Goal: Task Accomplishment & Management: Complete application form

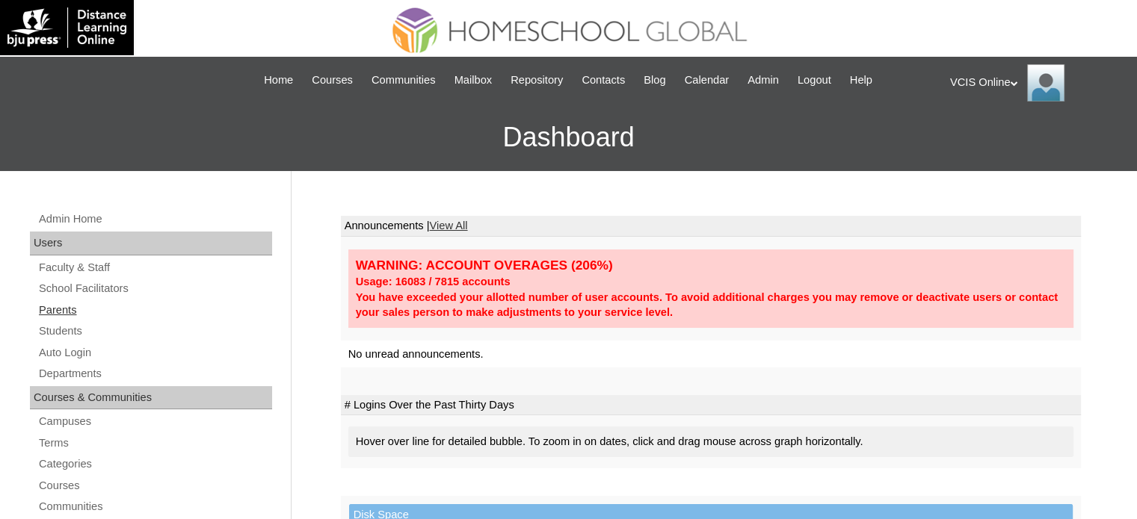
click at [66, 311] on link "Parents" at bounding box center [154, 310] width 235 height 19
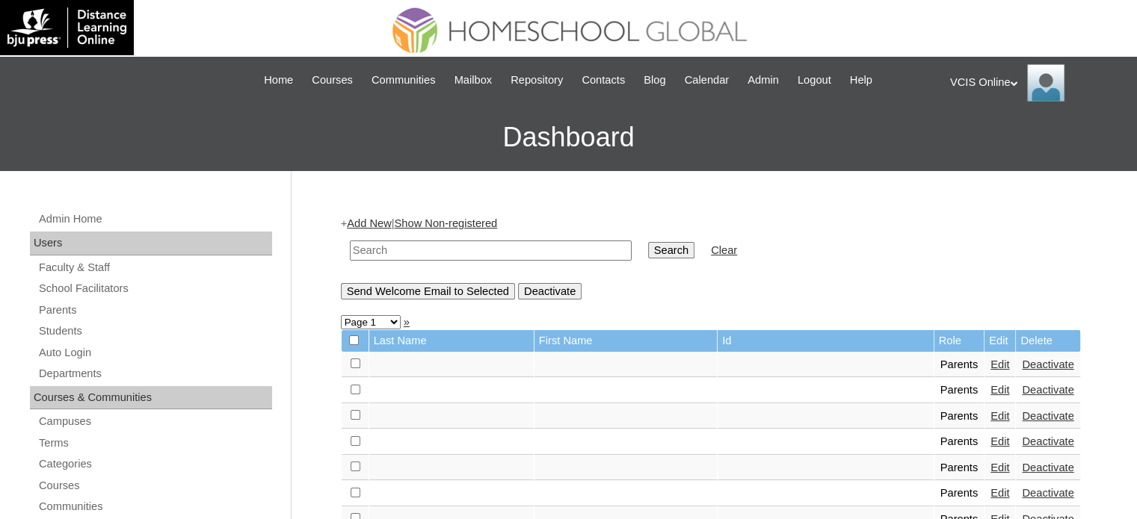
drag, startPoint x: 421, startPoint y: 250, endPoint x: 466, endPoint y: 247, distance: 45.6
click at [421, 250] on input "text" at bounding box center [491, 251] width 282 height 20
paste input "VCIS0019-8C-PA2025"
type input "VCIS0019-8C-PA2025"
click at [648, 253] on input "Search" at bounding box center [671, 250] width 46 height 16
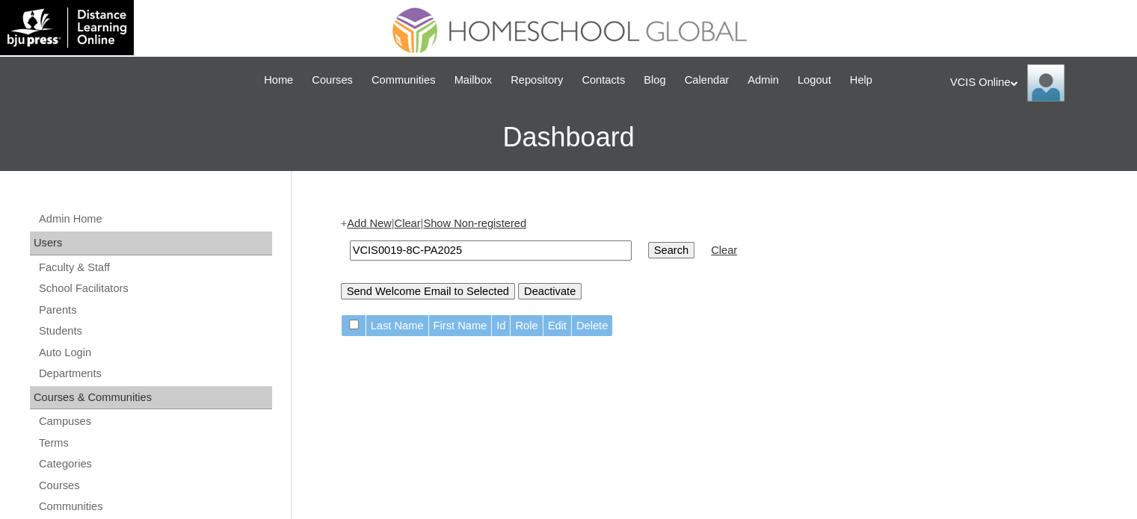
scroll to position [75, 0]
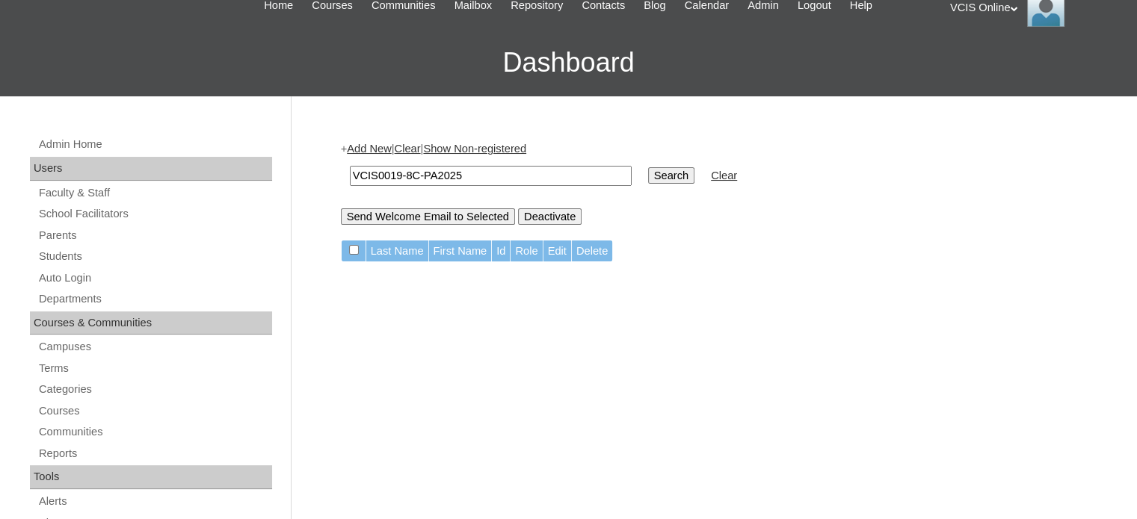
click at [373, 152] on link "Add New" at bounding box center [369, 149] width 44 height 12
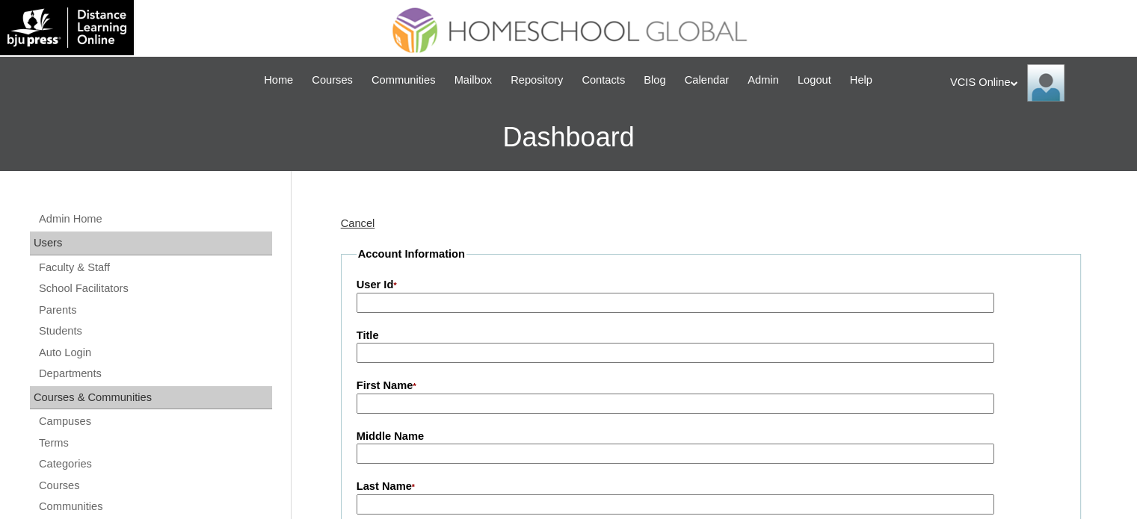
click at [396, 306] on input "User Id *" at bounding box center [674, 303] width 637 height 20
paste input "VCIS0019-8C-PA2025"
type input "VCIS0019-8C-PA2025"
click at [418, 400] on input "First Name *" at bounding box center [674, 404] width 637 height 20
paste input "Mary Grace"
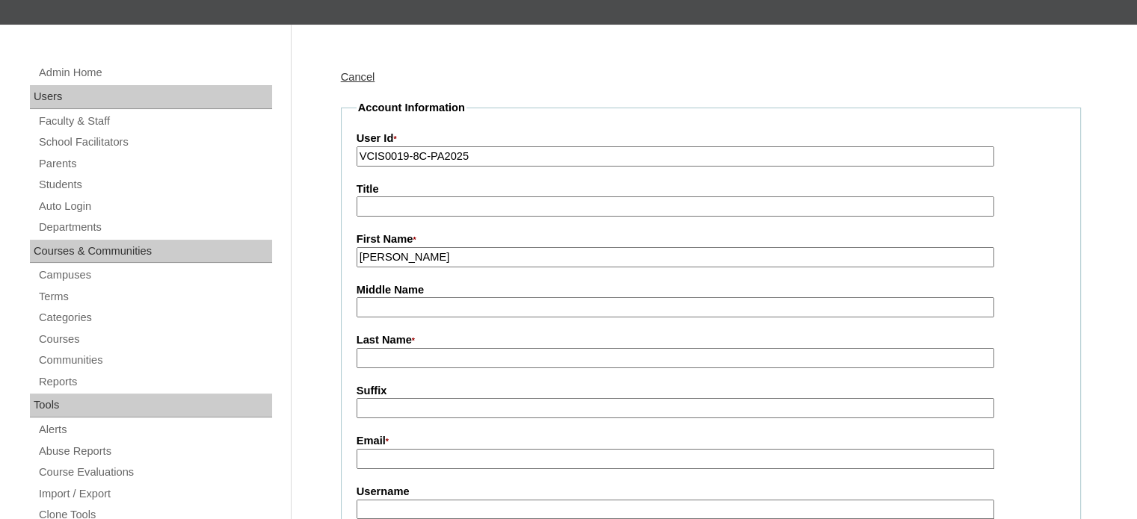
scroll to position [149, 0]
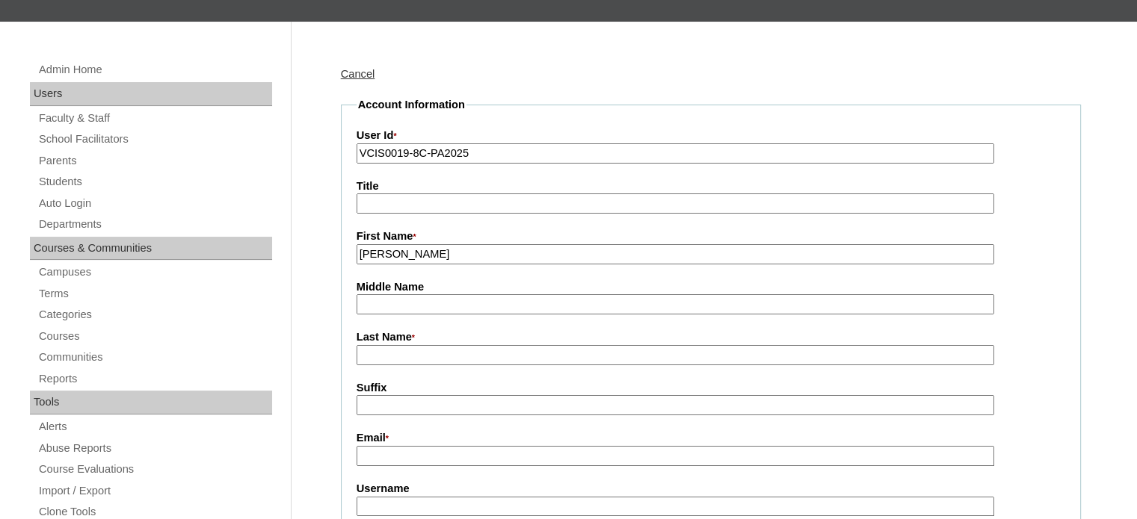
type input "Mary Grace"
click at [455, 346] on input "Last Name *" at bounding box center [674, 355] width 637 height 20
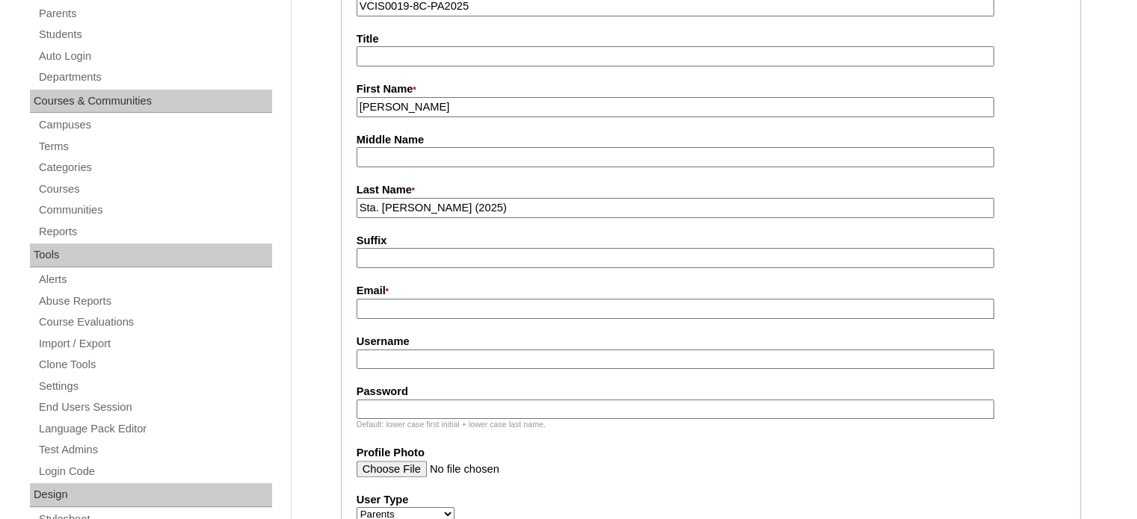
scroll to position [299, 0]
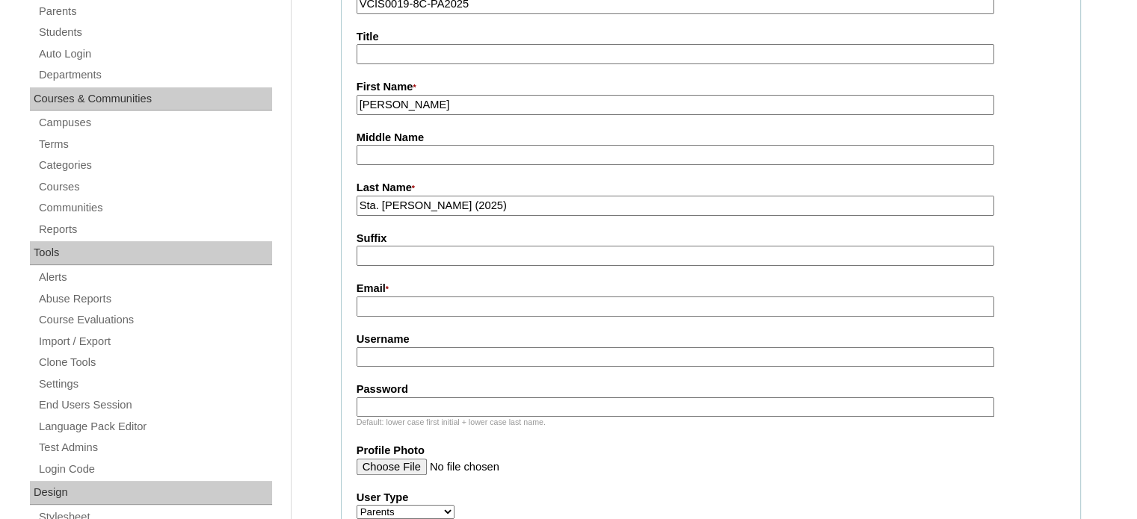
type input "Sta. Maria (2025)"
drag, startPoint x: 431, startPoint y: 304, endPoint x: 421, endPoint y: 300, distance: 10.4
click at [430, 303] on input "Email *" at bounding box center [674, 307] width 637 height 20
paste input "mgcausapinmd@gmail.com"
type input "mgcausapinmd@gmail.com"
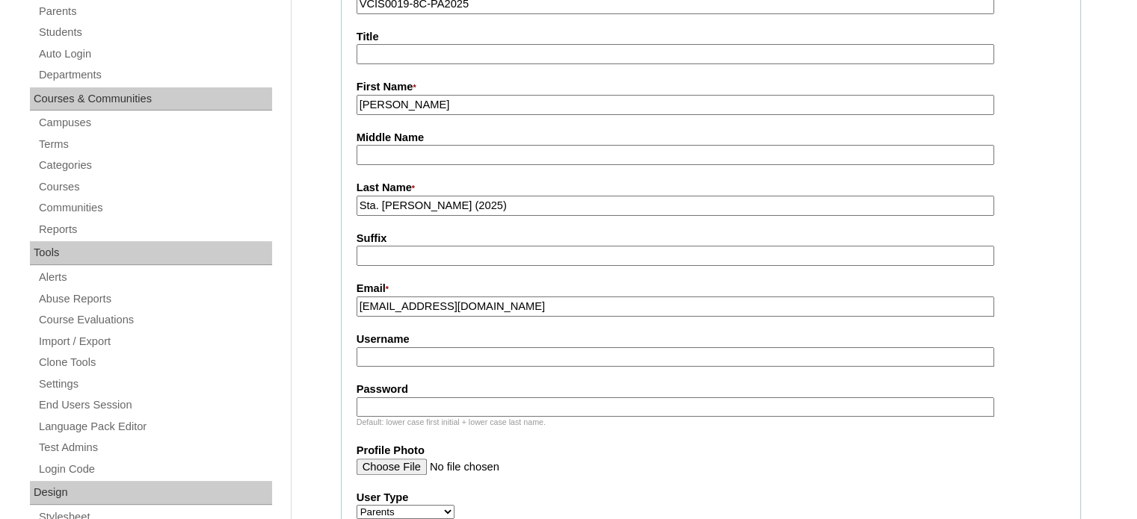
click at [404, 357] on input "Username" at bounding box center [674, 357] width 637 height 20
paste input "mgstamaria2025"
type input "mgstamaria2025"
click at [454, 403] on input "Password" at bounding box center [674, 408] width 637 height 20
paste input "ceELXW"
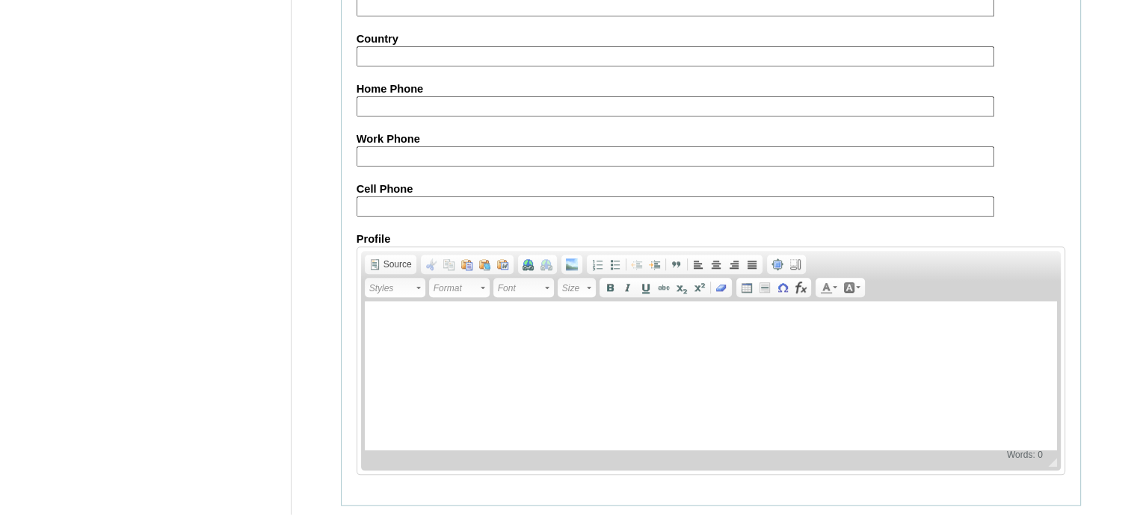
scroll to position [1485, 0]
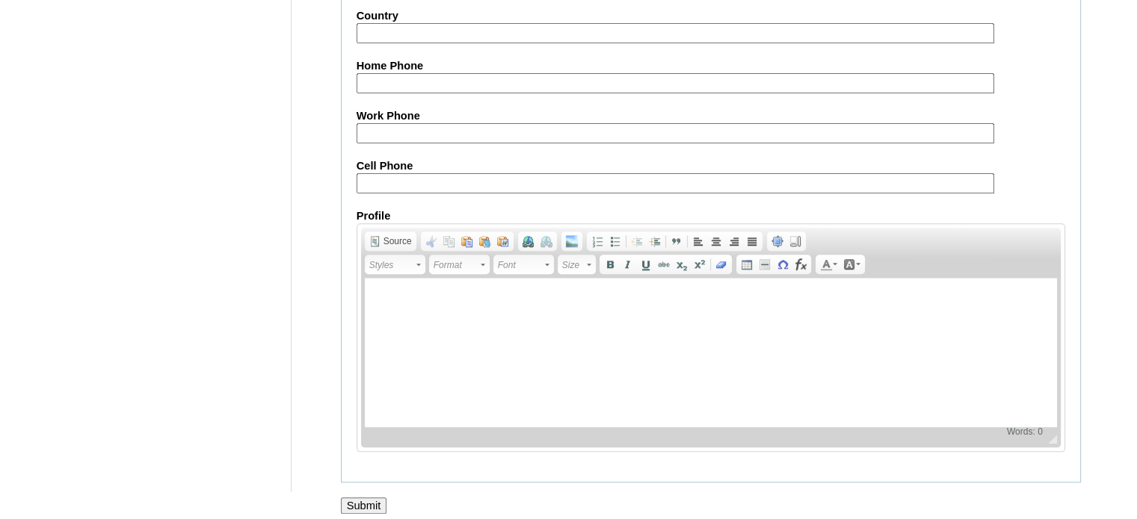
type input "ceELXW"
click at [359, 498] on input "Submit" at bounding box center [364, 506] width 46 height 16
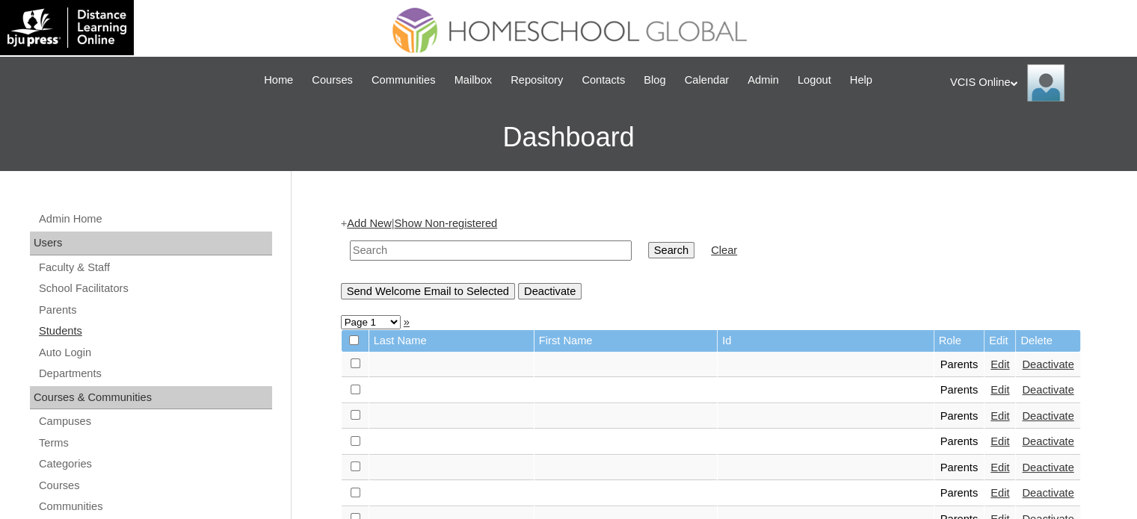
click at [75, 327] on link "Students" at bounding box center [154, 331] width 235 height 19
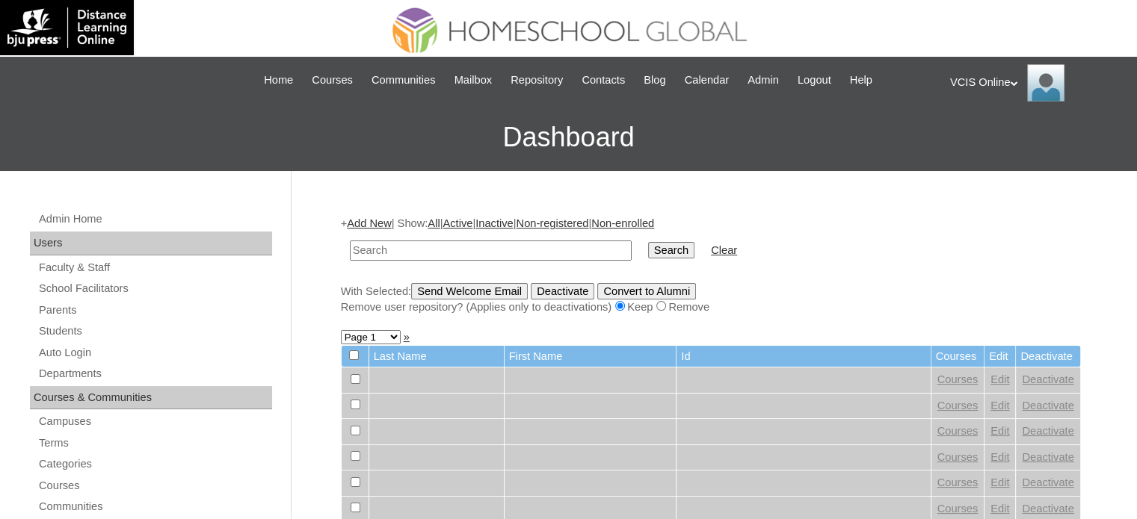
drag, startPoint x: 362, startPoint y: 223, endPoint x: 513, endPoint y: 226, distance: 151.0
click at [362, 223] on link "Add New" at bounding box center [369, 223] width 44 height 12
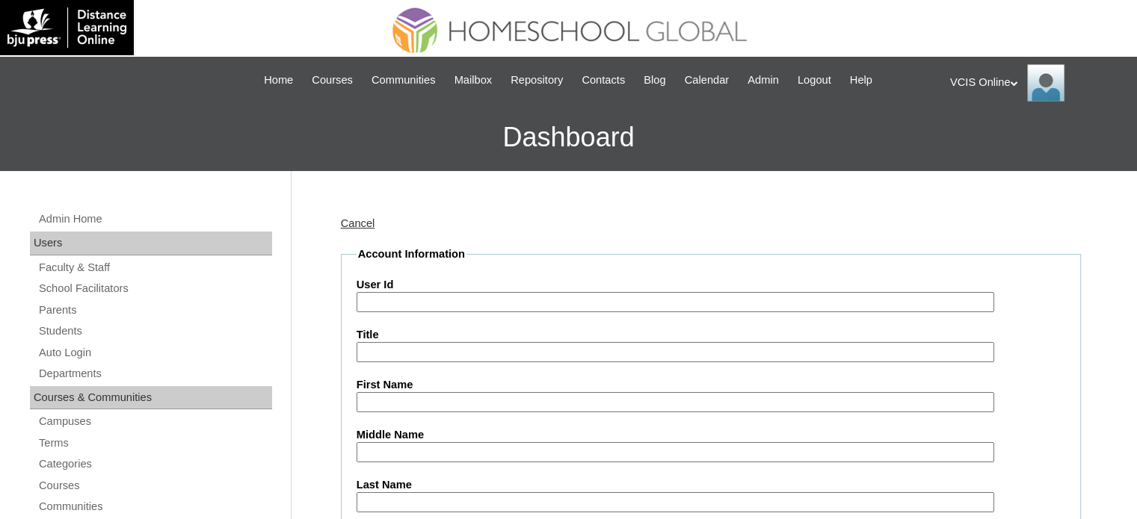
click at [510, 292] on input "User Id" at bounding box center [674, 302] width 637 height 20
paste input "VCIS0019-8C-SA2025"
type input "VCIS0019-8C-SA2025"
click at [425, 400] on input "First Name" at bounding box center [674, 402] width 637 height 20
paste input "Julianna Margaret"
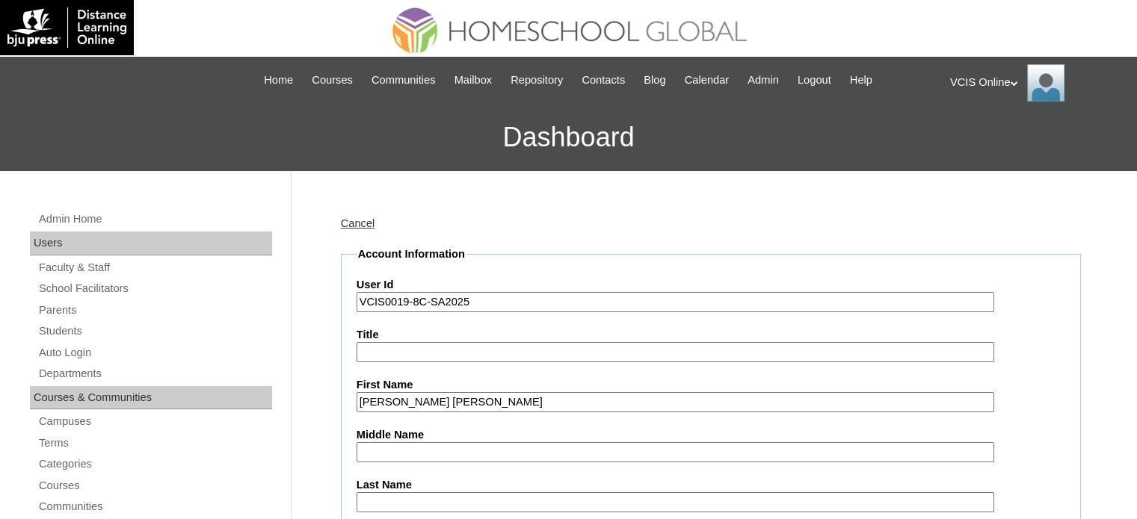
scroll to position [149, 0]
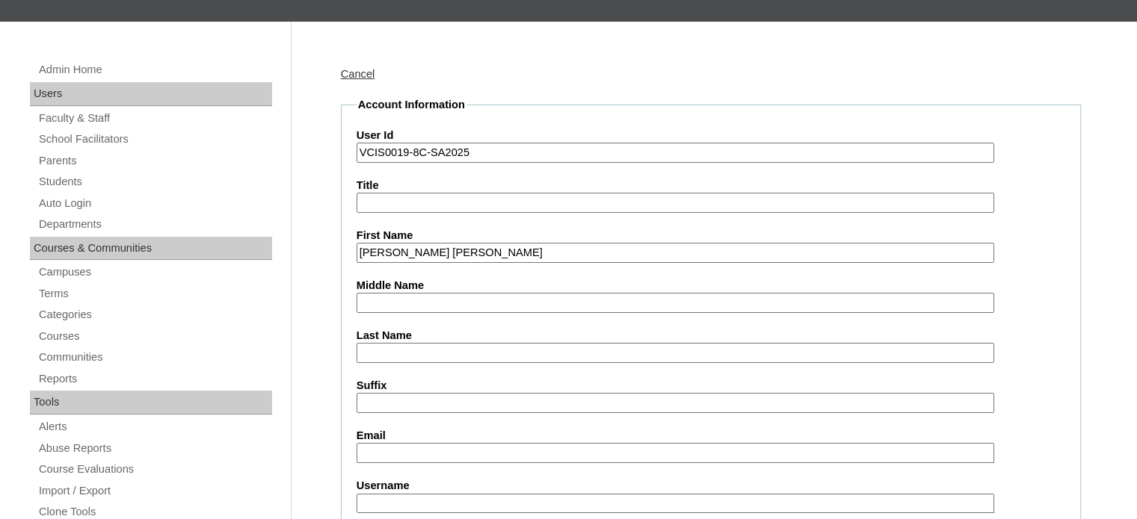
type input "Julianna Margaret"
click at [425, 347] on input "Last Name" at bounding box center [674, 353] width 637 height 20
type input "Sta. Maria"
click at [383, 447] on input "Email" at bounding box center [674, 453] width 637 height 20
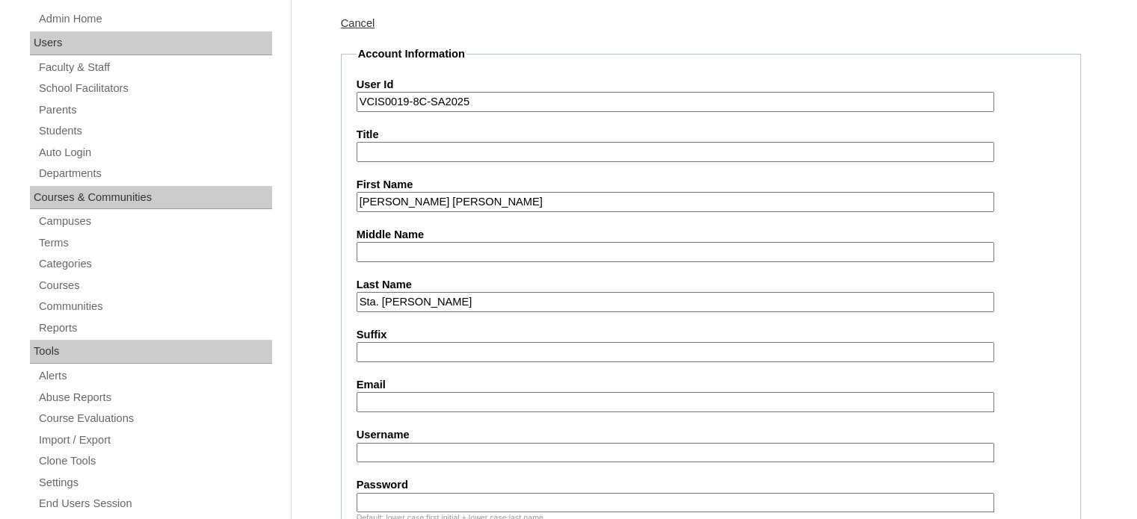
scroll to position [224, 0]
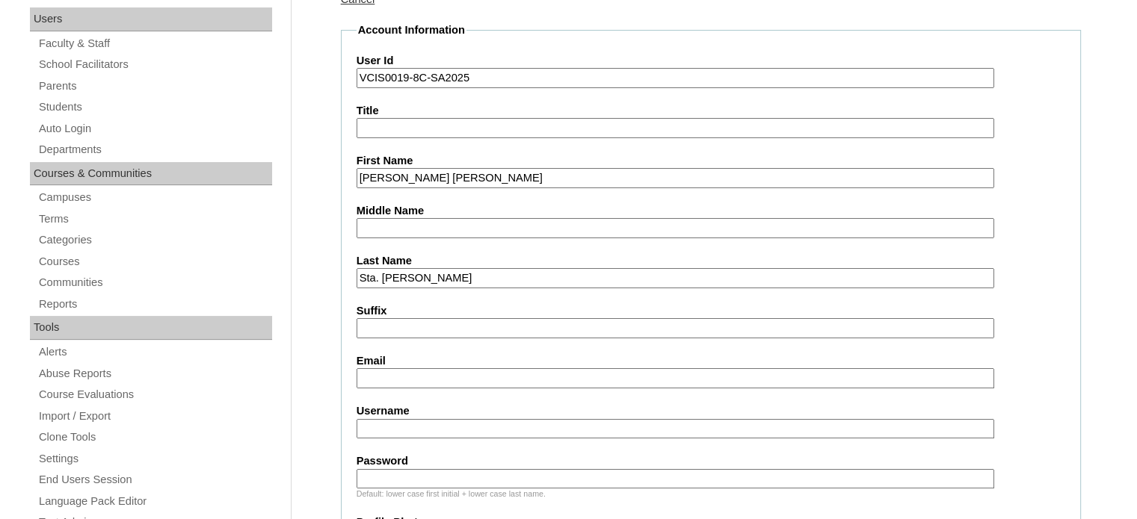
paste input "jmstamaria.student@vcis.edu.ph"
type input "jmstamaria.student@vcis.edu.ph"
drag, startPoint x: 418, startPoint y: 433, endPoint x: 420, endPoint y: 421, distance: 12.0
click at [418, 433] on input "Username" at bounding box center [674, 429] width 637 height 20
paste input "julianna.stamaria2025"
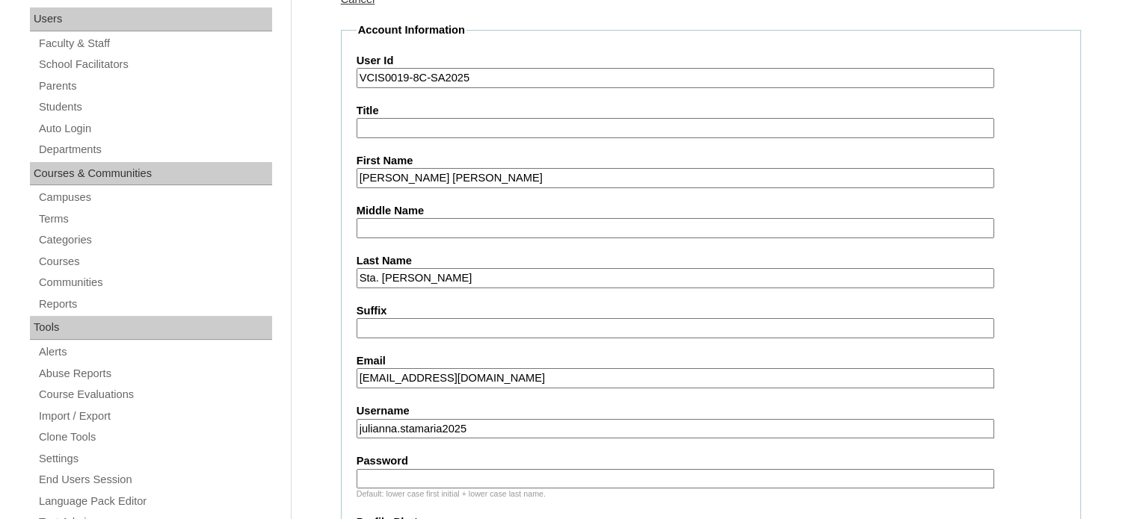
type input "julianna.stamaria2025"
click at [421, 469] on input "Password" at bounding box center [674, 479] width 637 height 20
paste input "UhHXpF"
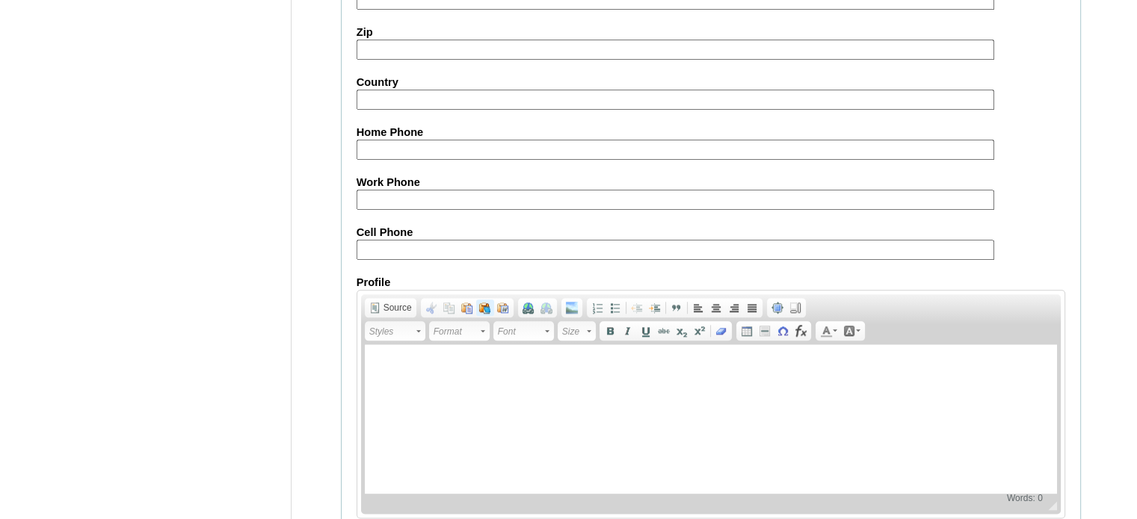
scroll to position [1739, 0]
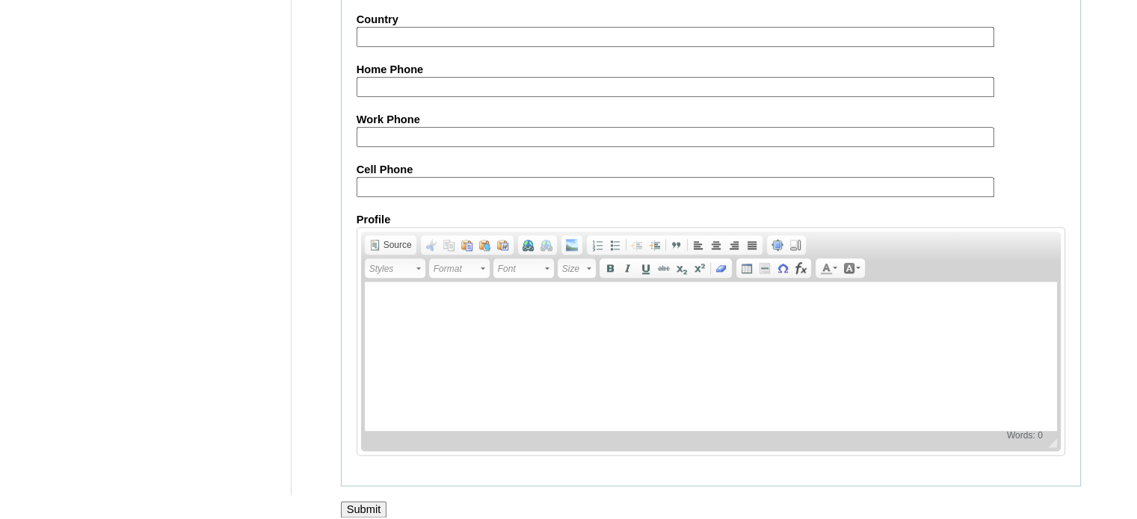
type input "UhHXpF"
click at [370, 501] on input "Submit" at bounding box center [364, 509] width 46 height 16
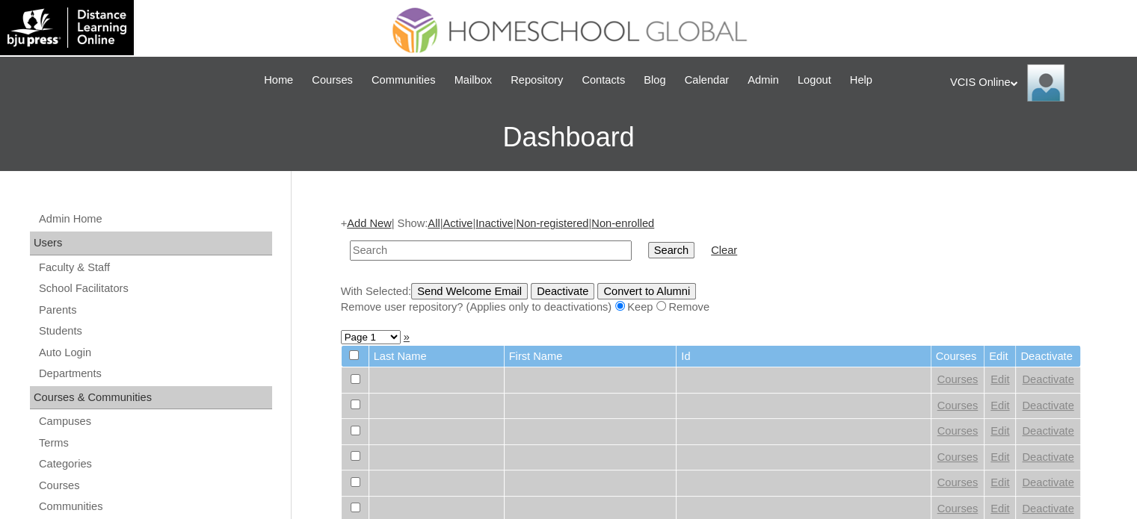
click at [422, 250] on input "text" at bounding box center [491, 251] width 282 height 20
type input "VCIS0019-8C-SA2025"
click at [646, 248] on td "Search" at bounding box center [670, 250] width 61 height 35
click at [648, 244] on input "Search" at bounding box center [671, 250] width 46 height 16
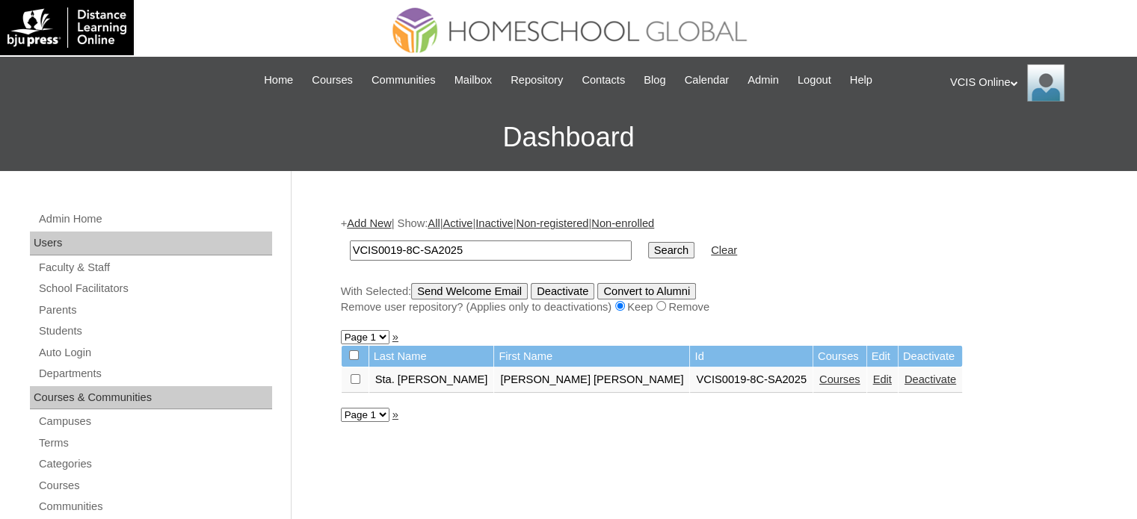
click at [819, 383] on link "Courses" at bounding box center [839, 380] width 41 height 12
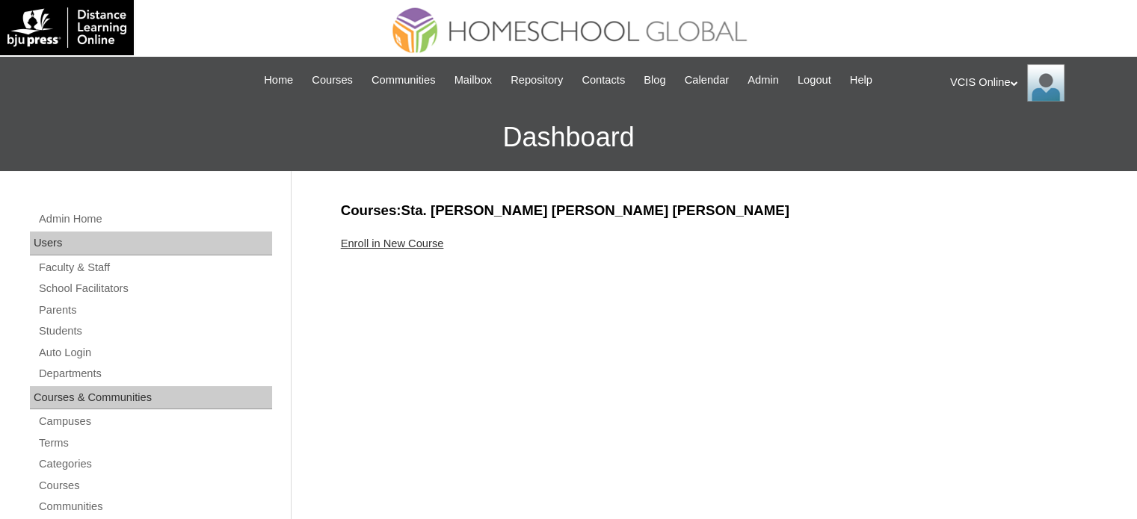
click at [415, 238] on link "Enroll in New Course" at bounding box center [392, 244] width 103 height 12
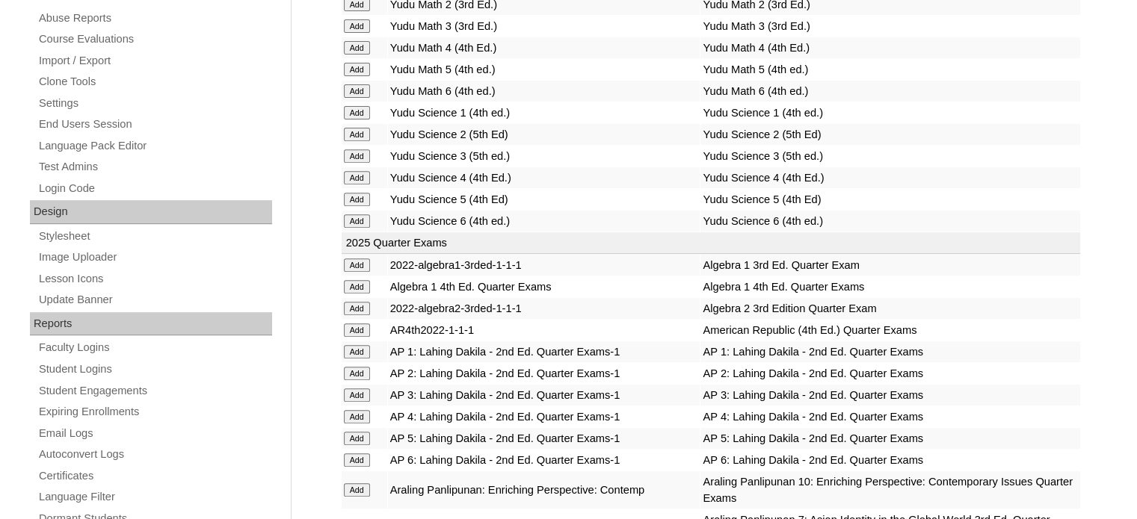
scroll to position [2822, 0]
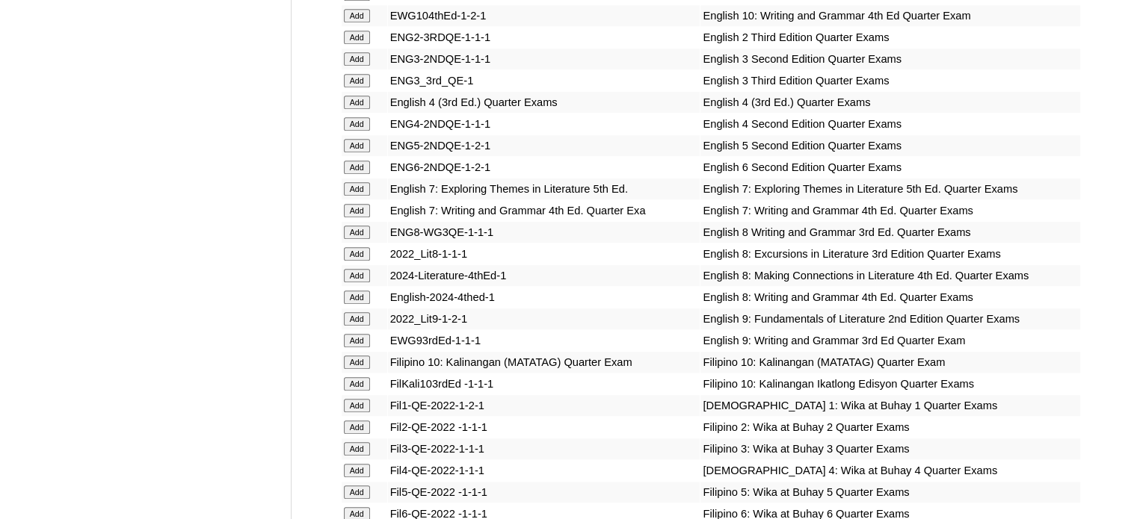
scroll to position [3984, 0]
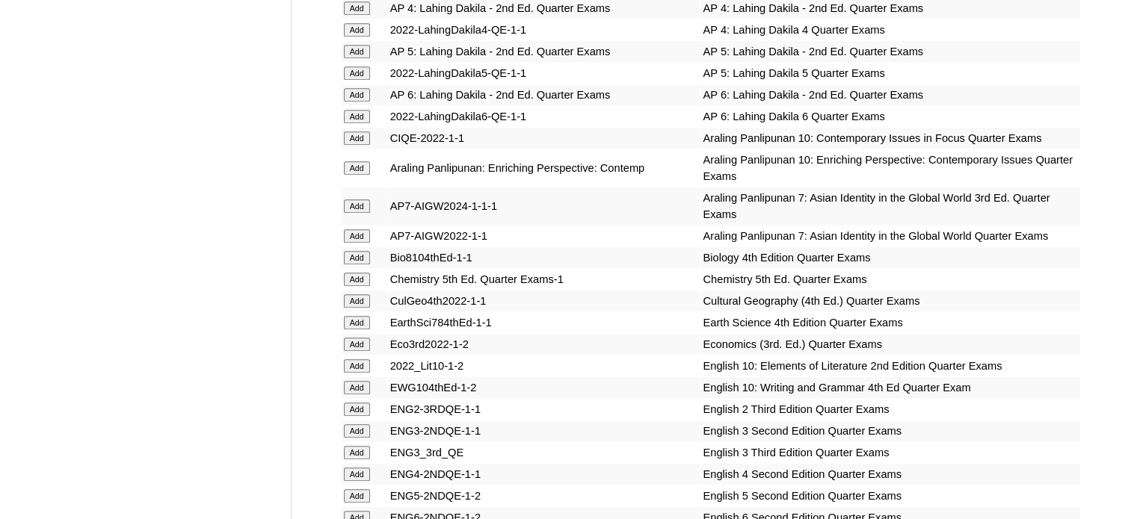
scroll to position [3575, 0]
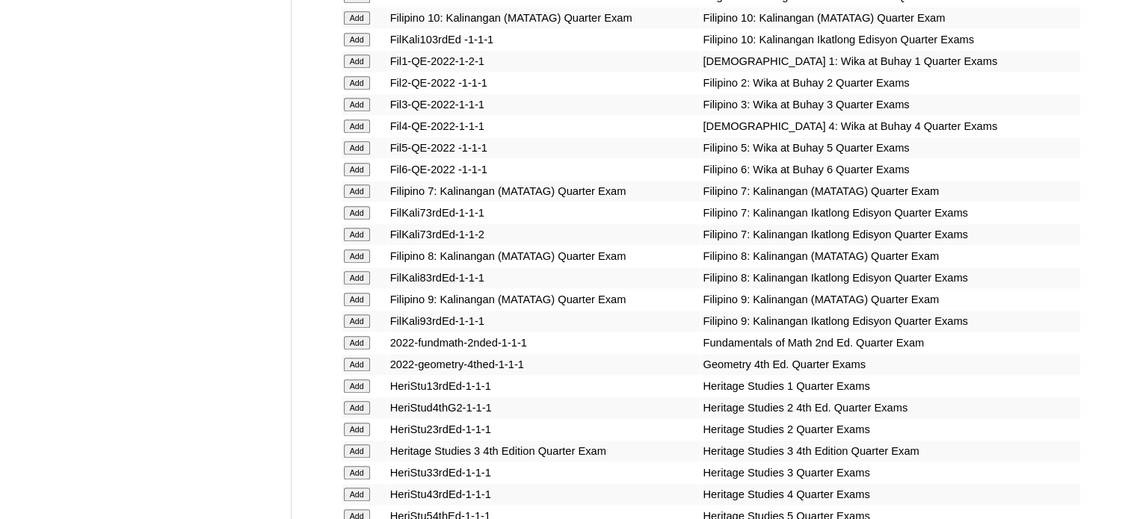
scroll to position [4263, 0]
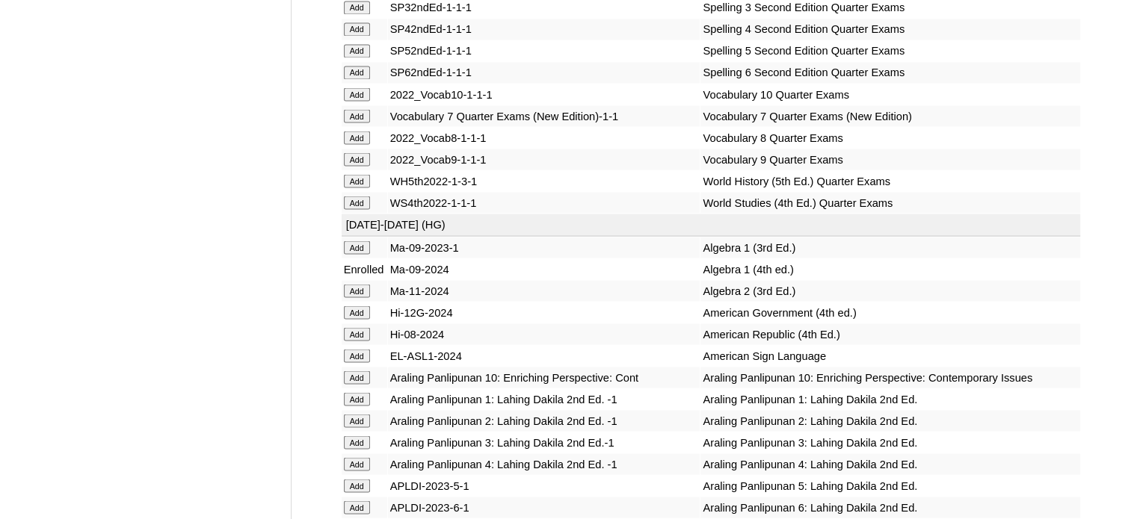
scroll to position [5877, 0]
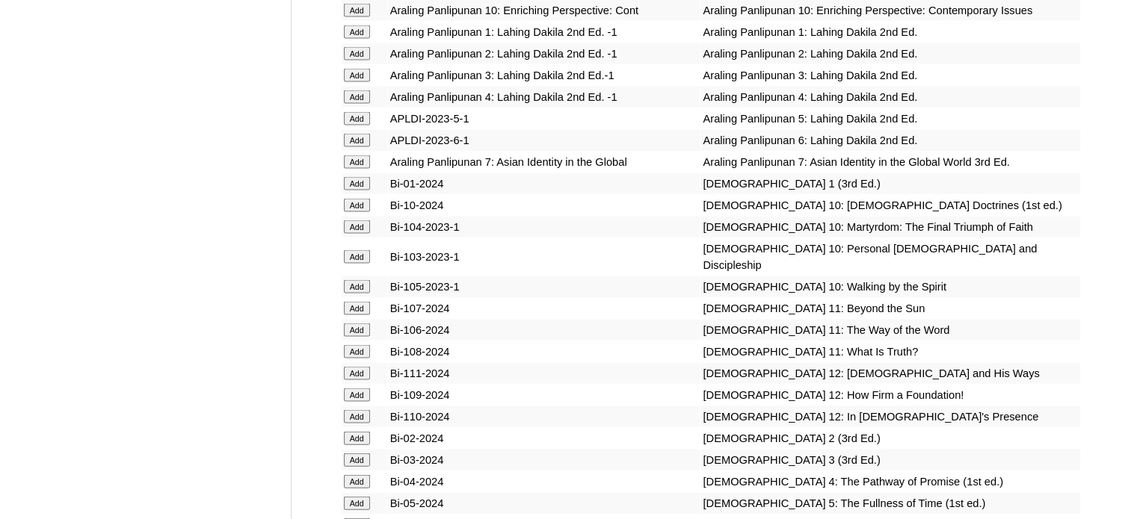
scroll to position [3488, 0]
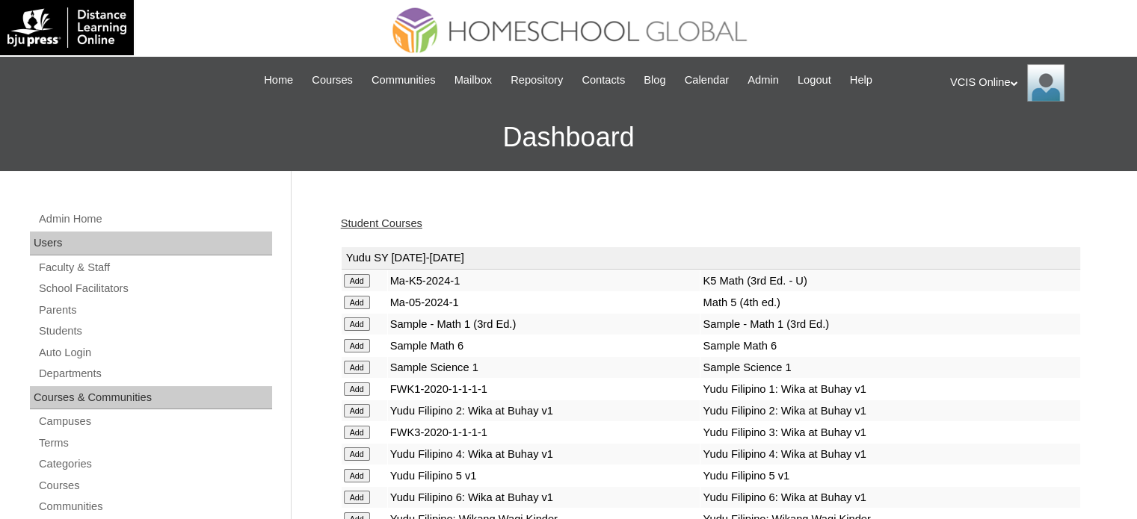
click at [362, 221] on link "Student Courses" at bounding box center [381, 223] width 81 height 12
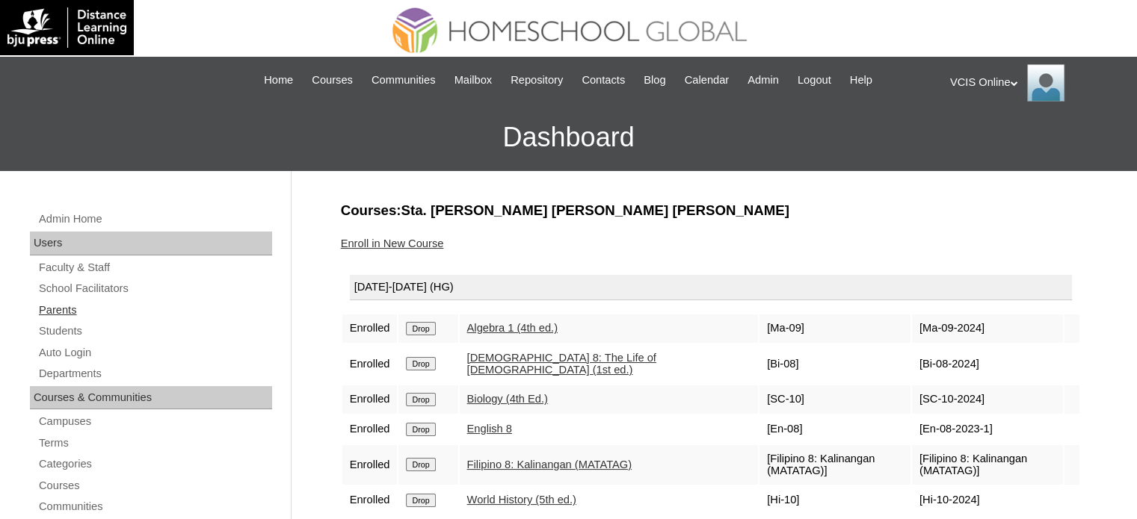
click at [72, 308] on link "Parents" at bounding box center [154, 310] width 235 height 19
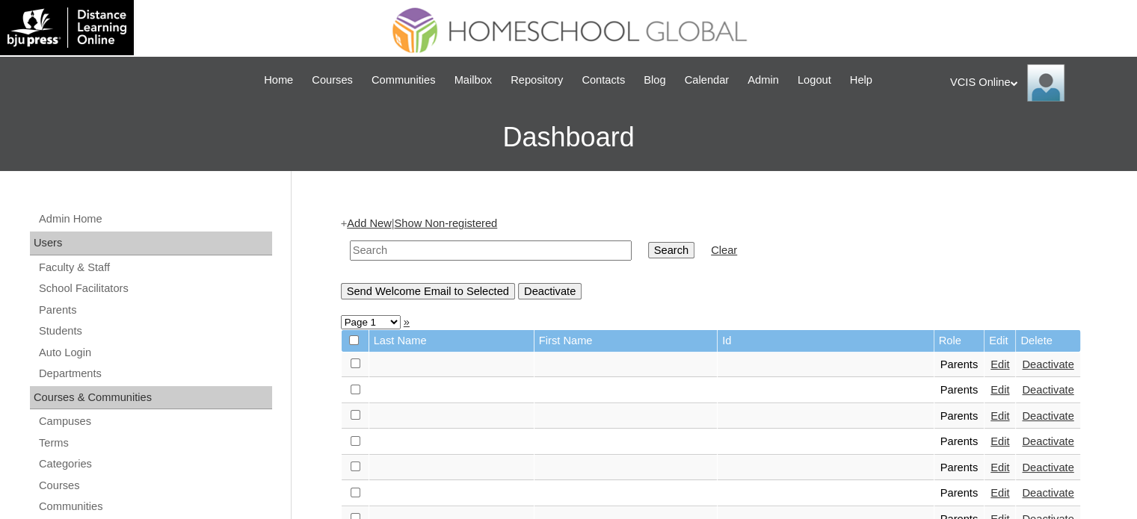
click at [447, 244] on input "text" at bounding box center [491, 251] width 282 height 20
paste input "VCIS0020-8C-PA2025"
type input "VCIS0020-8C-PA2025"
click at [648, 244] on input "Search" at bounding box center [671, 250] width 46 height 16
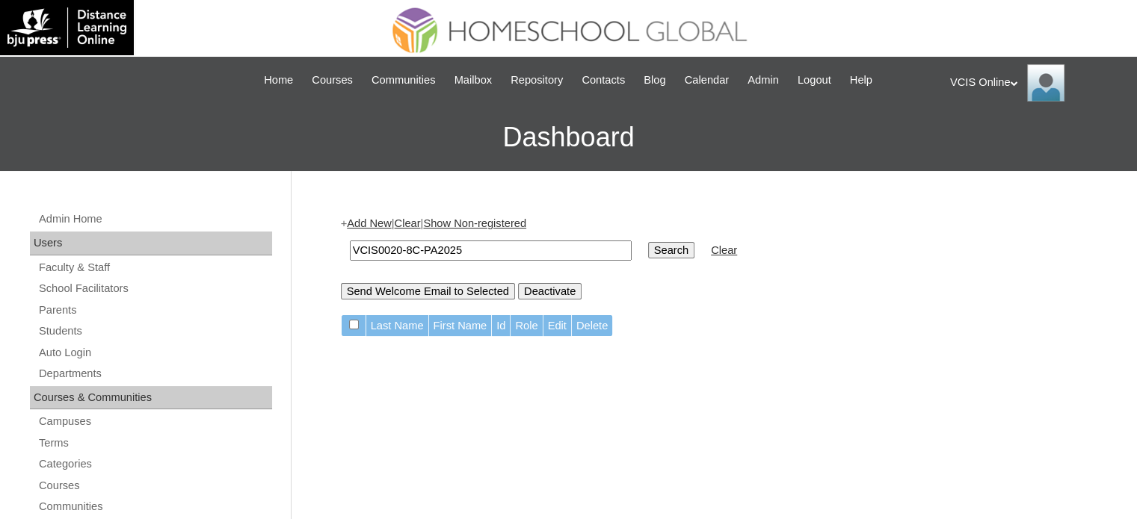
click at [384, 224] on link "Add New" at bounding box center [369, 223] width 44 height 12
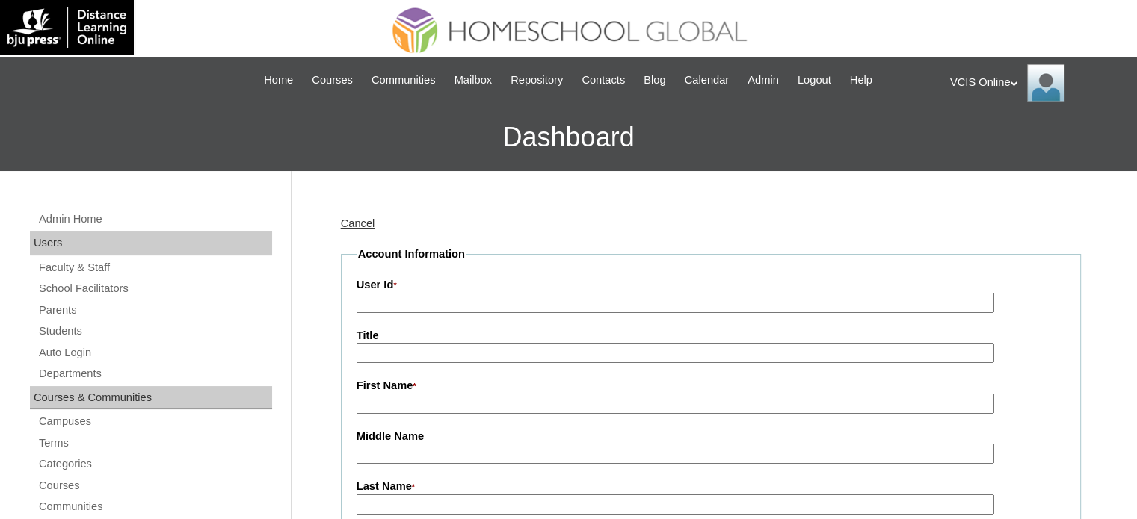
drag, startPoint x: 423, startPoint y: 302, endPoint x: 421, endPoint y: 294, distance: 8.5
click at [421, 299] on input "User Id *" at bounding box center [674, 303] width 637 height 20
paste input "VCIS0020-8C-PA2025"
type input "VCIS0020-8C-PA2025"
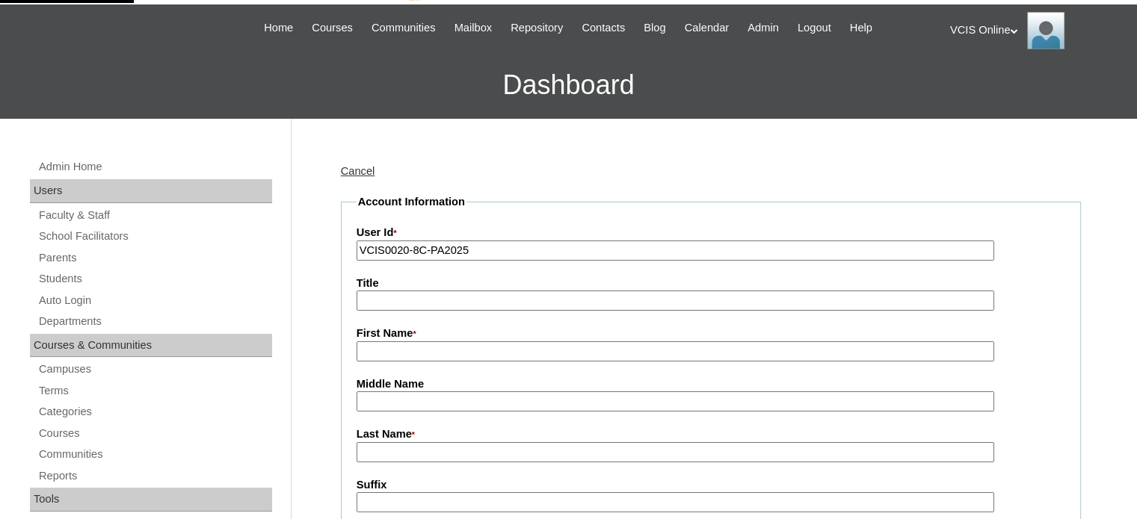
scroll to position [75, 0]
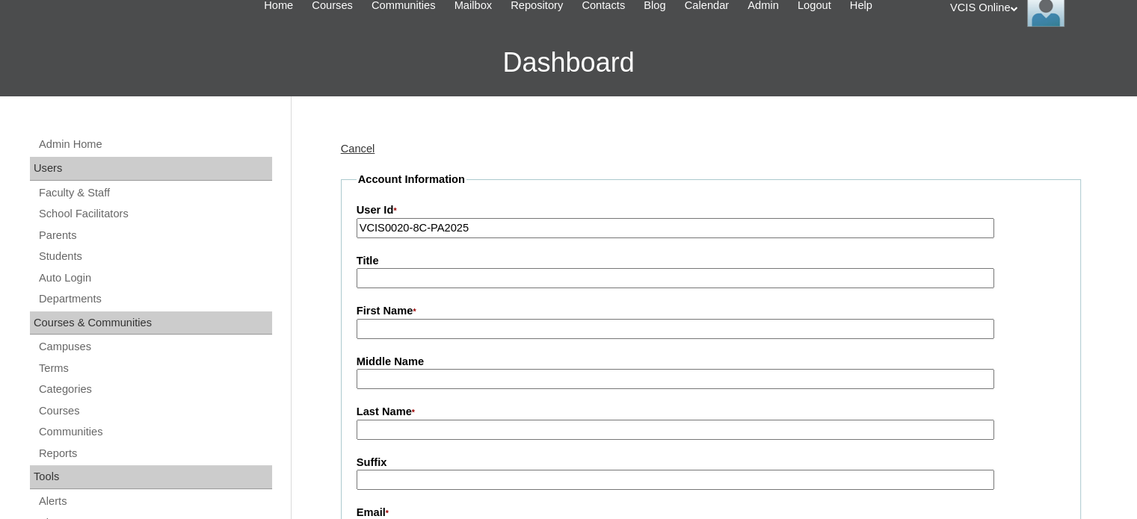
click at [424, 324] on input "First Name *" at bounding box center [674, 329] width 637 height 20
paste input "Mylene"
type input "Mylene"
drag, startPoint x: 419, startPoint y: 425, endPoint x: 441, endPoint y: 426, distance: 21.7
click at [427, 427] on input "Last Name *" at bounding box center [674, 430] width 637 height 20
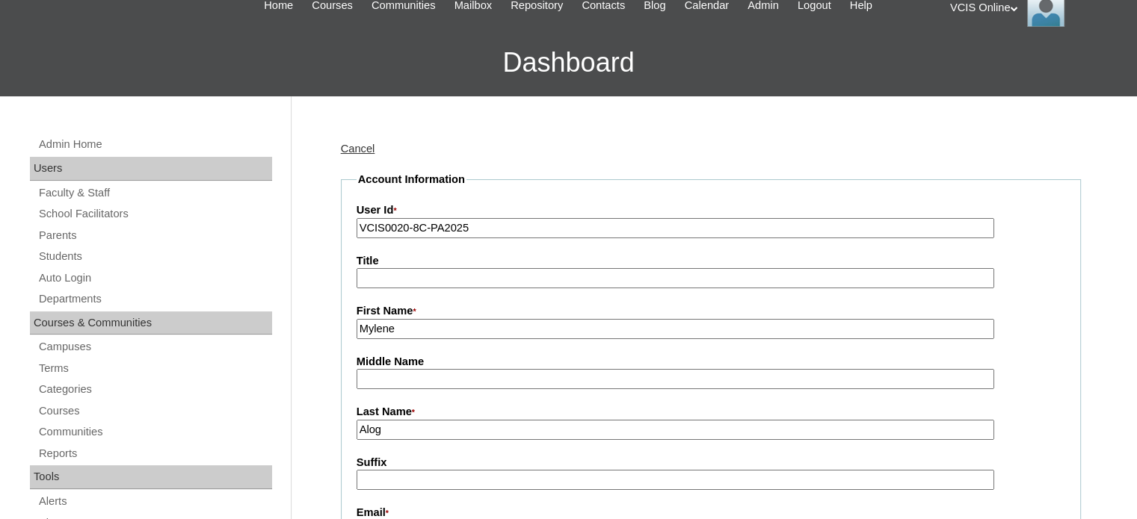
scroll to position [299, 0]
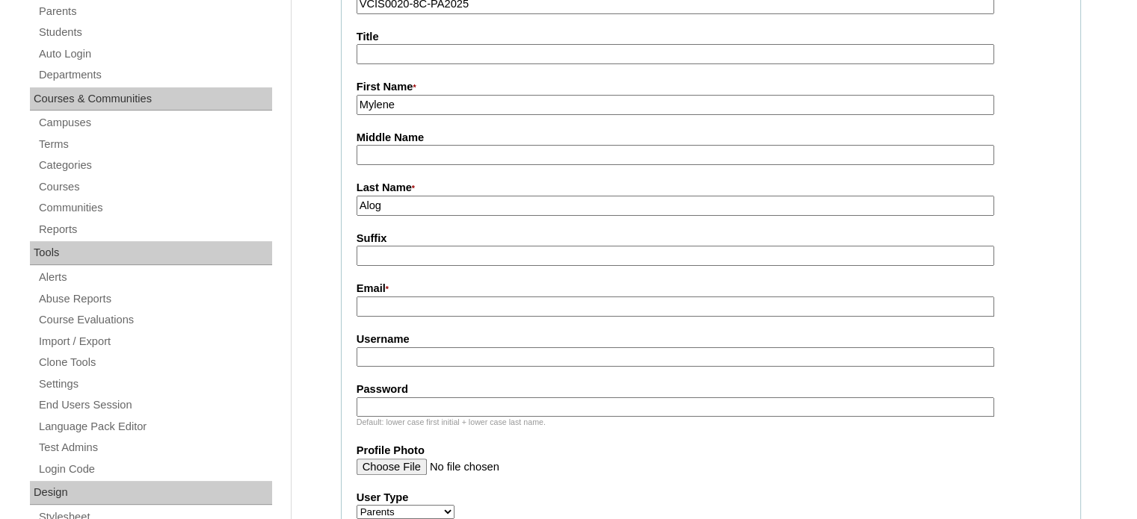
type input "Alog"
click at [427, 301] on input "Email *" at bounding box center [674, 307] width 637 height 20
paste input "mylene.magaling@gmail.com"
type input "mylene.magaling@gmail.com"
click at [467, 361] on input "Username" at bounding box center [674, 357] width 637 height 20
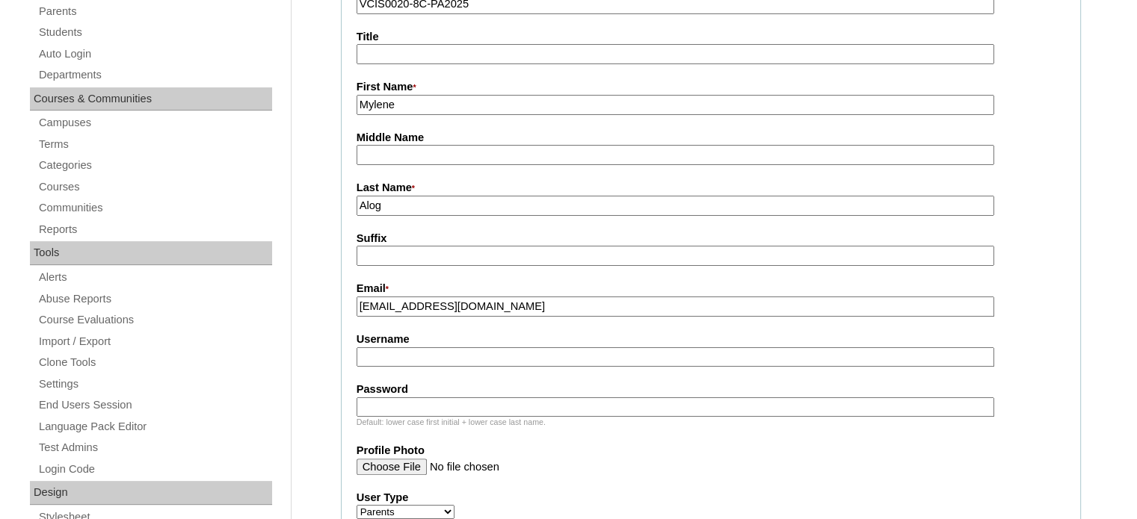
paste input "malog2025"
type input "malog2025"
click at [415, 410] on input "Password" at bounding box center [674, 408] width 637 height 20
paste input "PaBXtn"
type input "PaBXtn"
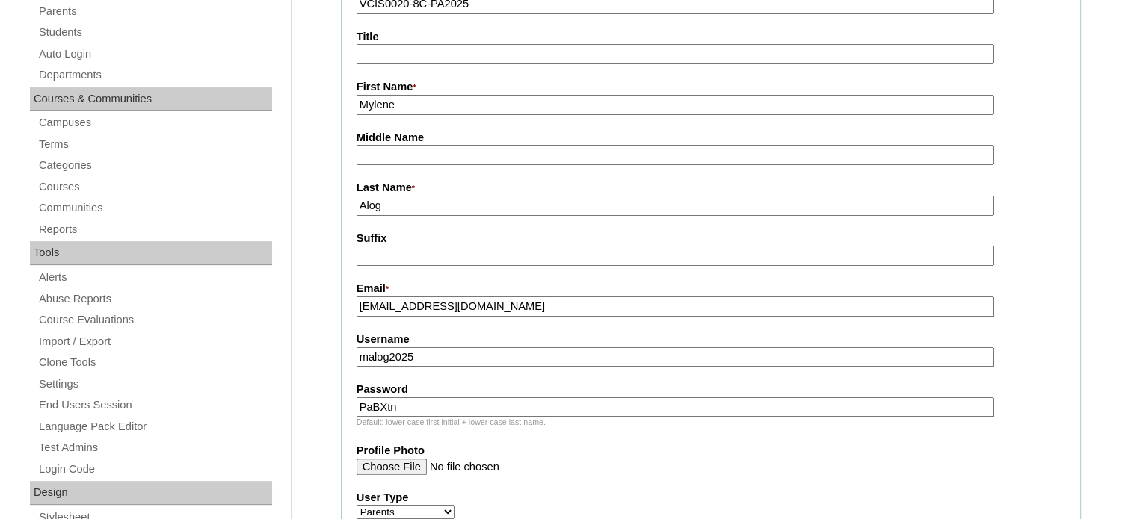
click at [710, 460] on input "Profile Photo" at bounding box center [674, 467] width 637 height 16
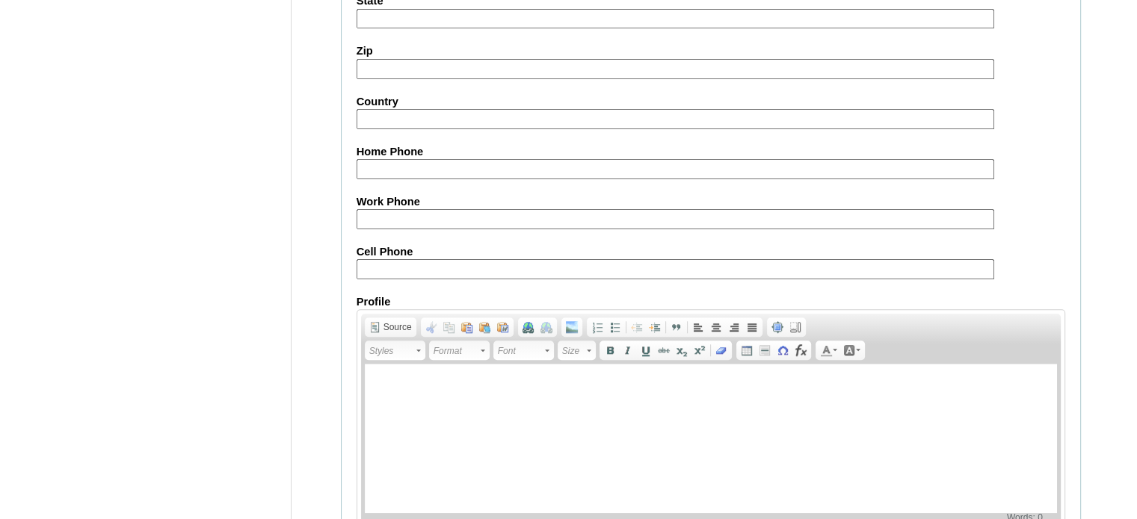
scroll to position [1485, 0]
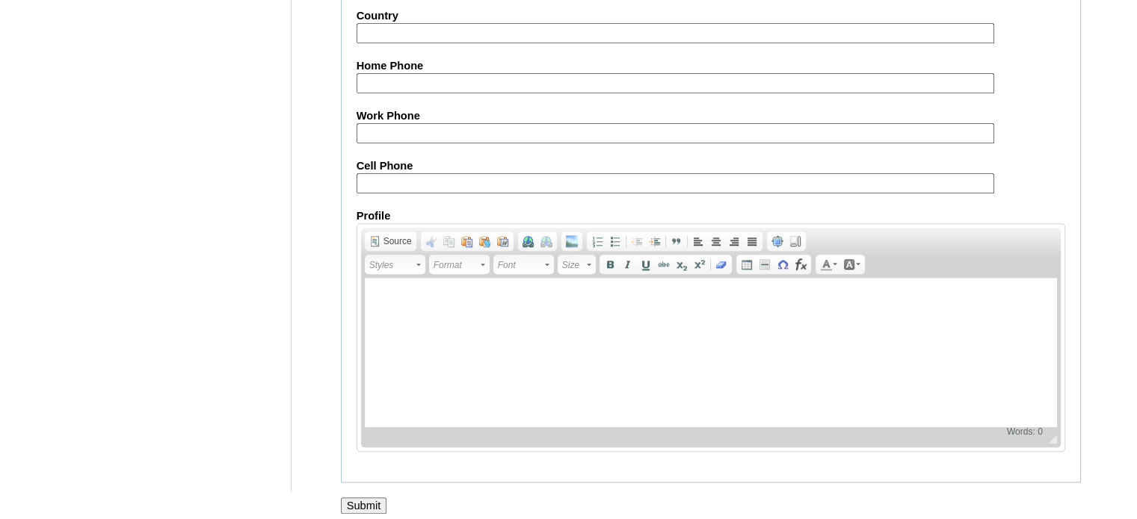
click at [367, 498] on input "Submit" at bounding box center [364, 506] width 46 height 16
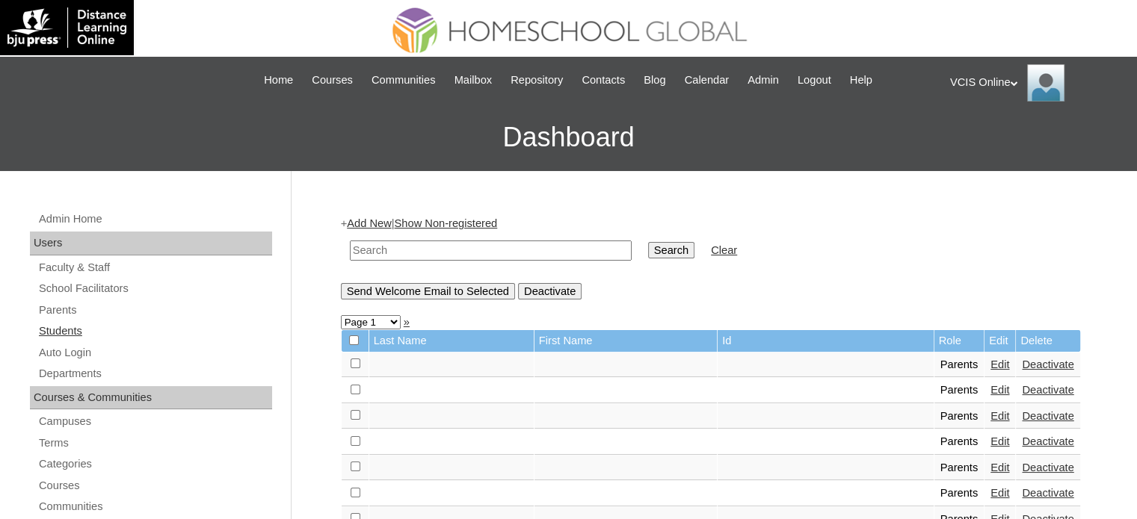
click at [56, 325] on link "Students" at bounding box center [154, 331] width 235 height 19
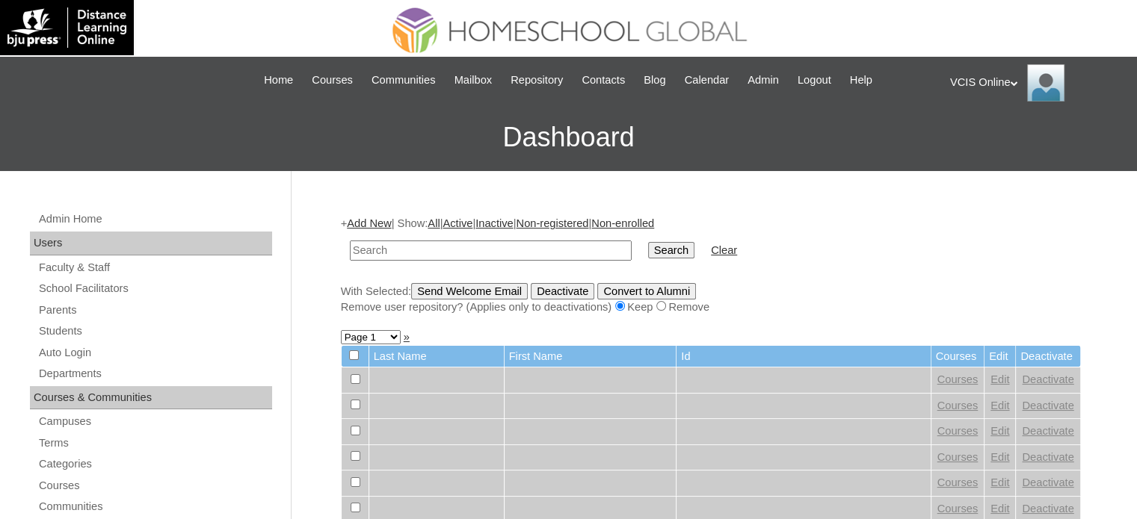
paste input "VCIS0019-8C-SA2025"
type input "VCIS0019-8C-SA2025"
click at [648, 244] on input "Search" at bounding box center [671, 250] width 46 height 16
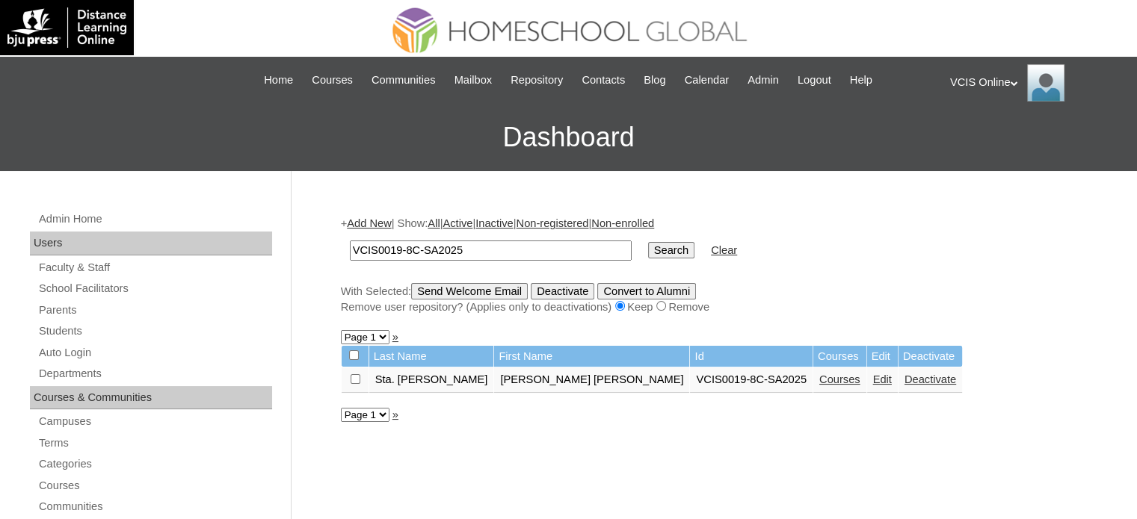
click at [873, 381] on link "Edit" at bounding box center [882, 380] width 19 height 12
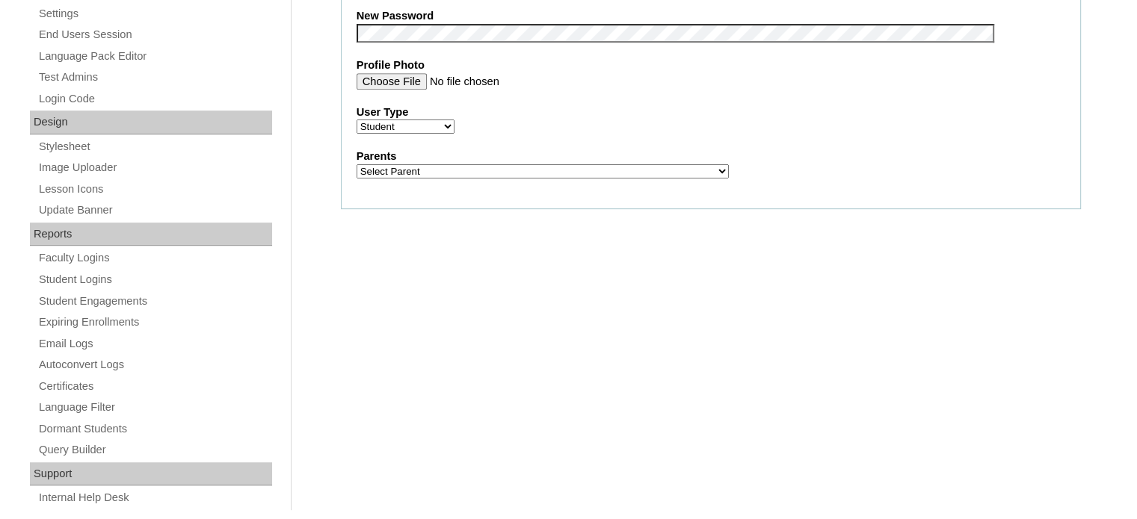
scroll to position [673, 0]
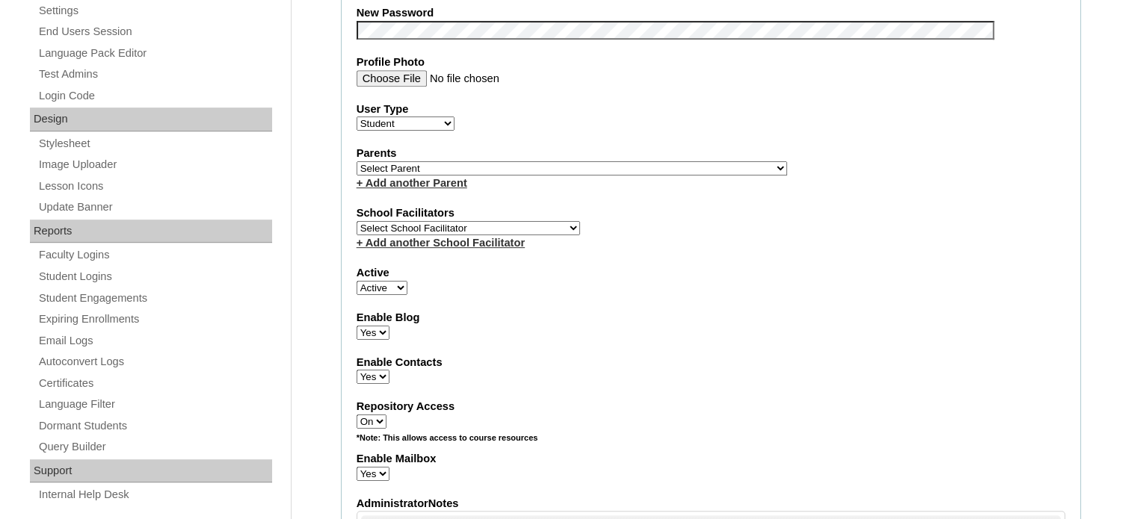
click at [453, 161] on select "Select Parent , , , , , , , , , , , , , , , , , , , , , , , , , , , , , , , , ,…" at bounding box center [571, 168] width 430 height 14
select select "43175"
click at [356, 161] on select "Select Parent , , , , , , , , , , , , , , , , , , , , , , , , , , , , , , , , ,…" at bounding box center [571, 168] width 430 height 14
click at [480, 225] on select "Select School Facilitator Norman Añain Ruffa Abadijas Mary Abella Gloryfe Abion…" at bounding box center [467, 228] width 223 height 14
select select "39294"
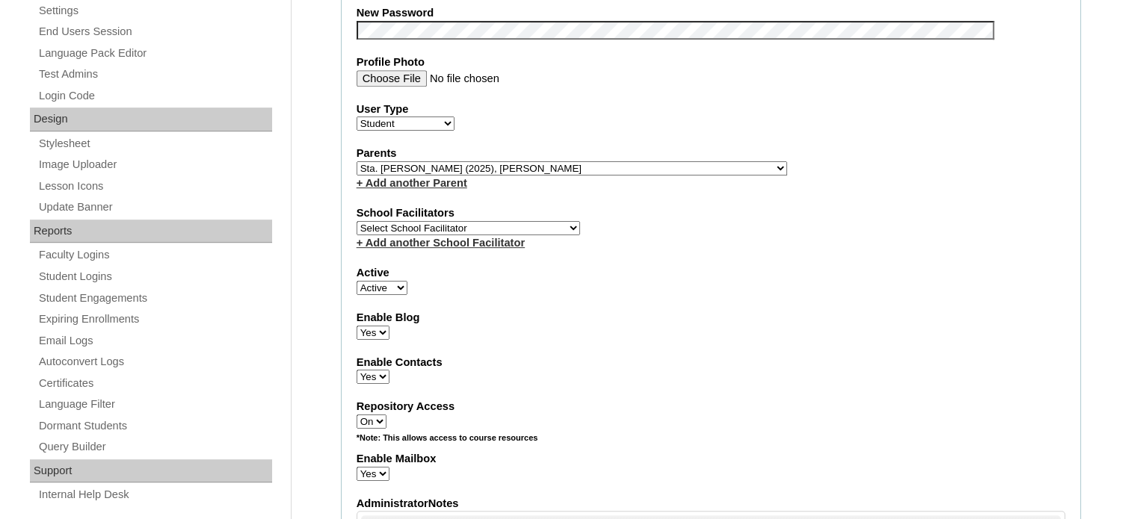
click at [356, 221] on select "Select School Facilitator Norman Añain Ruffa Abadijas Mary Abella Gloryfe Abion…" at bounding box center [467, 228] width 223 height 14
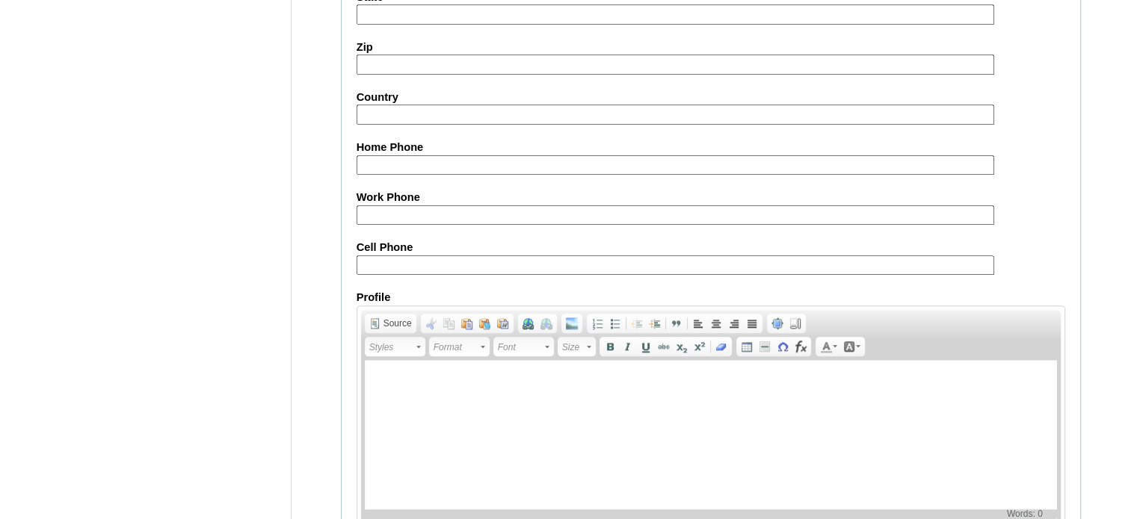
scroll to position [1728, 0]
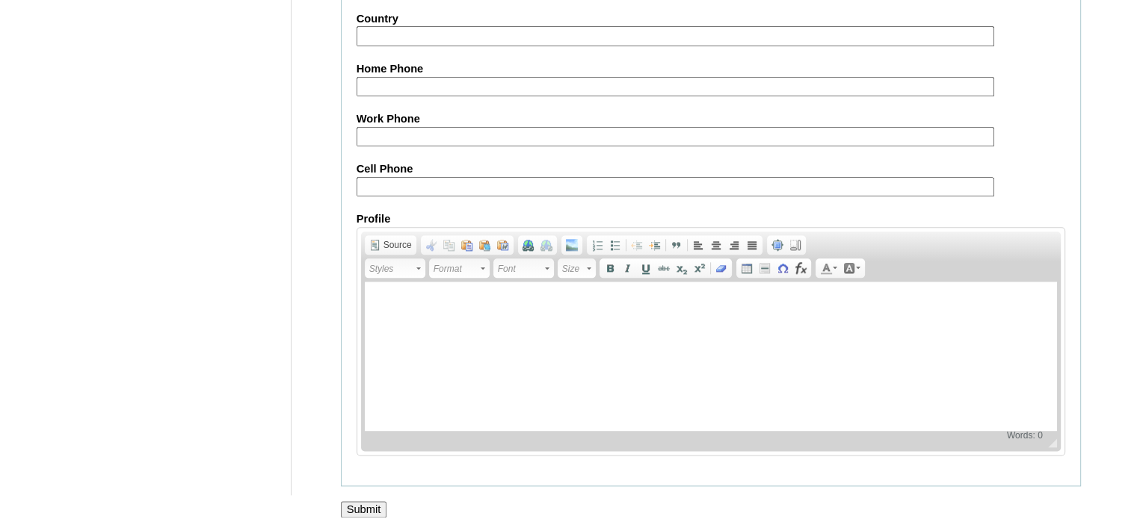
click at [375, 501] on input "Submit" at bounding box center [364, 509] width 46 height 16
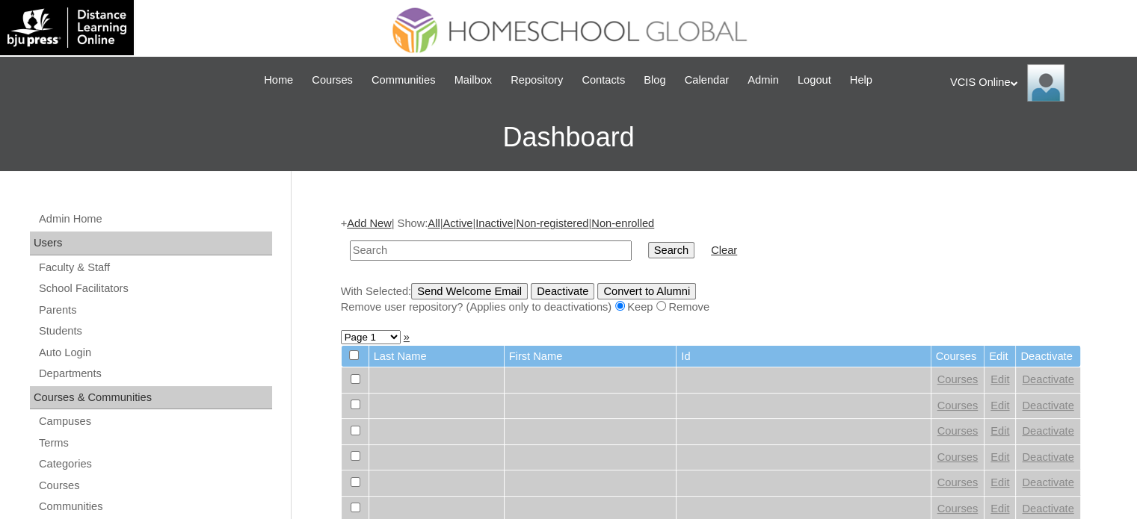
paste input "VCIS0020-8C-SA2025"
type input "VCIS0020-8C-SA2025"
click at [375, 220] on link "Add New" at bounding box center [369, 223] width 44 height 12
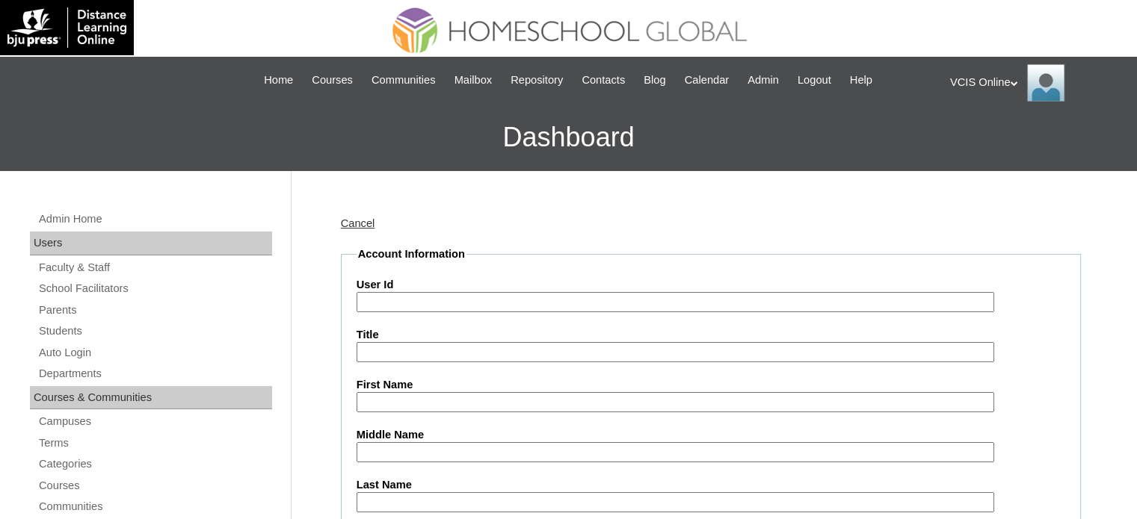
click at [445, 294] on input "User Id" at bounding box center [674, 302] width 637 height 20
paste input "VCIS0020-8C-SA2025"
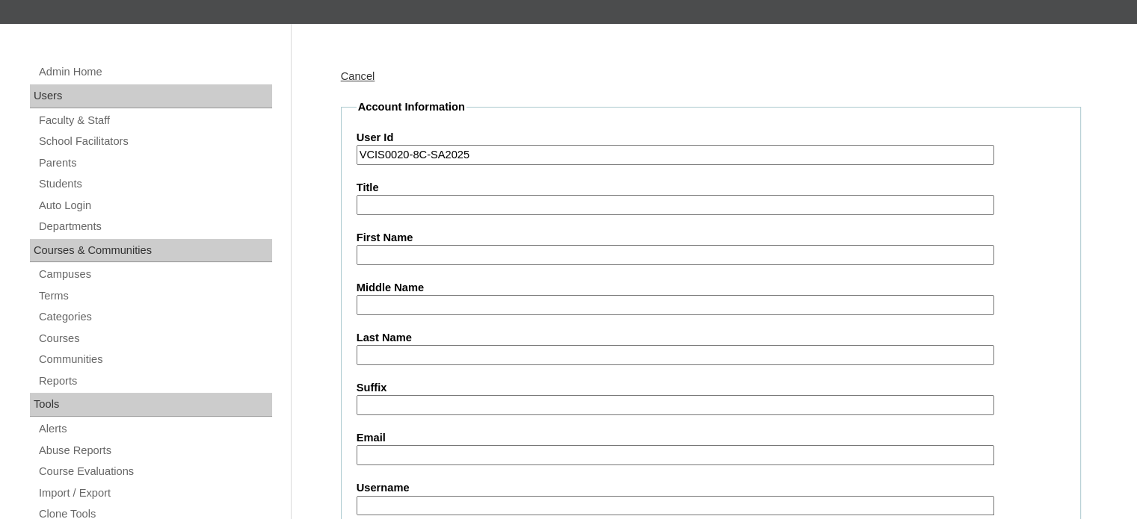
scroll to position [149, 0]
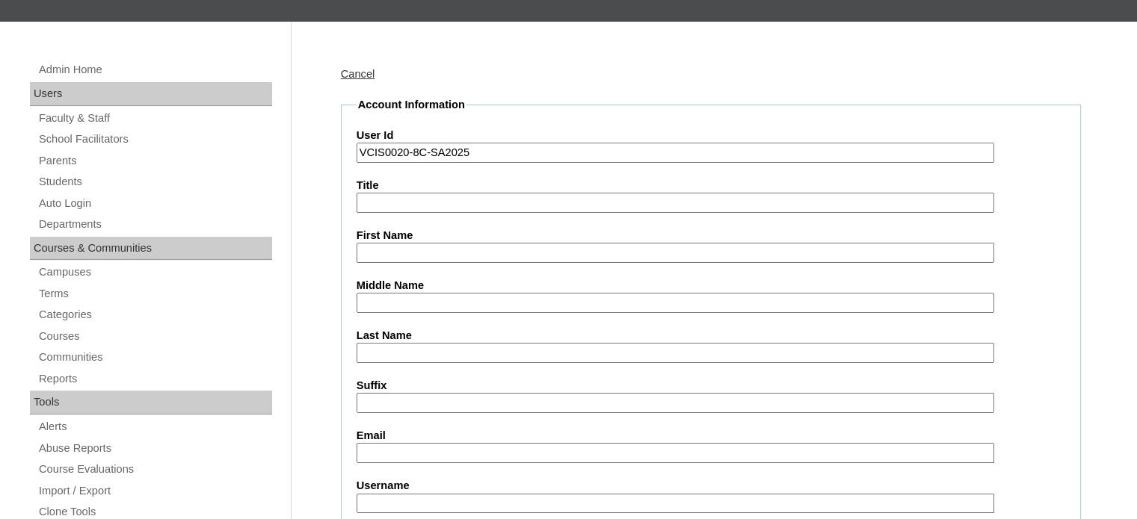
type input "VCIS0020-8C-SA2025"
drag, startPoint x: 429, startPoint y: 261, endPoint x: 448, endPoint y: 253, distance: 20.1
click at [429, 260] on fieldset "Account Information User Id VCIS0020-8C-SA2025 Title First Name Middle Name Las…" at bounding box center [711, 445] width 740 height 696
click at [448, 253] on input "First Name" at bounding box center [674, 253] width 637 height 20
type input "Zig"
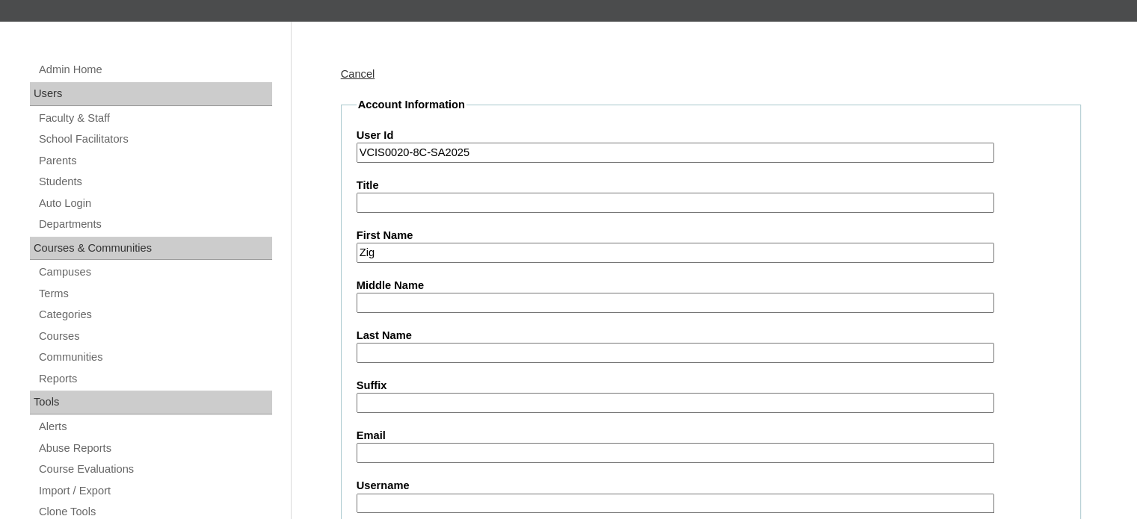
click at [415, 349] on input "Last Name" at bounding box center [674, 353] width 637 height 20
type input "A"
type input "Magaling"
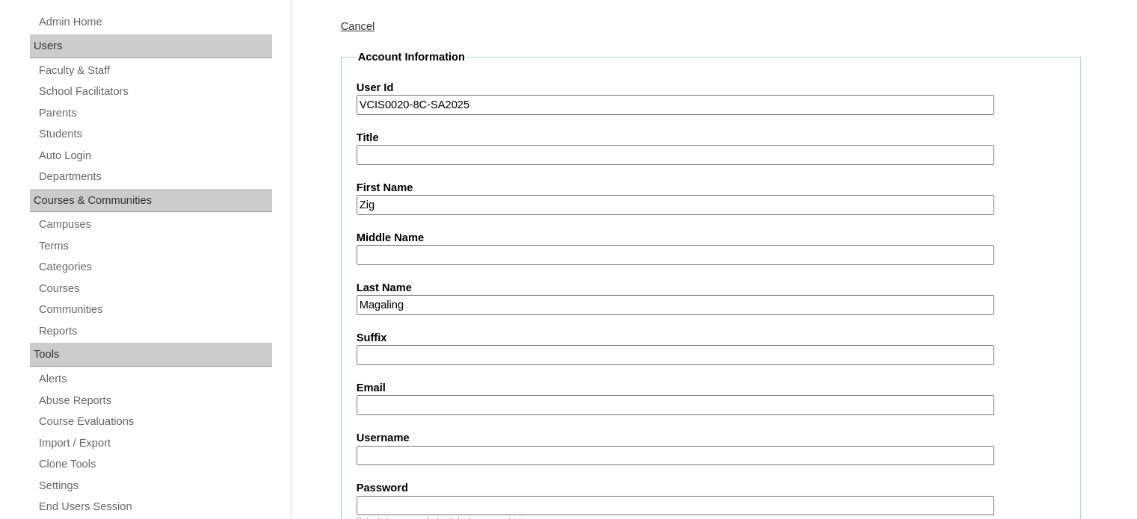
scroll to position [224, 0]
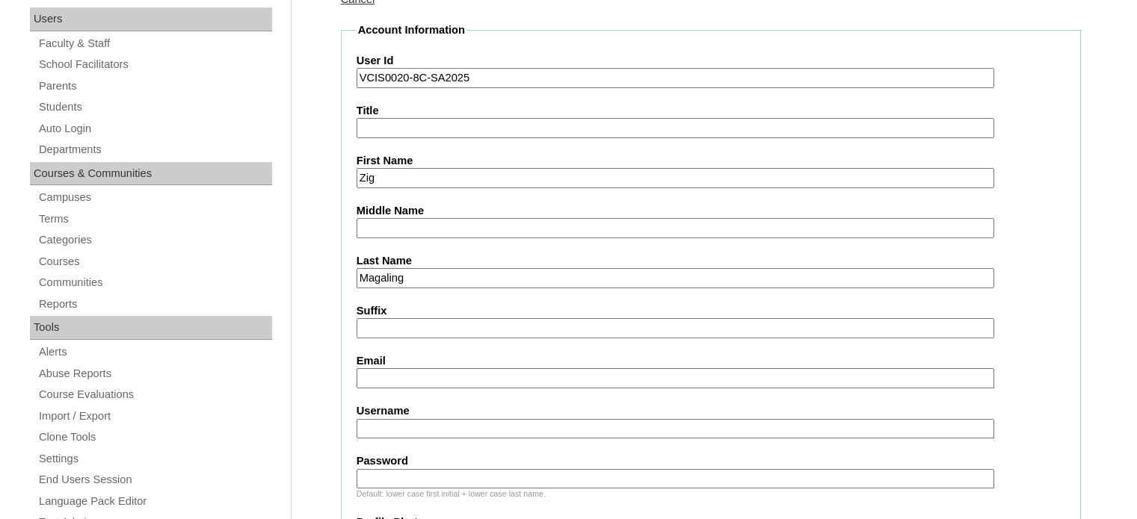
drag, startPoint x: 401, startPoint y: 417, endPoint x: 403, endPoint y: 401, distance: 15.9
click at [401, 419] on input "Username" at bounding box center [674, 429] width 637 height 20
paste input "zig.magaling2025"
type input "zig.magaling2025"
click at [402, 469] on input "Password" at bounding box center [674, 479] width 637 height 20
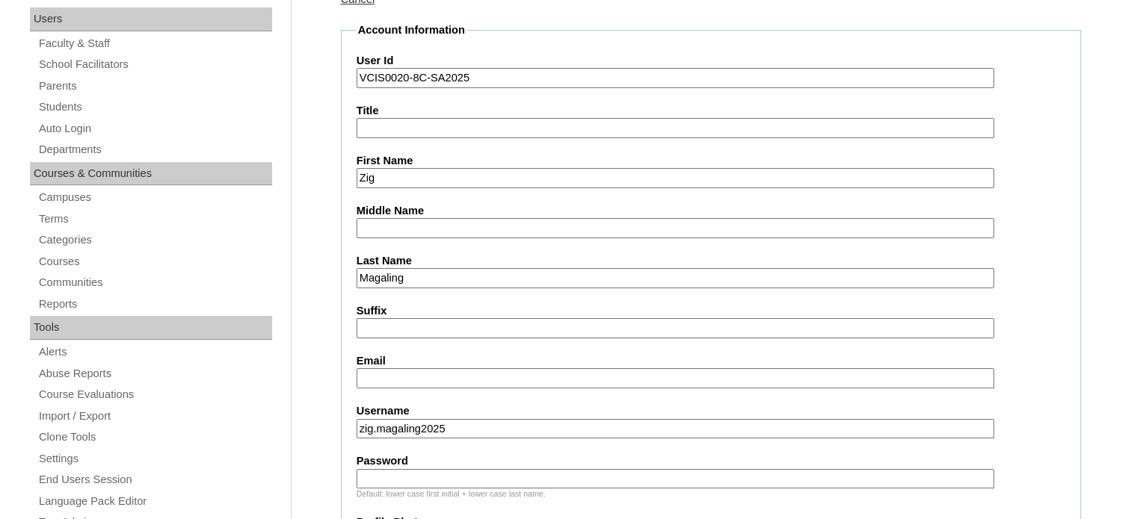
paste input "eUhyaY"
type input "eUhyaY"
click at [404, 381] on input "Email" at bounding box center [674, 378] width 637 height 20
paste input "zmagaling.student@vcis.edu.ph"
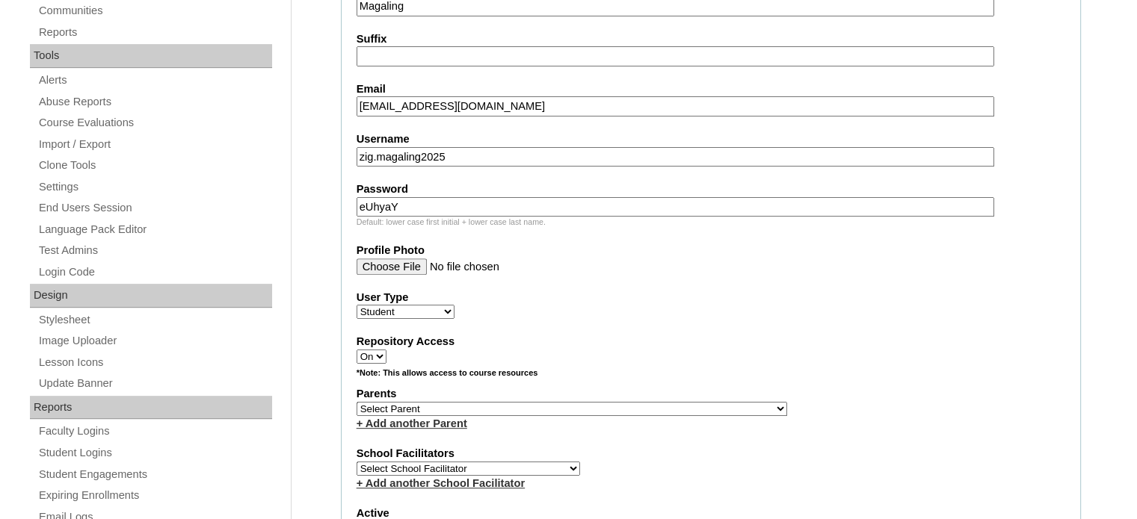
scroll to position [523, 0]
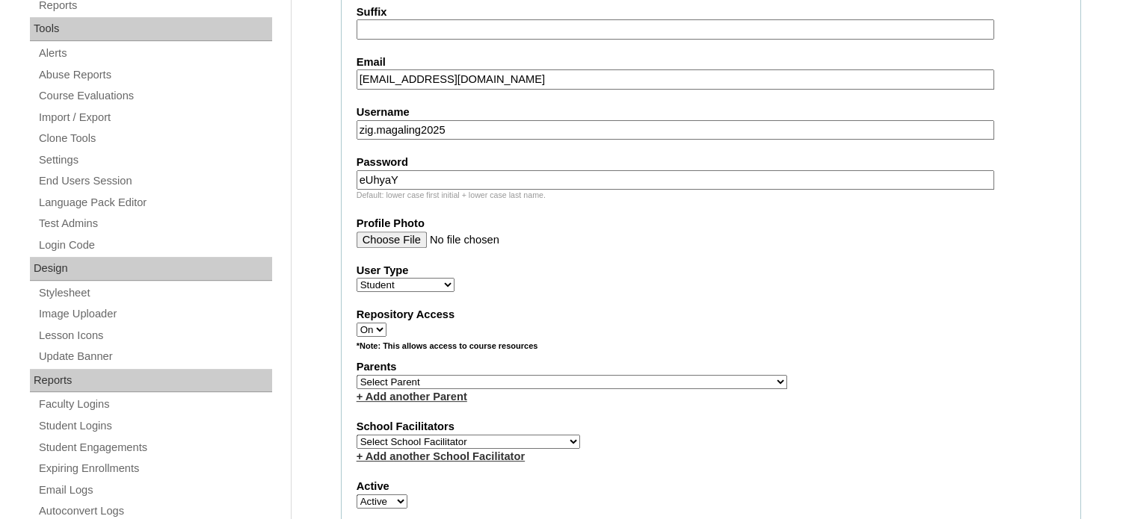
type input "zmagaling.student@vcis.edu.ph"
click at [561, 375] on select "Select Parent , , , , , , , , , , , , , , , , , , , , , , , , , , , , , , , , ,…" at bounding box center [571, 382] width 430 height 14
select select "41969"
click at [810, 359] on label "Parents" at bounding box center [710, 367] width 708 height 16
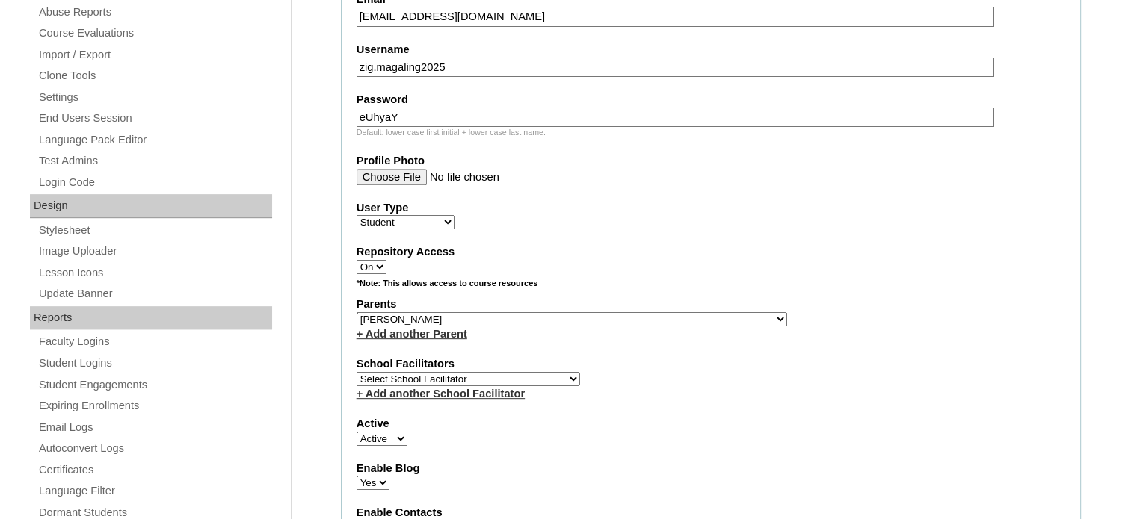
scroll to position [673, 0]
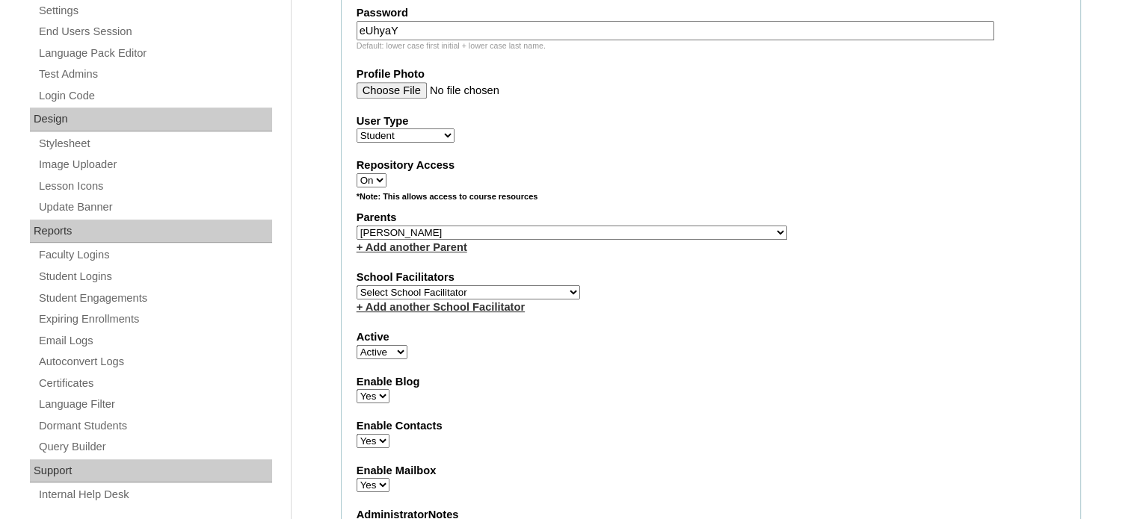
click at [497, 285] on select "Select School Facilitator Norman Añain Ruffa Abadijas Mary Abella Gloryfe Abion…" at bounding box center [467, 292] width 223 height 14
select select "39294"
click at [356, 285] on select "Select School Facilitator Norman Añain Ruffa Abadijas Mary Abella Gloryfe Abion…" at bounding box center [467, 292] width 223 height 14
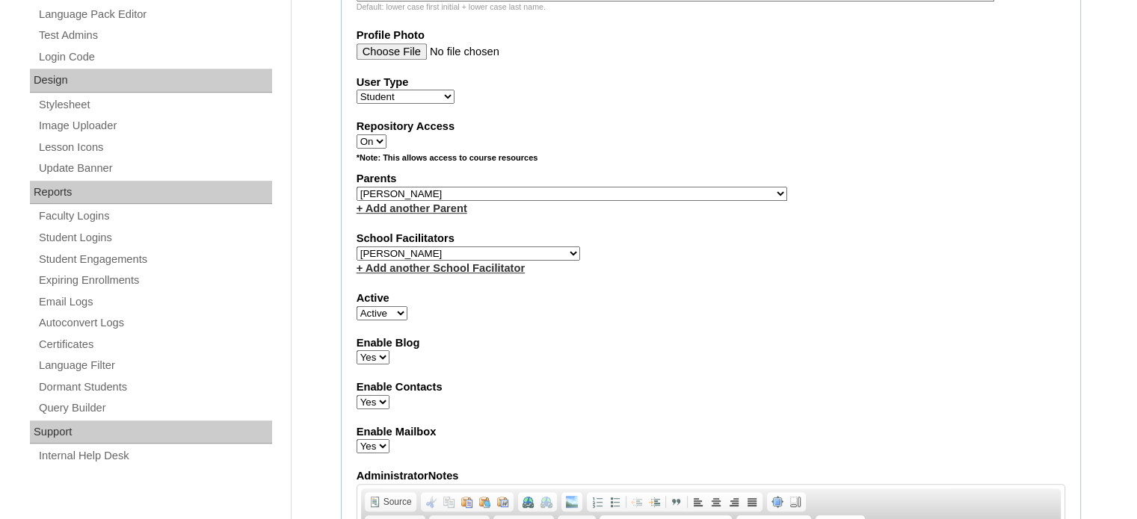
scroll to position [747, 0]
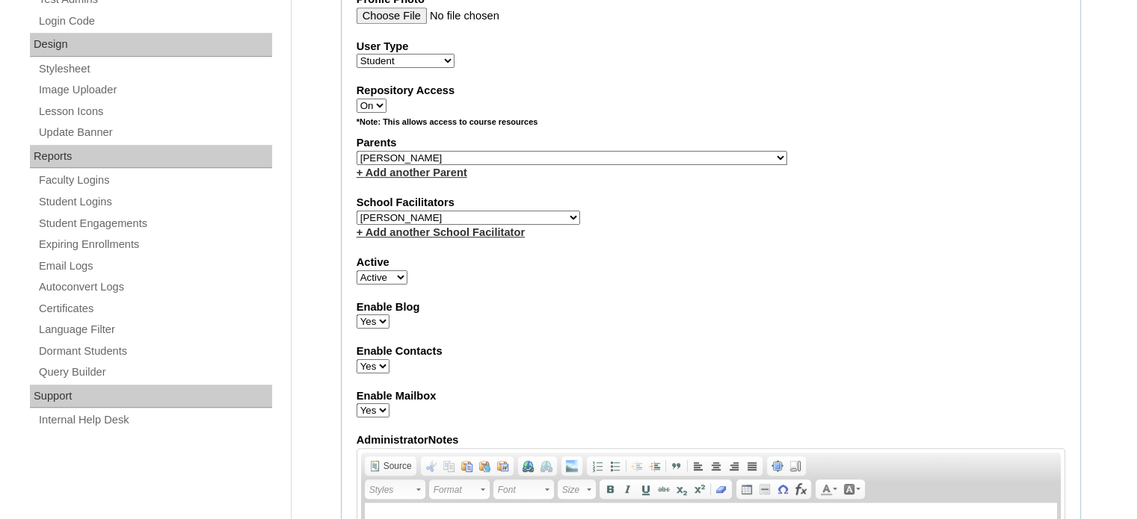
click at [516, 151] on select "Select Parent , , , , , , , , , , , , , , , , , , , , , , , , , , , , , , , , ,…" at bounding box center [571, 158] width 430 height 14
select select "32464"
click at [758, 344] on label "Enable Contacts" at bounding box center [710, 352] width 708 height 16
click at [389, 359] on select "Yes No" at bounding box center [372, 366] width 33 height 14
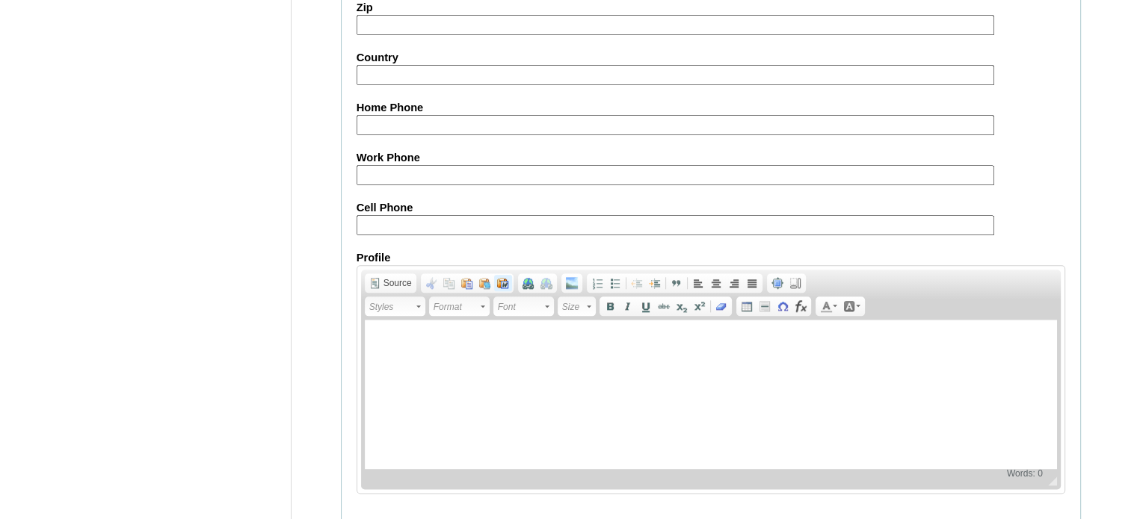
scroll to position [1739, 0]
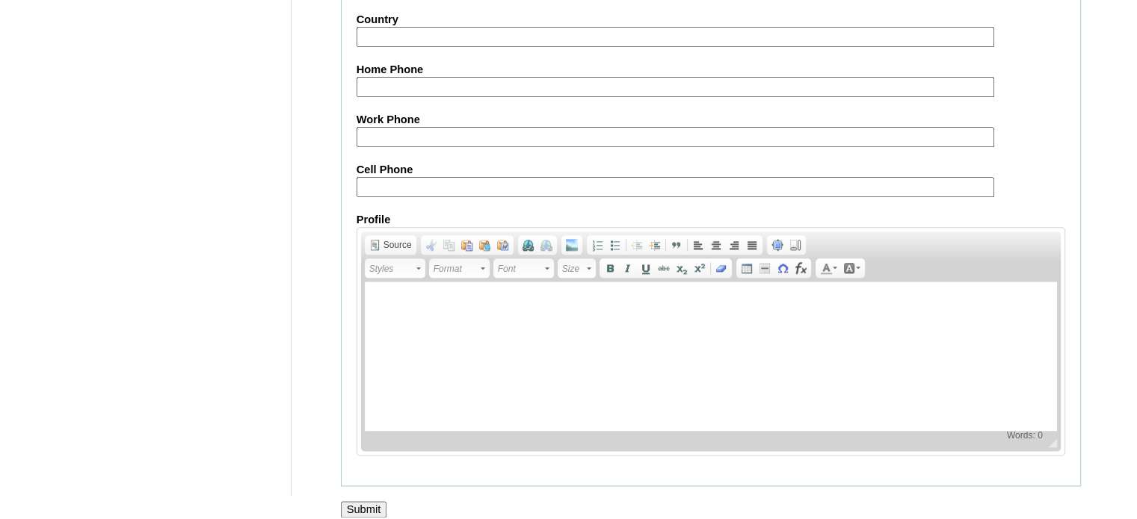
click at [370, 501] on input "Submit" at bounding box center [364, 509] width 46 height 16
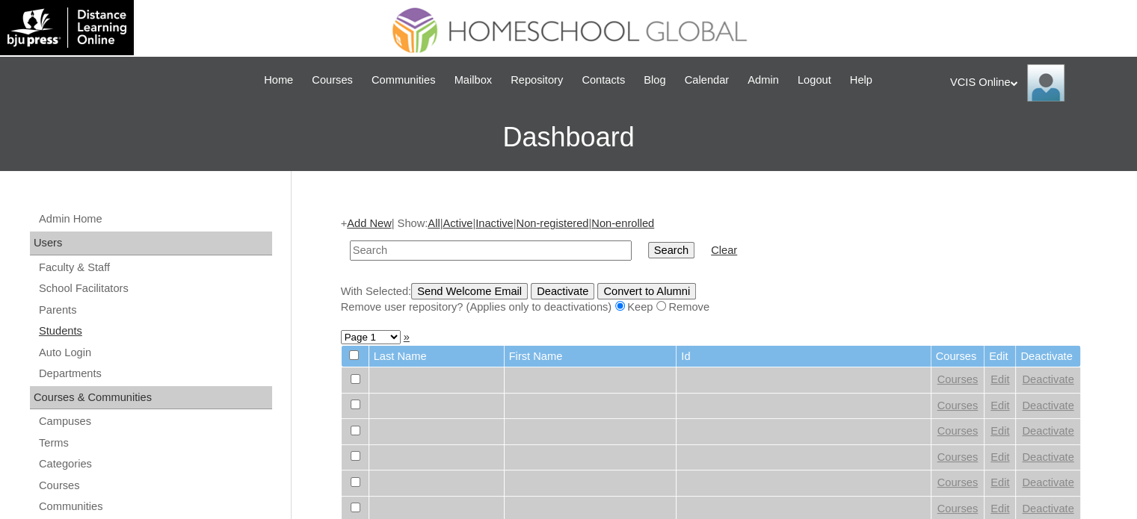
click at [55, 326] on link "Students" at bounding box center [154, 331] width 235 height 19
type input "VCIS0020-8C-PA2025"
click at [648, 247] on input "Search" at bounding box center [671, 250] width 46 height 16
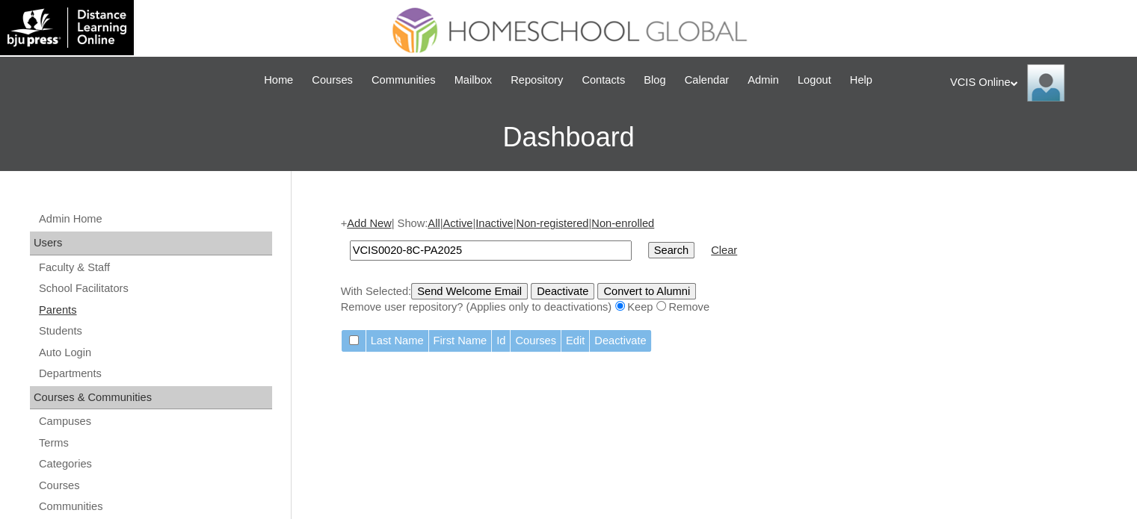
click at [62, 310] on link "Parents" at bounding box center [154, 310] width 235 height 19
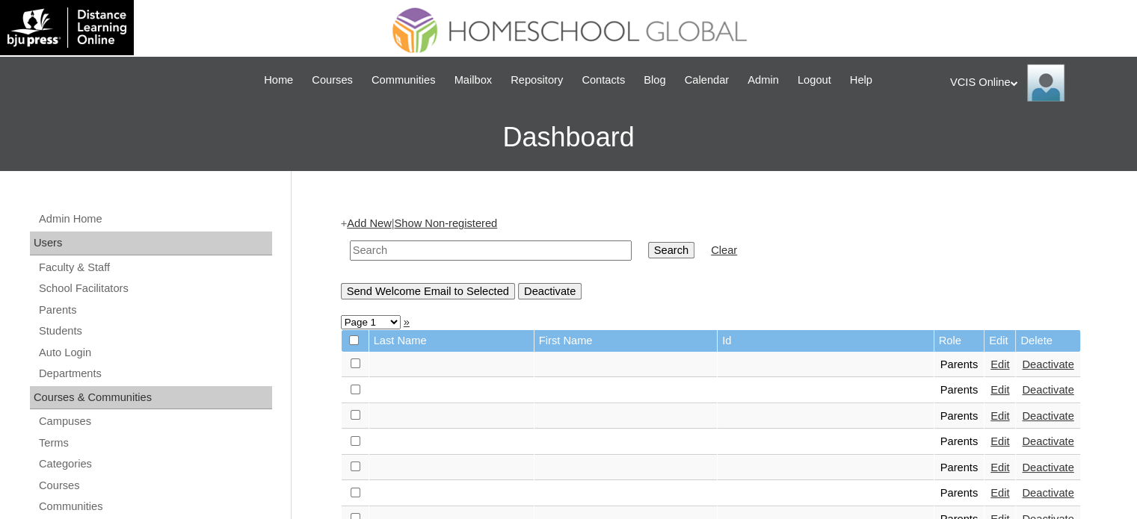
click at [501, 249] on input "text" at bounding box center [491, 251] width 282 height 20
paste input "VCIS0020-8C-PA2025"
type input "VCIS0020-8C-PA2025"
click at [648, 253] on input "Search" at bounding box center [671, 250] width 46 height 16
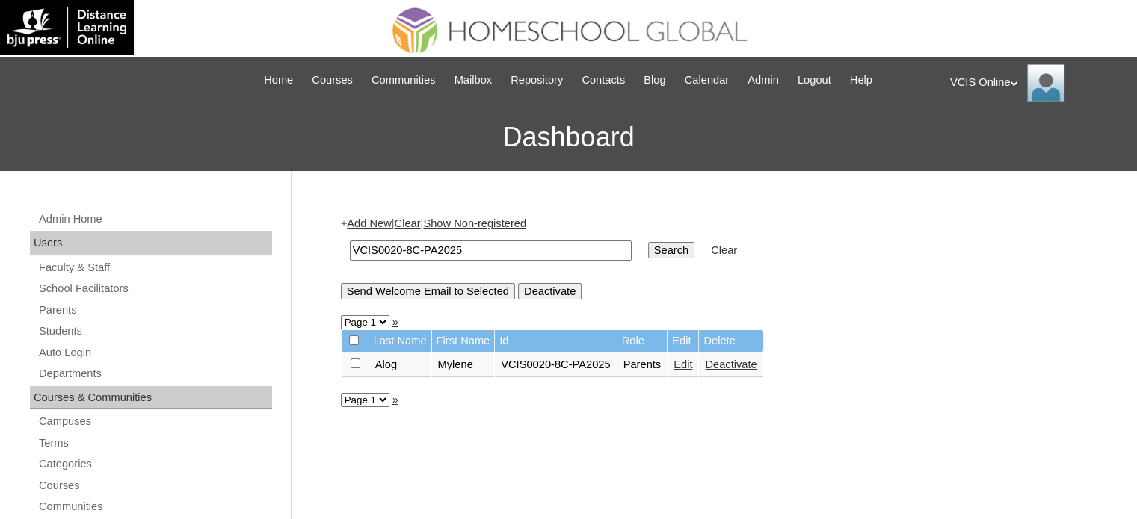
click at [682, 363] on link "Edit" at bounding box center [682, 365] width 19 height 12
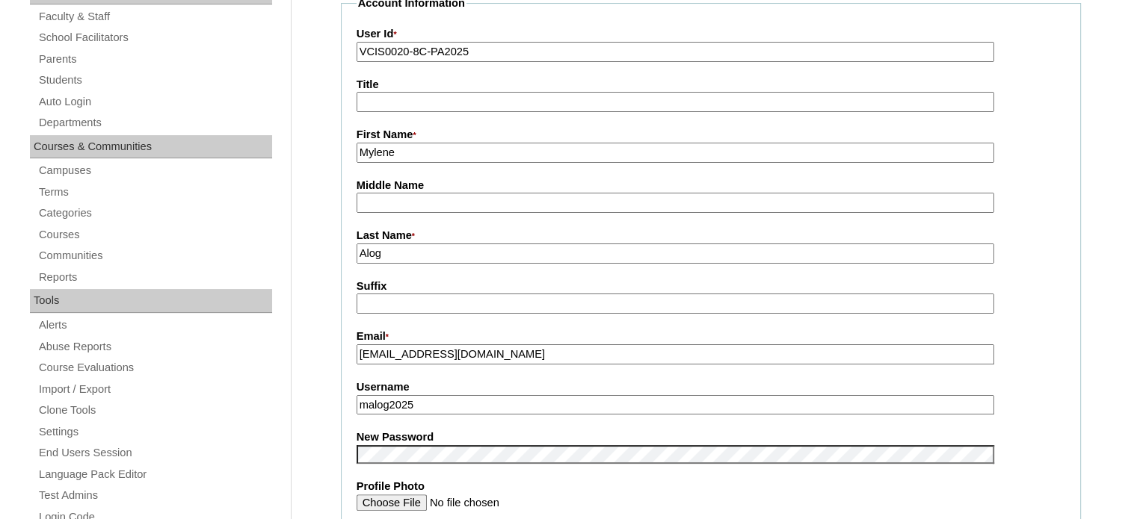
scroll to position [299, 0]
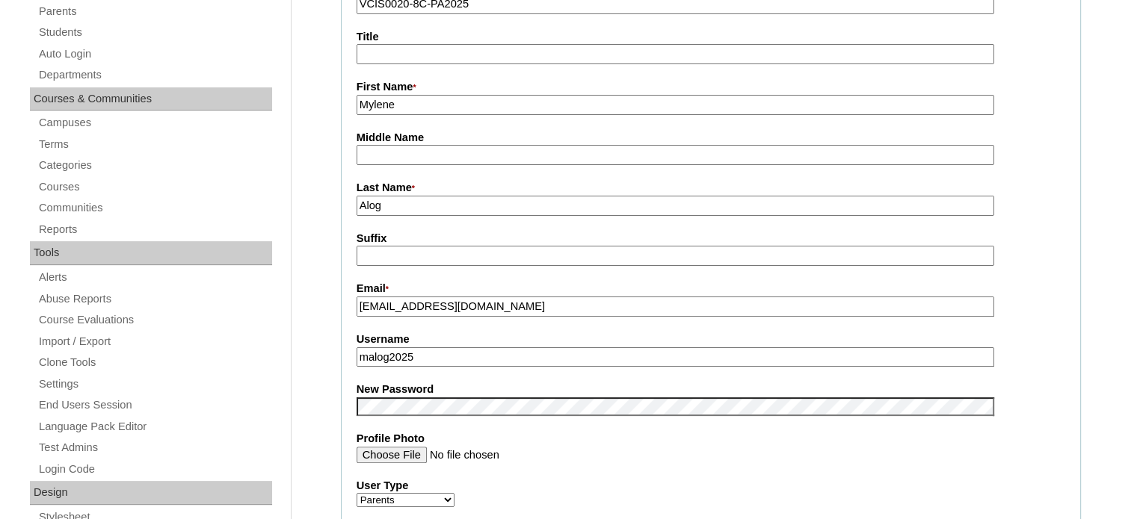
click at [442, 198] on input "Alog" at bounding box center [674, 206] width 637 height 20
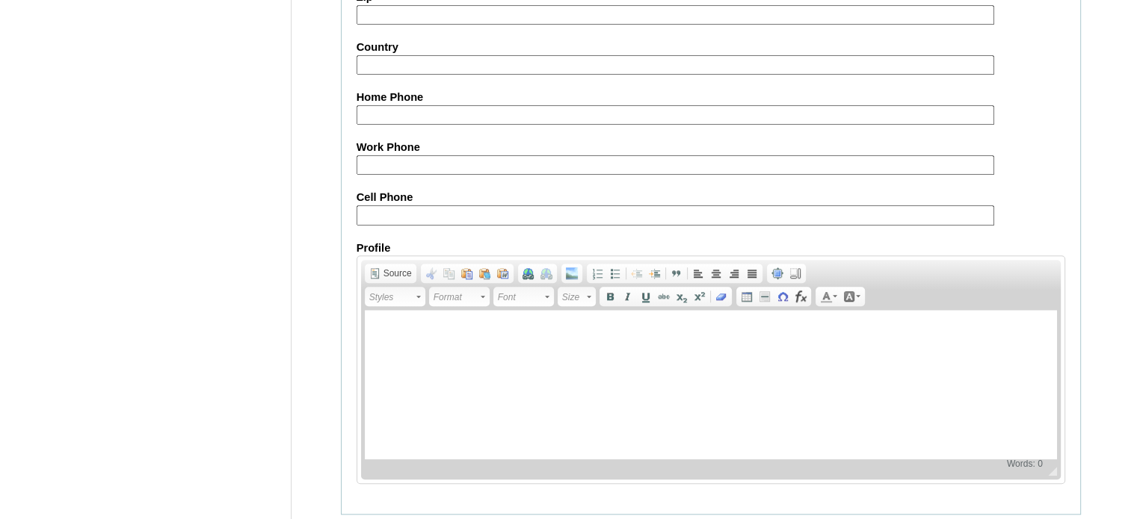
scroll to position [1430, 0]
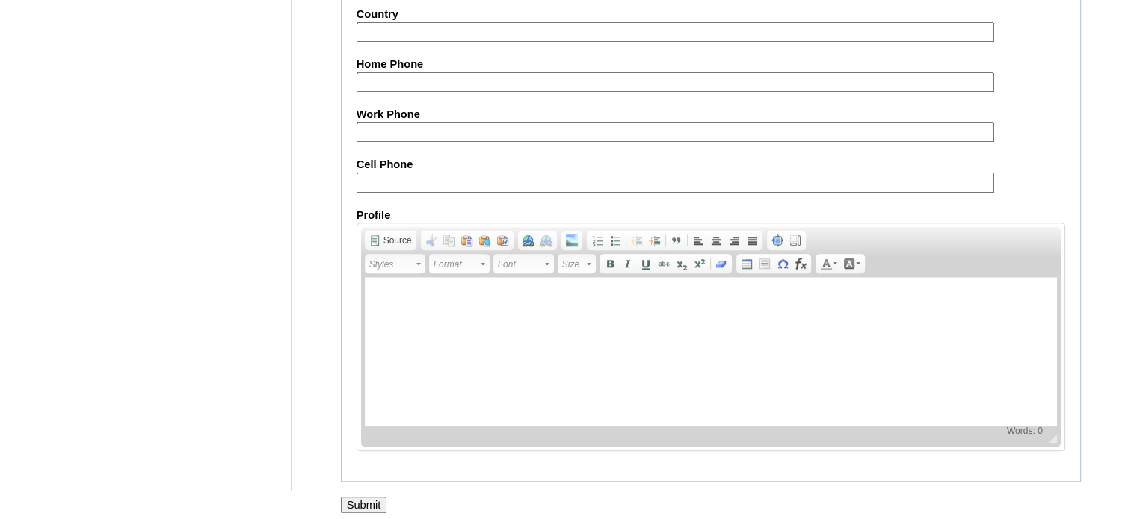
type input "Alog (2025)"
click at [384, 497] on input "Submit" at bounding box center [364, 505] width 46 height 16
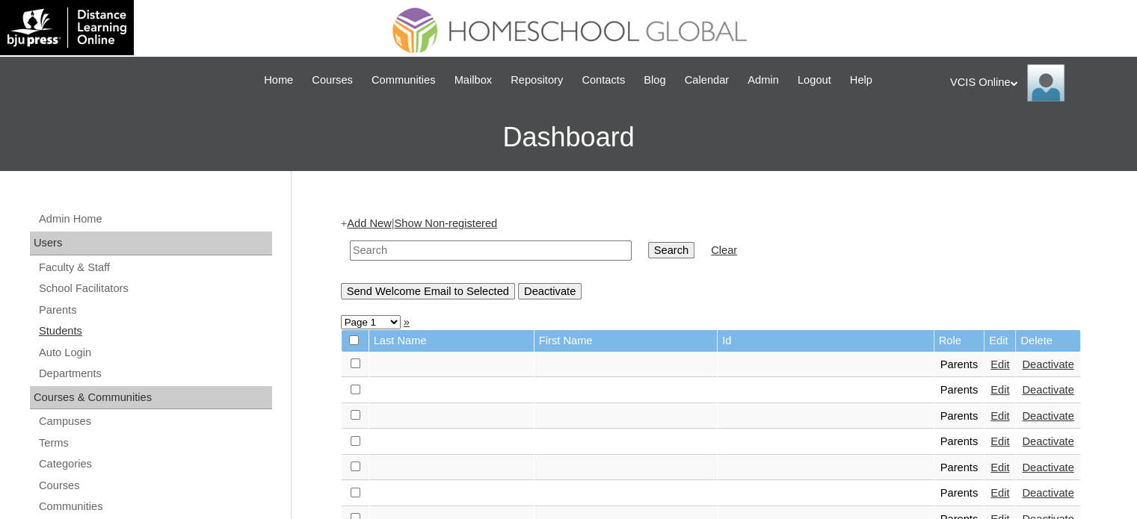
click at [60, 326] on link "Students" at bounding box center [154, 331] width 235 height 19
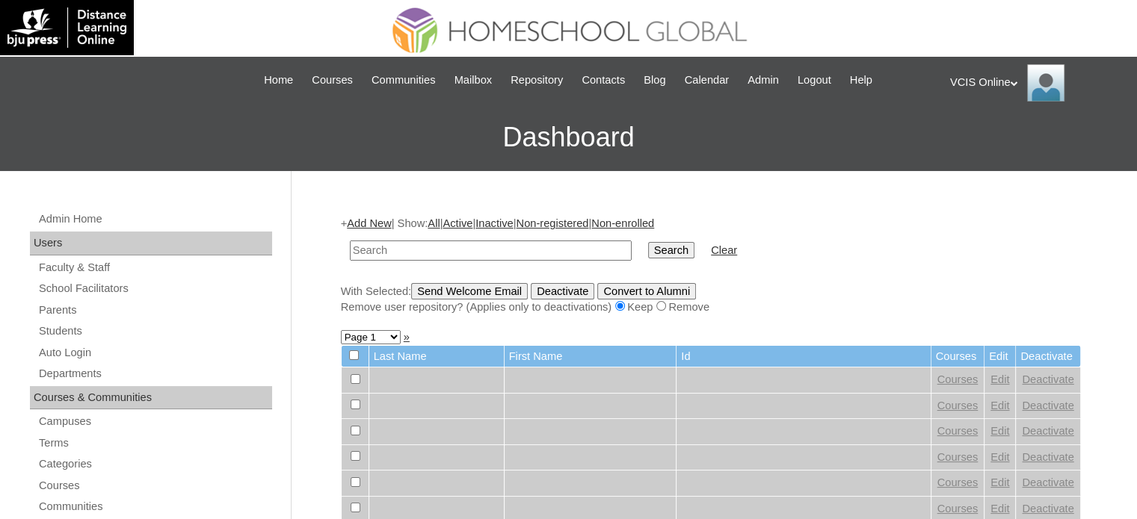
paste input "VCIS0020-8C-SA2025"
type input "VCIS0020-8C-SA2025"
click at [648, 250] on input "Search" at bounding box center [671, 250] width 46 height 16
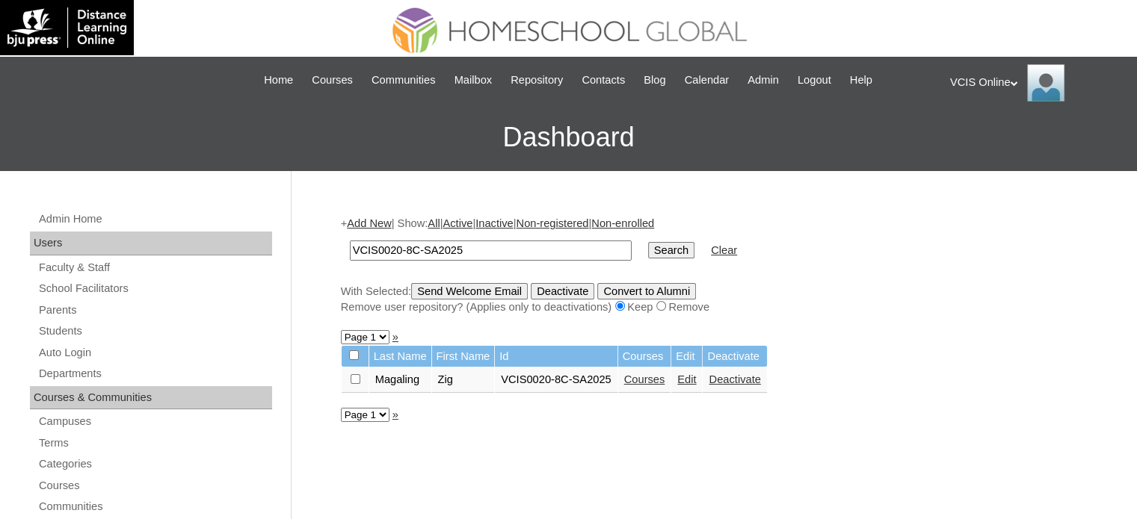
click at [688, 383] on link "Edit" at bounding box center [686, 380] width 19 height 12
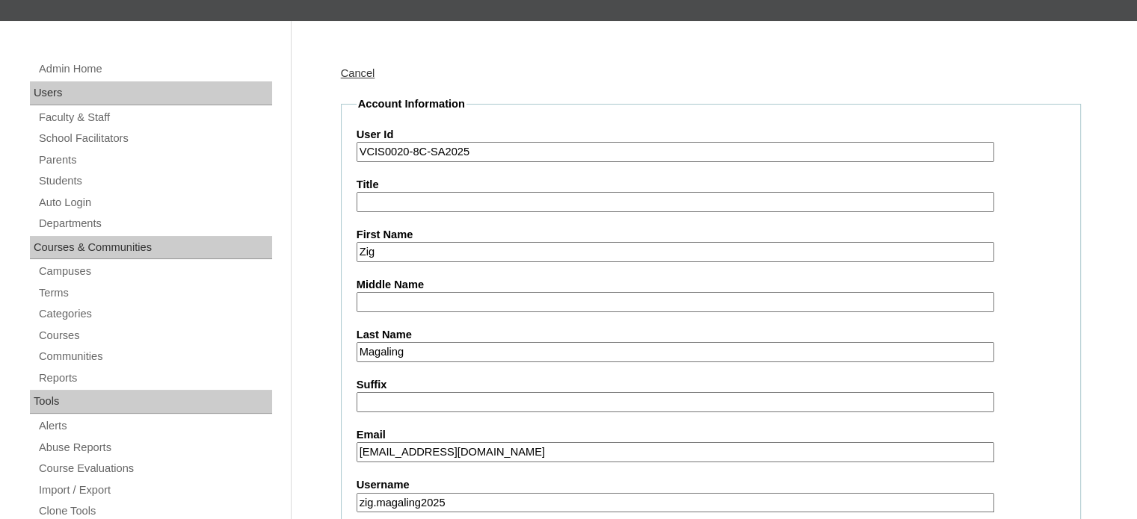
scroll to position [299, 0]
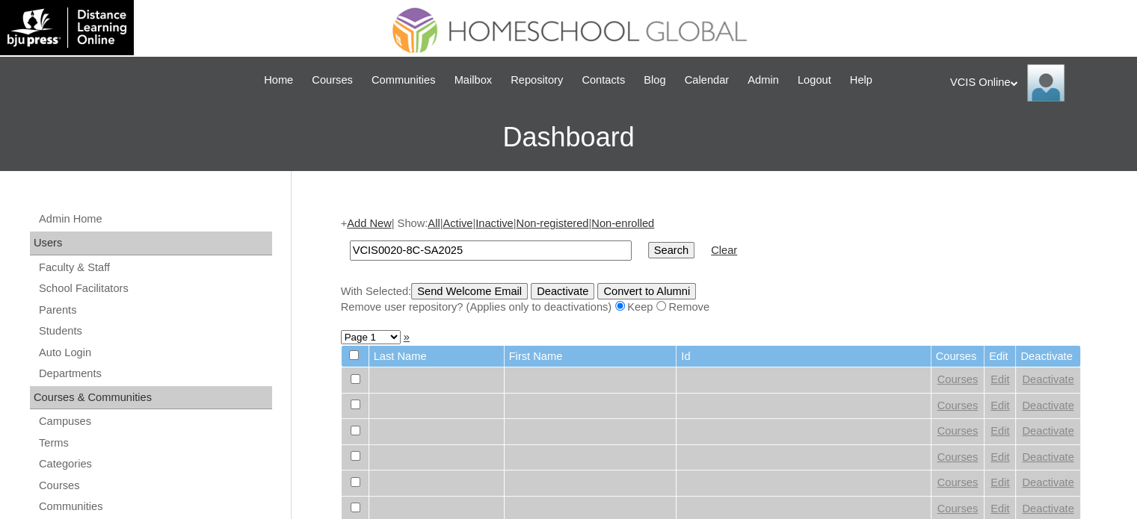
type input "VCIS0020-8C-SA2025"
click at [648, 248] on input "Search" at bounding box center [671, 250] width 46 height 16
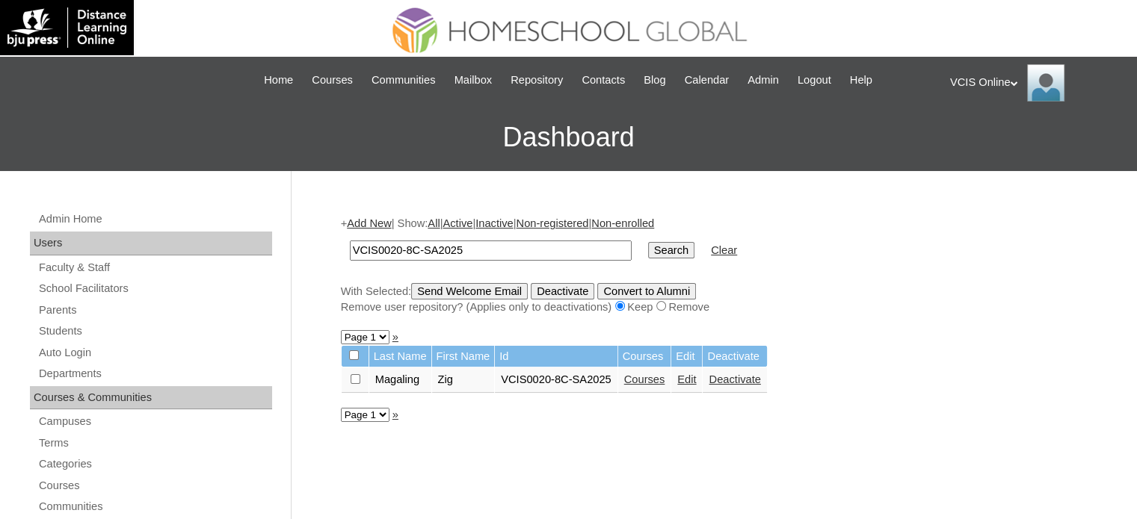
click at [652, 379] on link "Courses" at bounding box center [644, 380] width 41 height 12
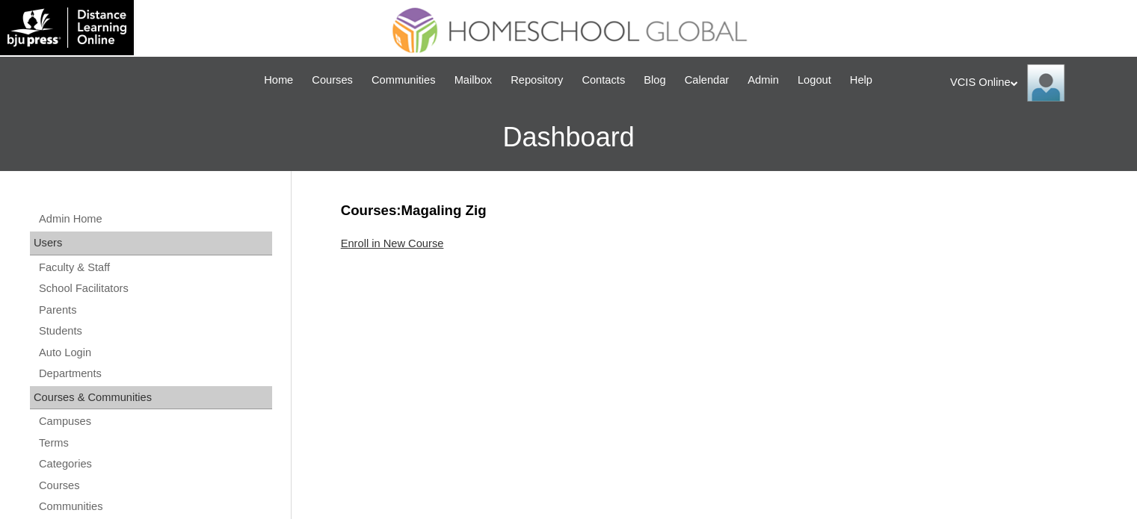
click at [392, 243] on link "Enroll in New Course" at bounding box center [392, 244] width 103 height 12
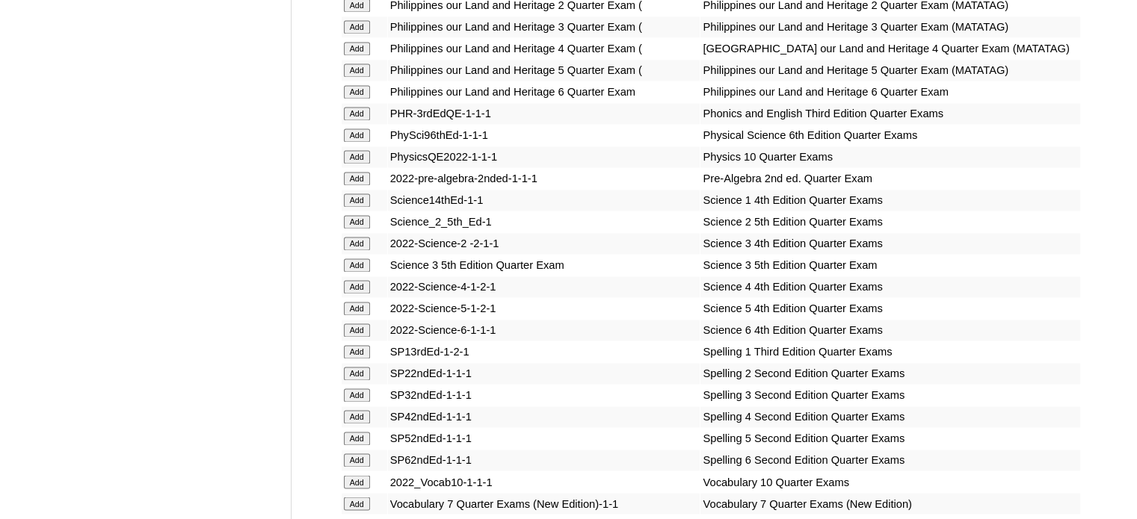
scroll to position [2822, 0]
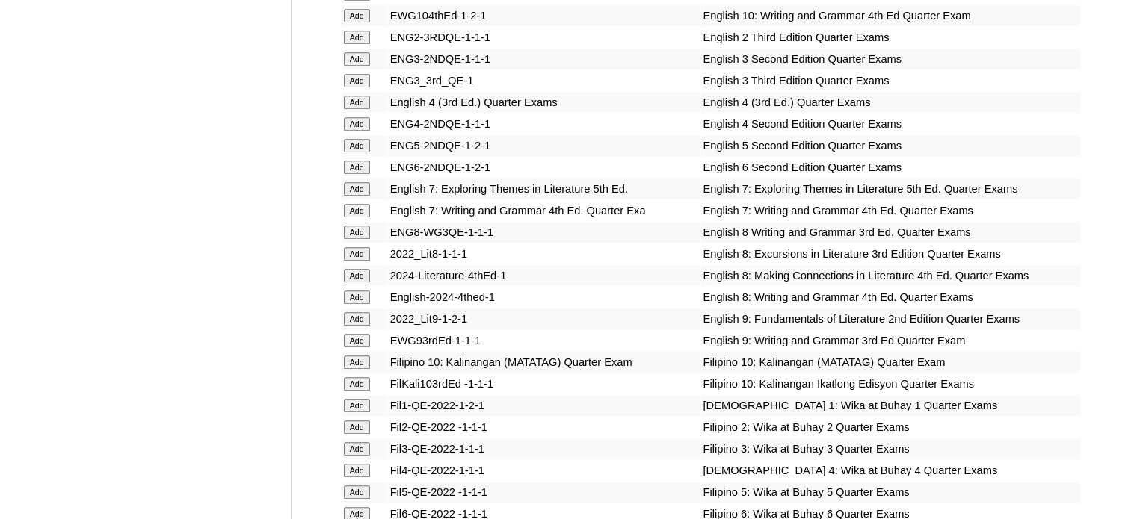
scroll to position [3984, 0]
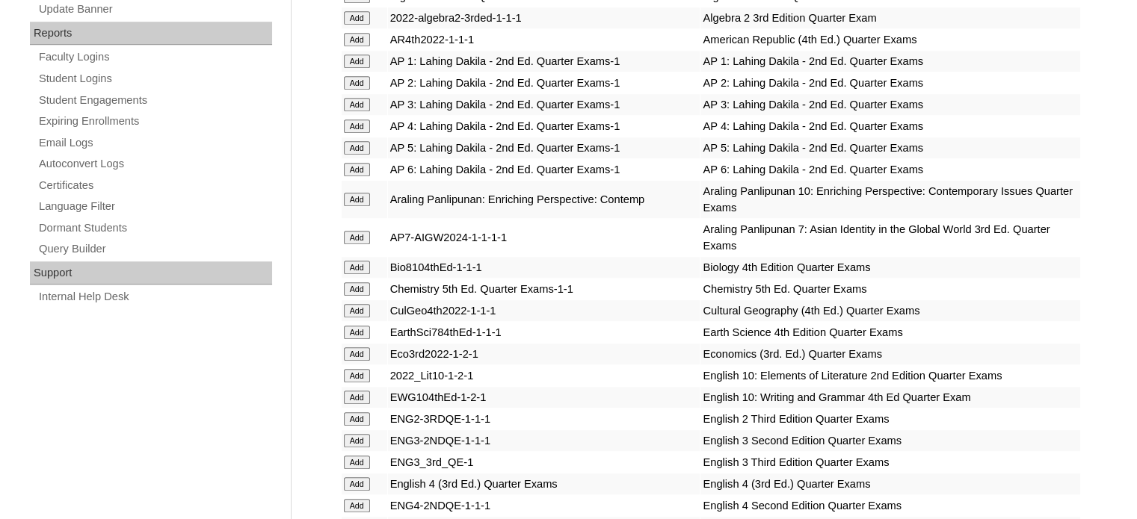
scroll to position [3575, 0]
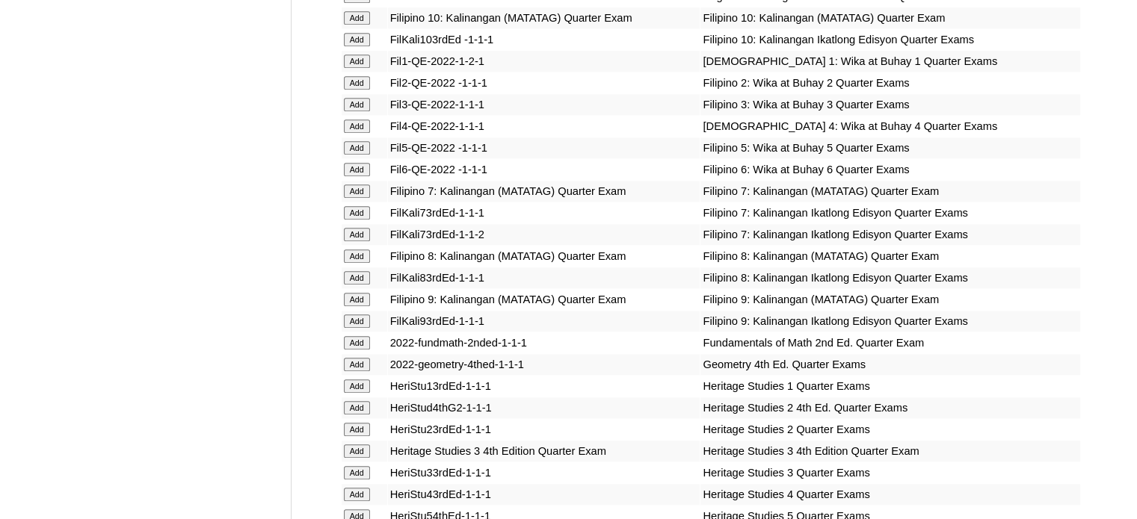
scroll to position [4263, 0]
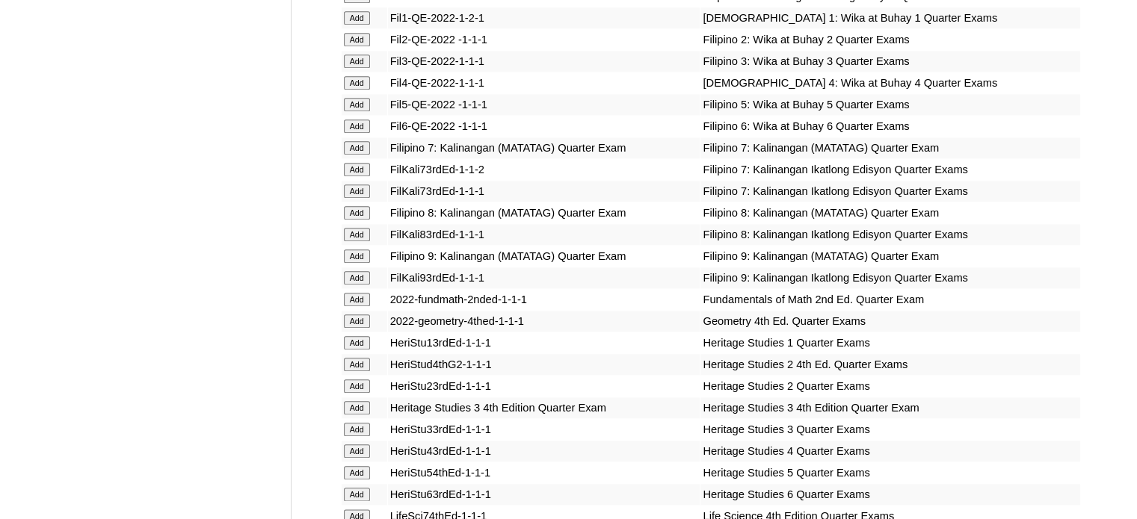
scroll to position [4263, 0]
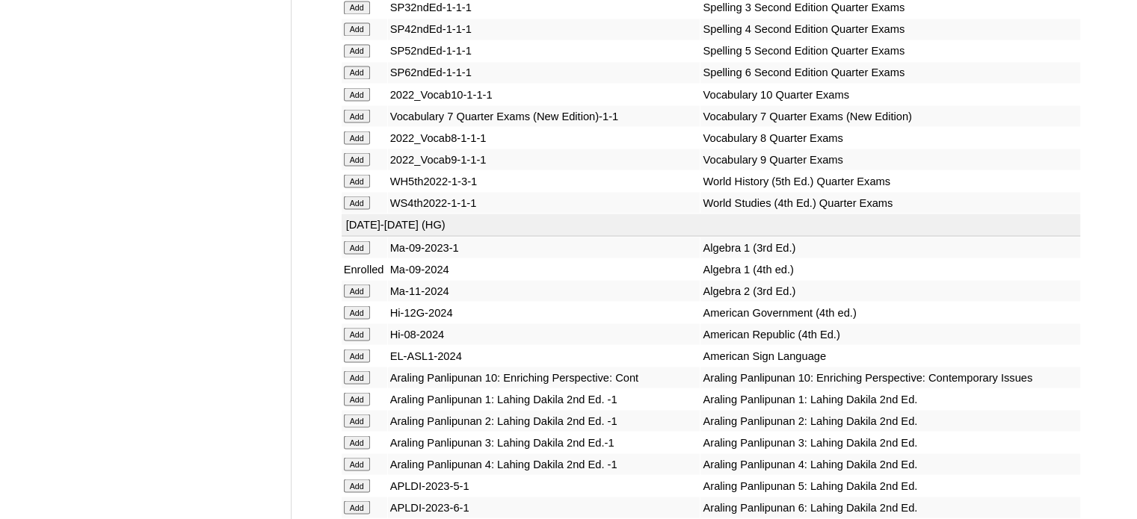
scroll to position [5877, 0]
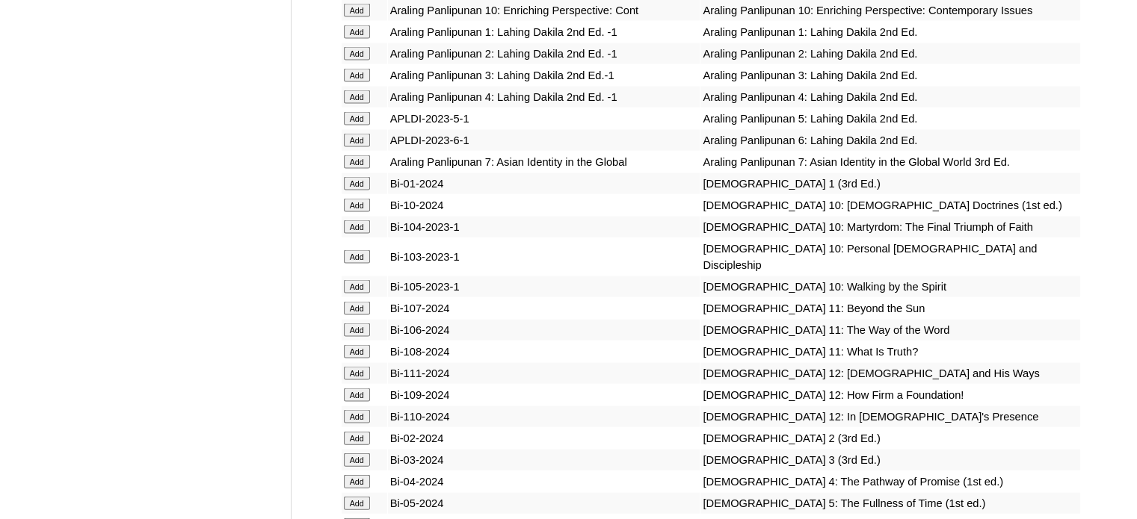
scroll to position [3488, 0]
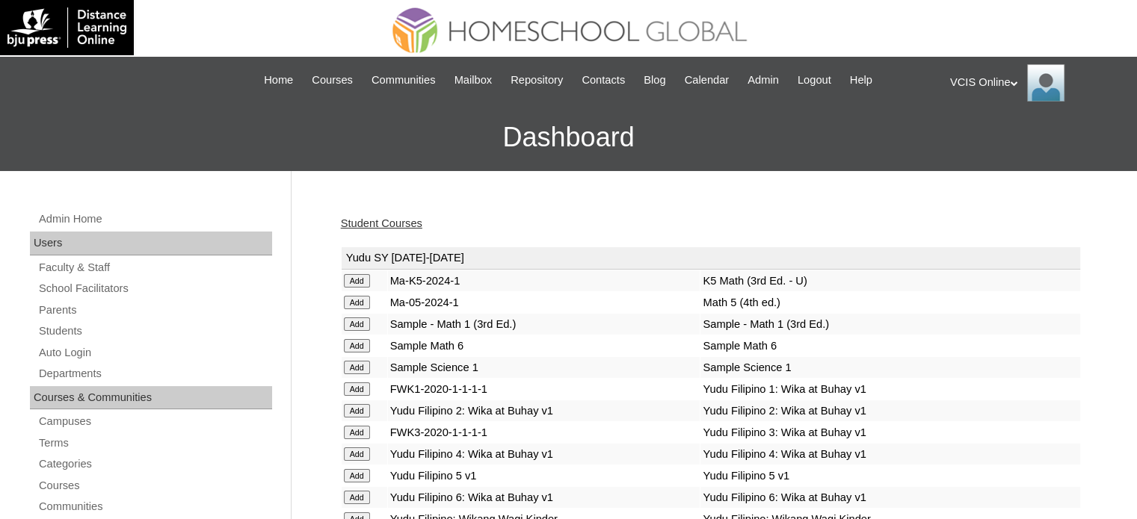
click at [401, 220] on link "Student Courses" at bounding box center [381, 223] width 81 height 12
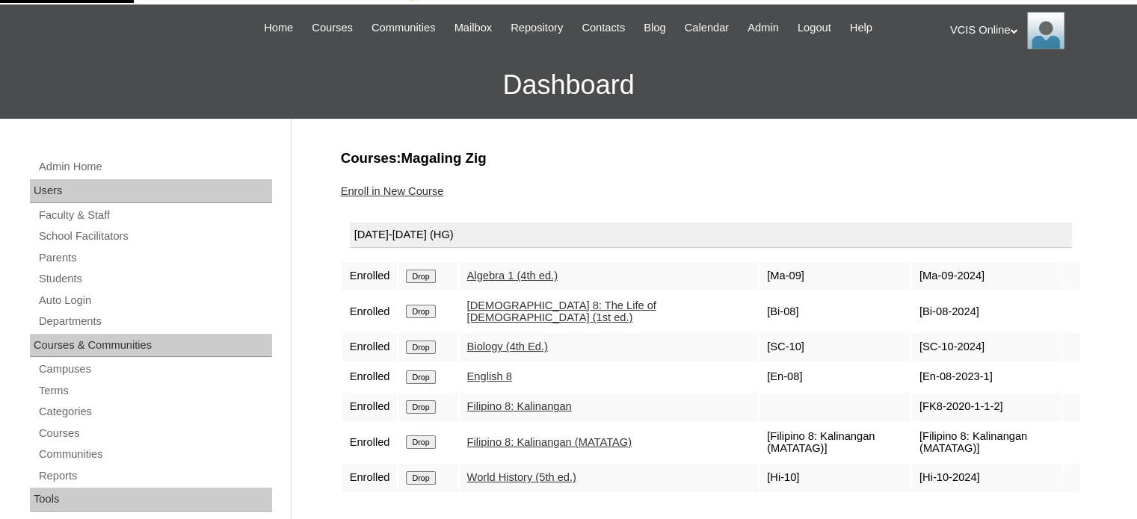
scroll to position [149, 0]
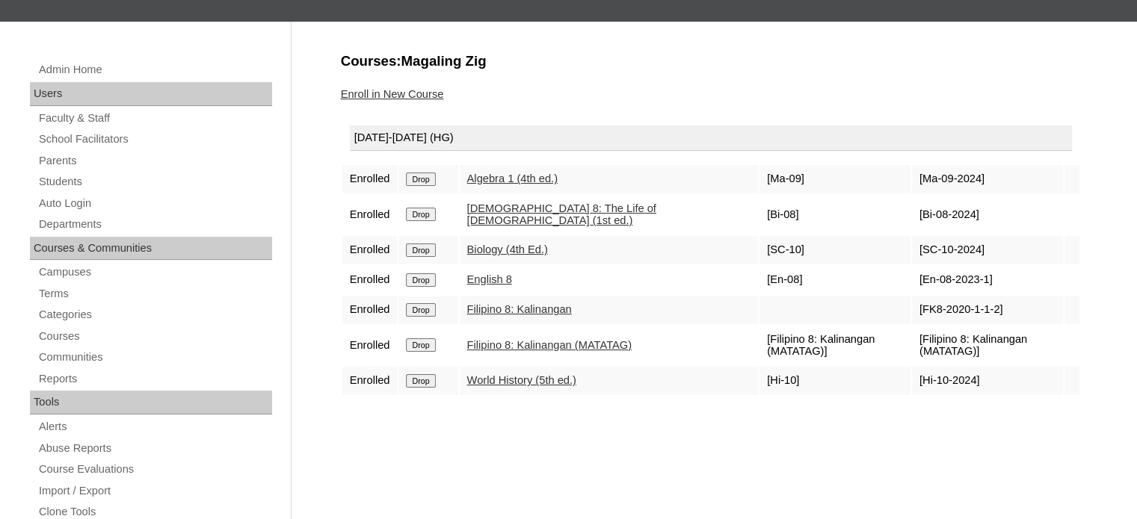
click at [414, 186] on input "Drop" at bounding box center [420, 179] width 29 height 13
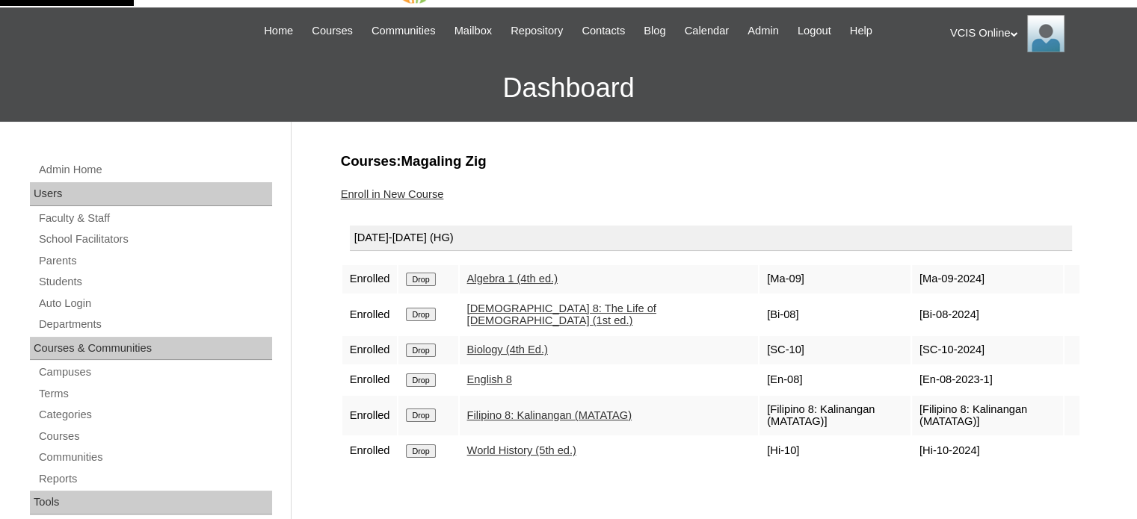
scroll to position [75, 0]
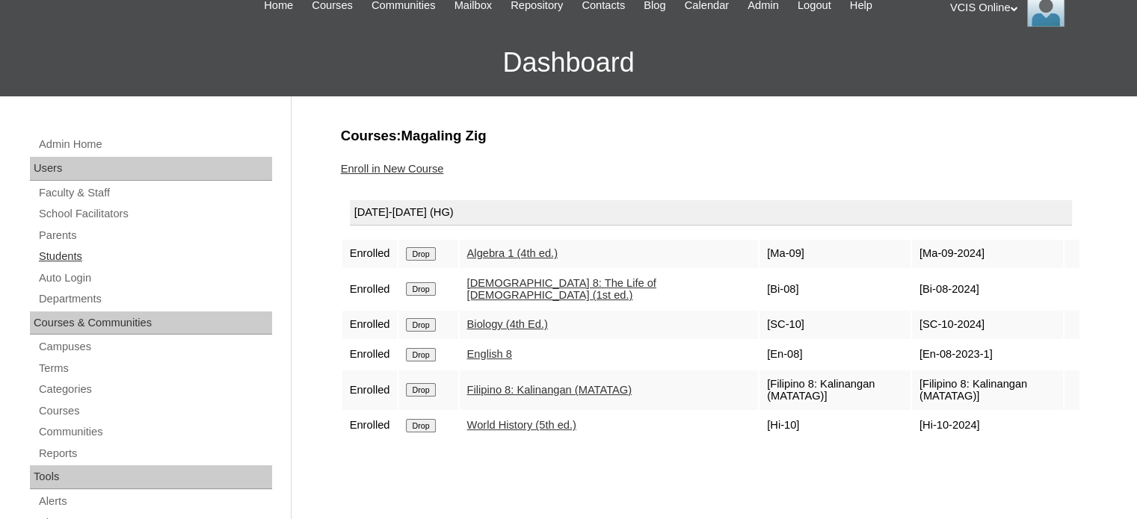
click at [43, 258] on link "Students" at bounding box center [154, 256] width 235 height 19
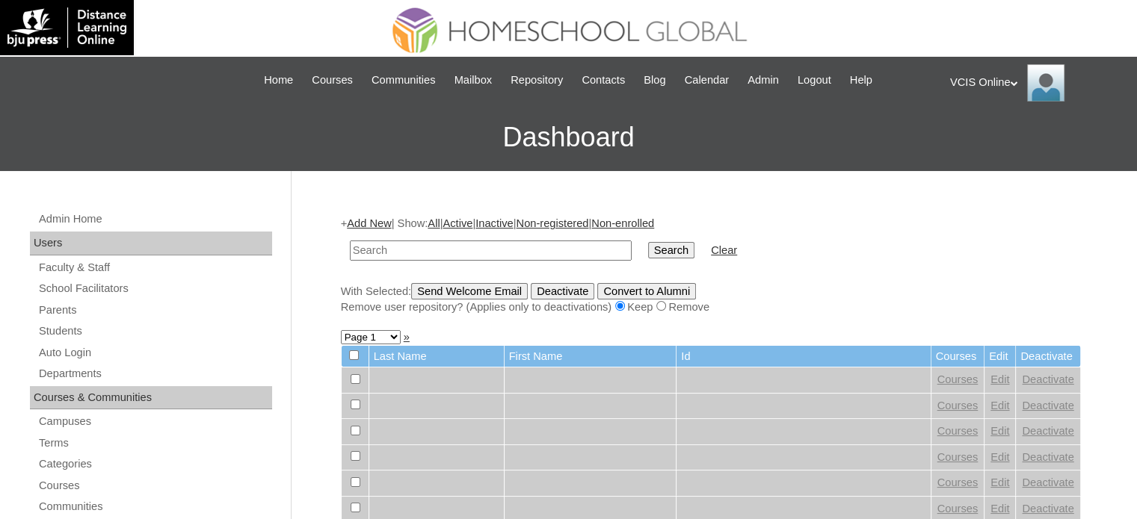
click at [391, 217] on link "Add New" at bounding box center [369, 223] width 44 height 12
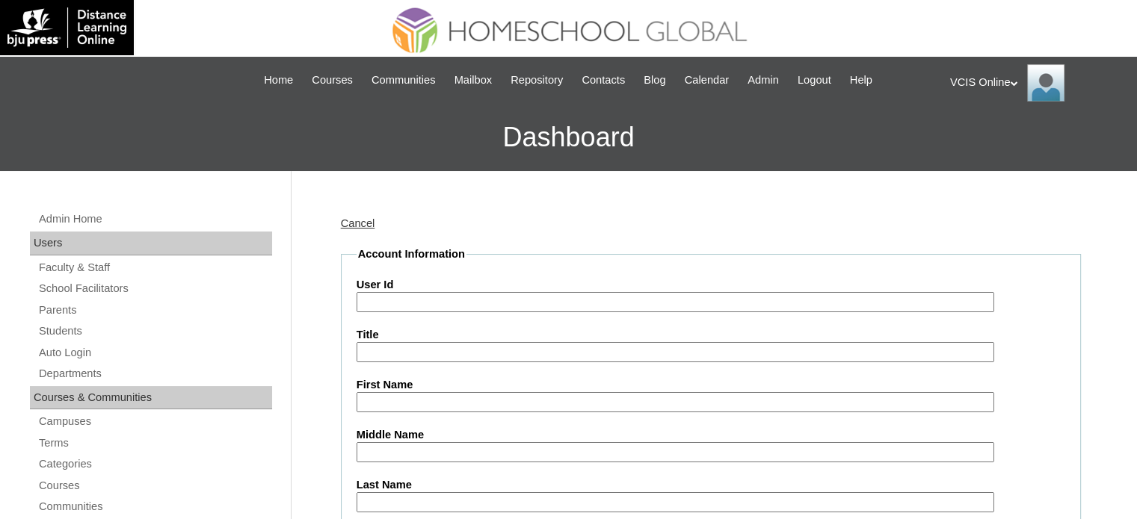
click at [404, 301] on input "User Id" at bounding box center [674, 302] width 637 height 20
paste input "VCIS0021-8C-SA2025"
type input "VCIS0021-8C-SA2025"
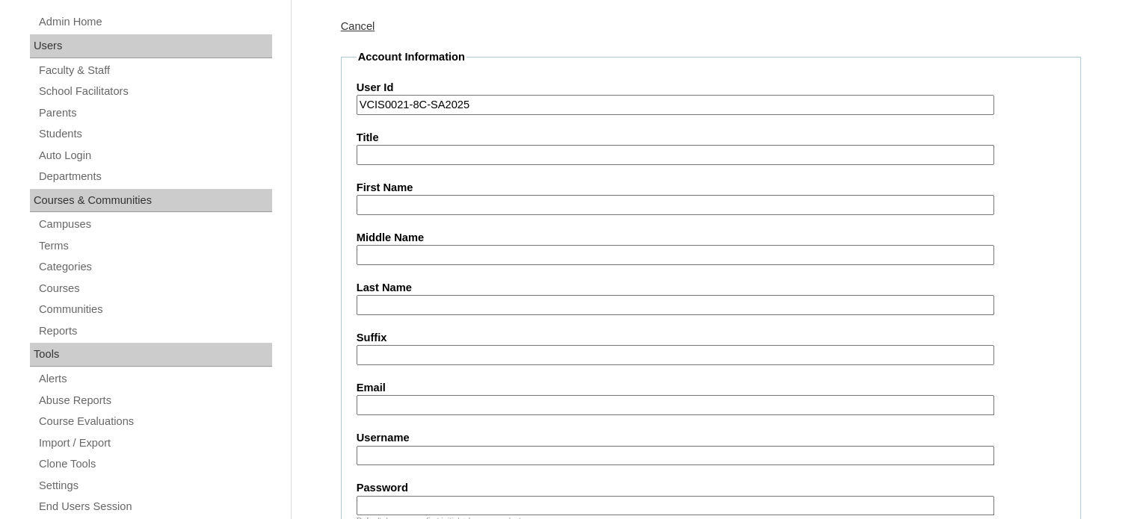
scroll to position [224, 0]
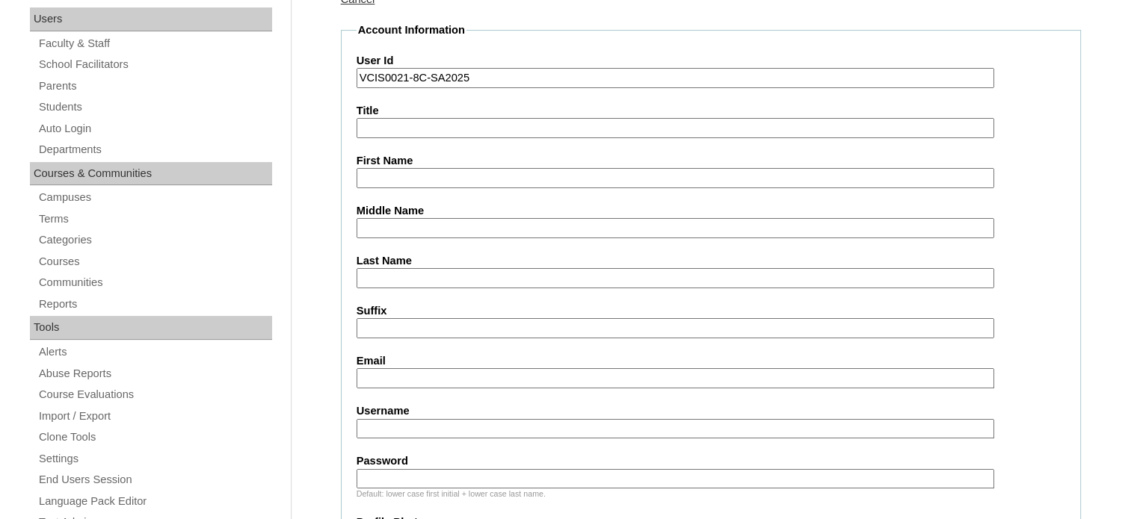
click at [397, 370] on input "Email" at bounding box center [674, 378] width 637 height 20
paste input "melchor.realingo2025"
type input "melchor.realingo2025"
drag, startPoint x: 410, startPoint y: 427, endPoint x: 425, endPoint y: 391, distance: 39.2
click at [410, 427] on input "Username" at bounding box center [674, 429] width 637 height 20
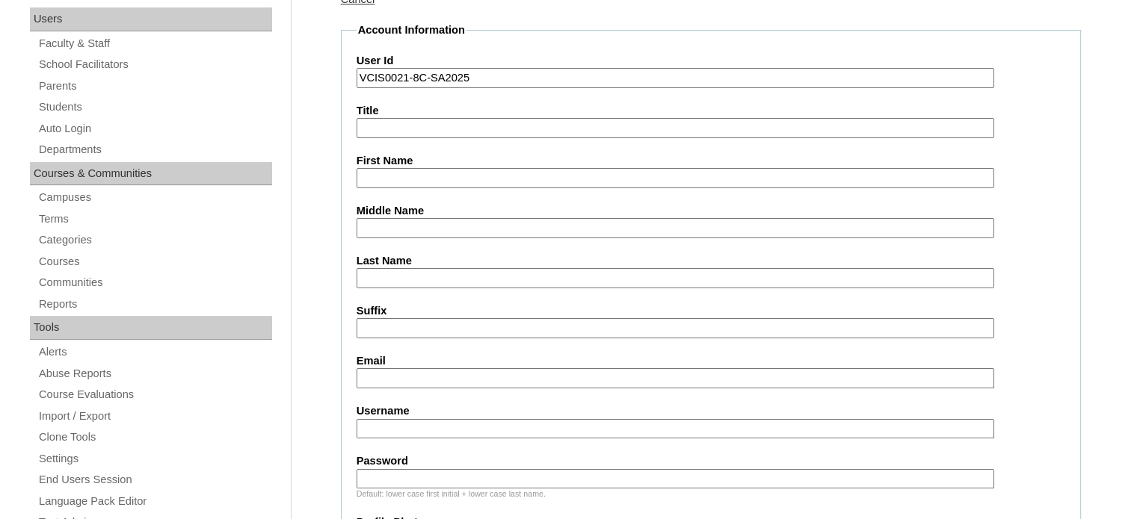
paste input "melchor.realingo2025"
type input "melchor.realingo2025"
drag, startPoint x: 414, startPoint y: 129, endPoint x: 419, endPoint y: 152, distance: 23.0
click at [414, 131] on input "Title" at bounding box center [674, 128] width 637 height 20
click at [414, 181] on input "First Name" at bounding box center [674, 178] width 637 height 20
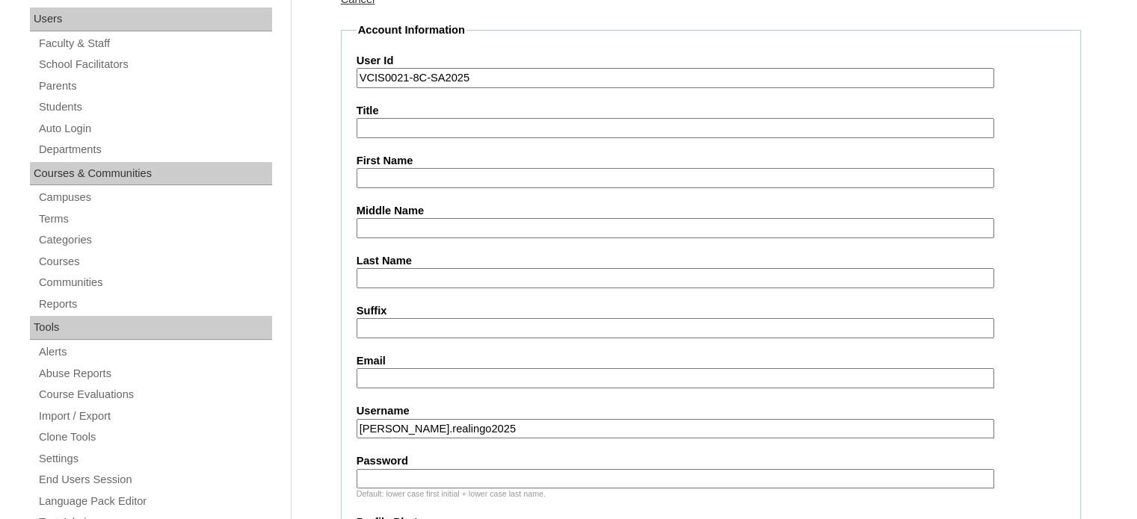
type input "e"
type input "M"
type input "Melchor Jr."
click at [408, 259] on label "Last Name" at bounding box center [710, 261] width 708 height 16
click at [408, 268] on input "Last Name" at bounding box center [674, 278] width 637 height 20
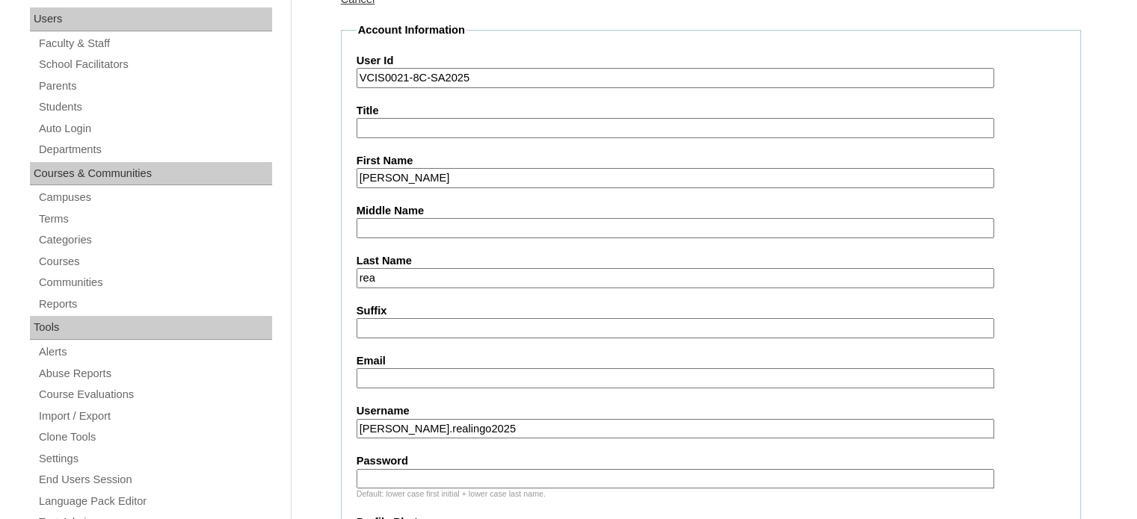
type input "Realingo"
click at [401, 370] on input "Email" at bounding box center [674, 378] width 637 height 20
paste input "mrealingo.student@vcis.edu.ph"
type input "mrealingo.student@vcis.edu.ph"
click at [463, 472] on input "Password" at bounding box center [674, 479] width 637 height 20
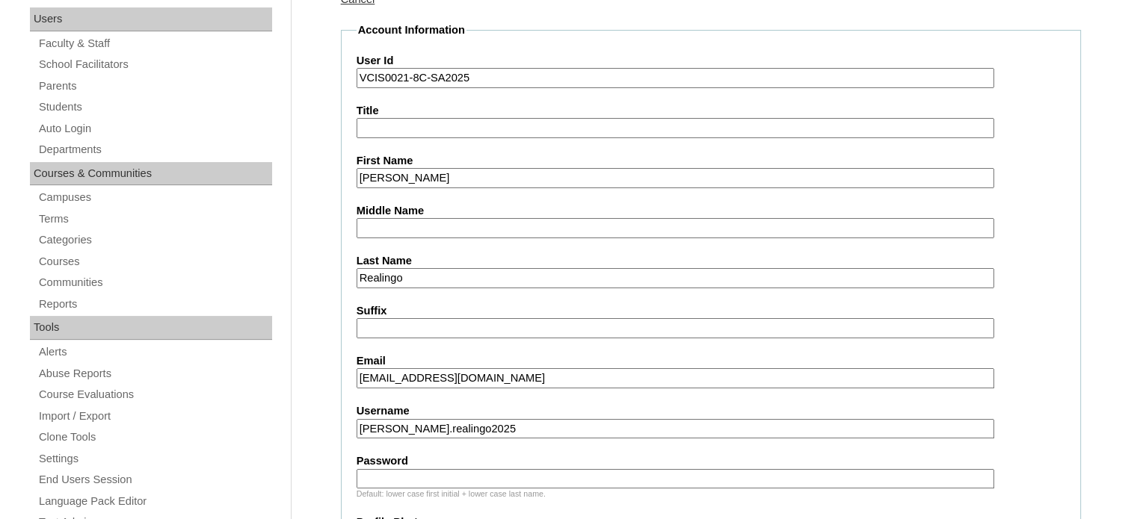
paste input "zEFdGw"
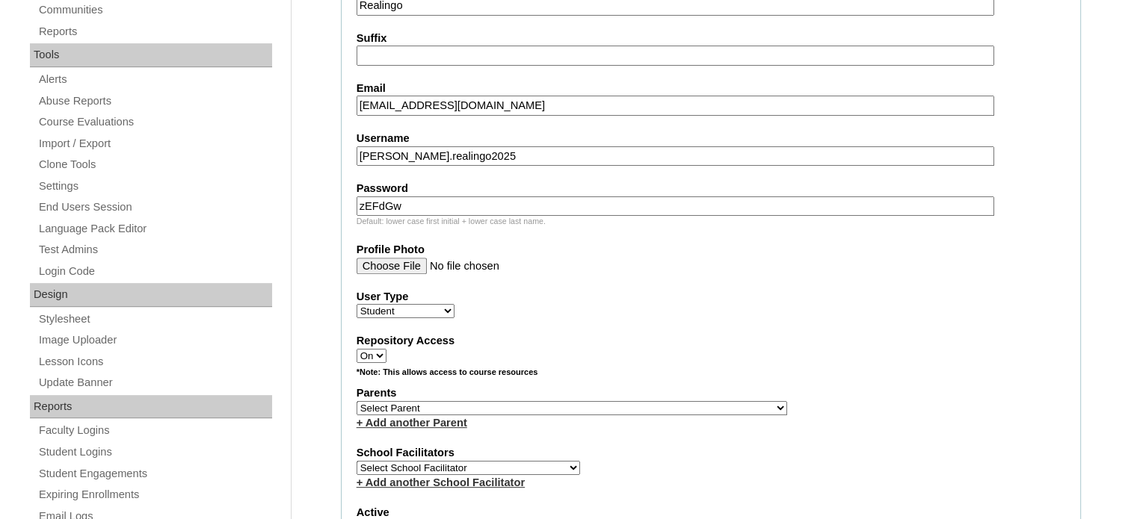
scroll to position [523, 0]
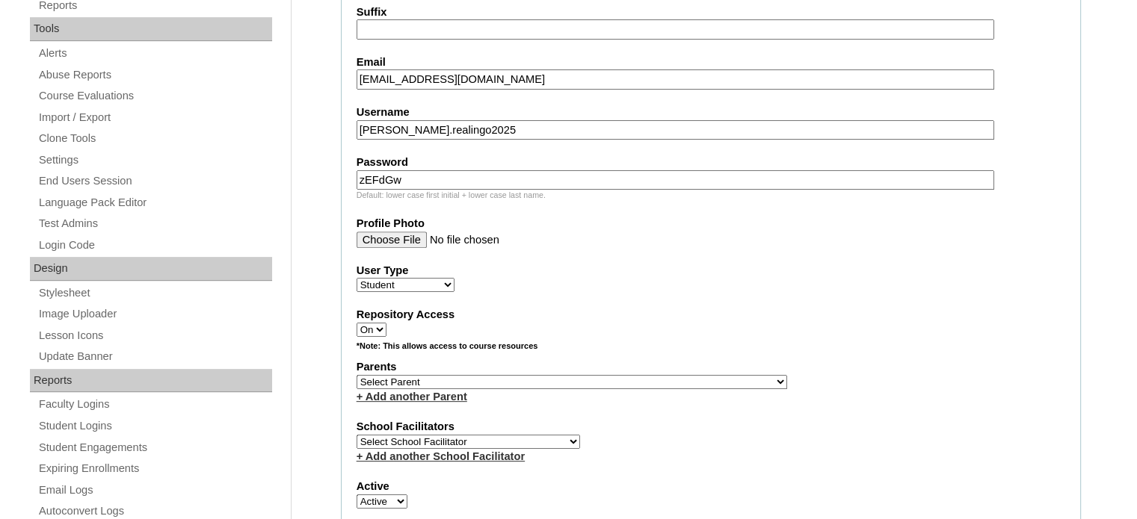
type input "zEFdGw"
click at [469, 375] on select "Select Parent , , , , , , , , , , , , , , , , , , , , , , , , , , , , , , , , ,…" at bounding box center [571, 382] width 430 height 14
select select "30537"
click at [492, 435] on select "Select School Facilitator Norman Añain Ruffa Abadijas Mary Abella Gloryfe Abion…" at bounding box center [467, 442] width 223 height 14
select select "39294"
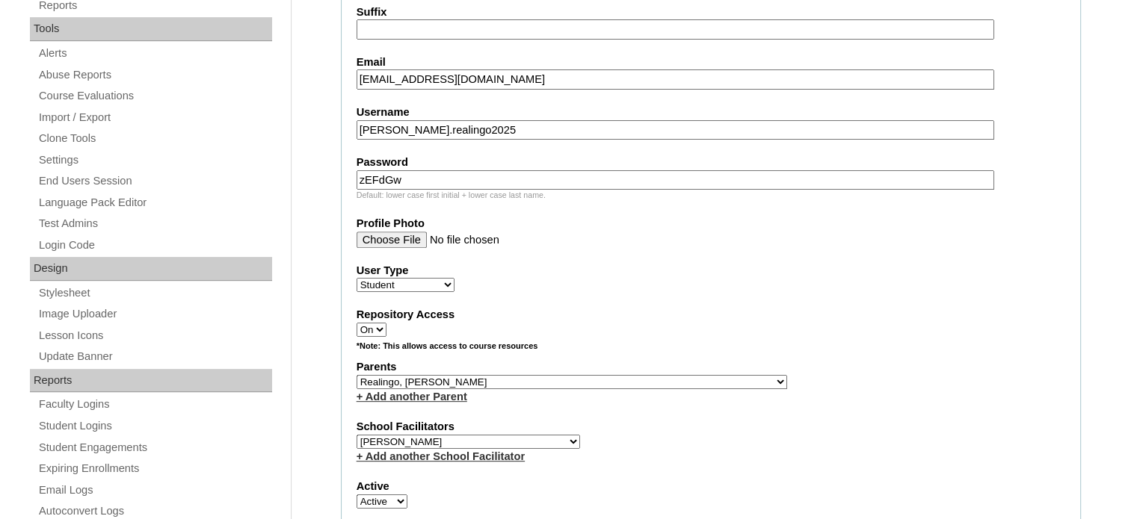
click at [356, 435] on select "Select School Facilitator Norman Añain Ruffa Abadijas Mary Abella Gloryfe Abion…" at bounding box center [467, 442] width 223 height 14
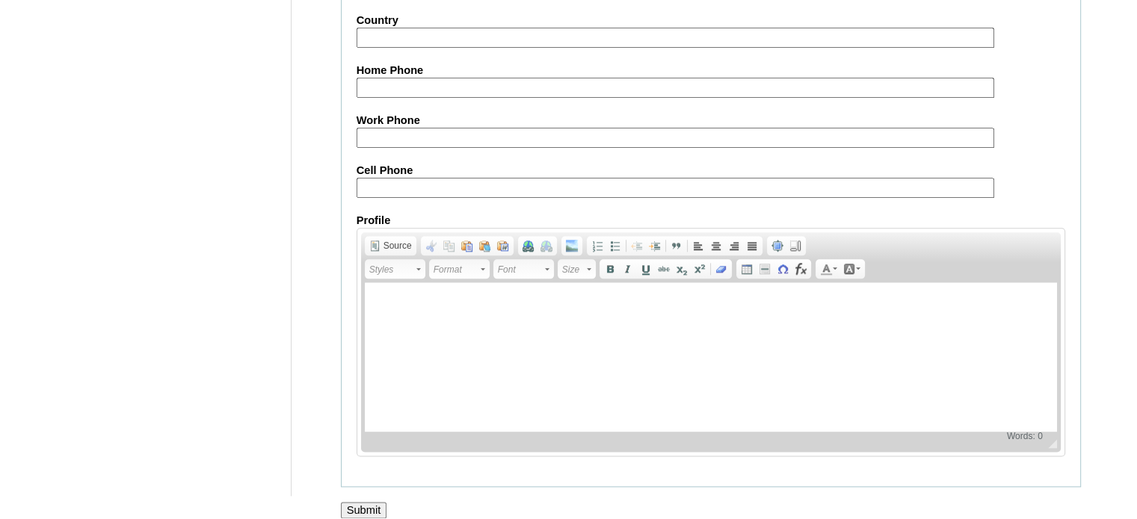
scroll to position [1739, 0]
click at [374, 501] on input "Submit" at bounding box center [364, 509] width 46 height 16
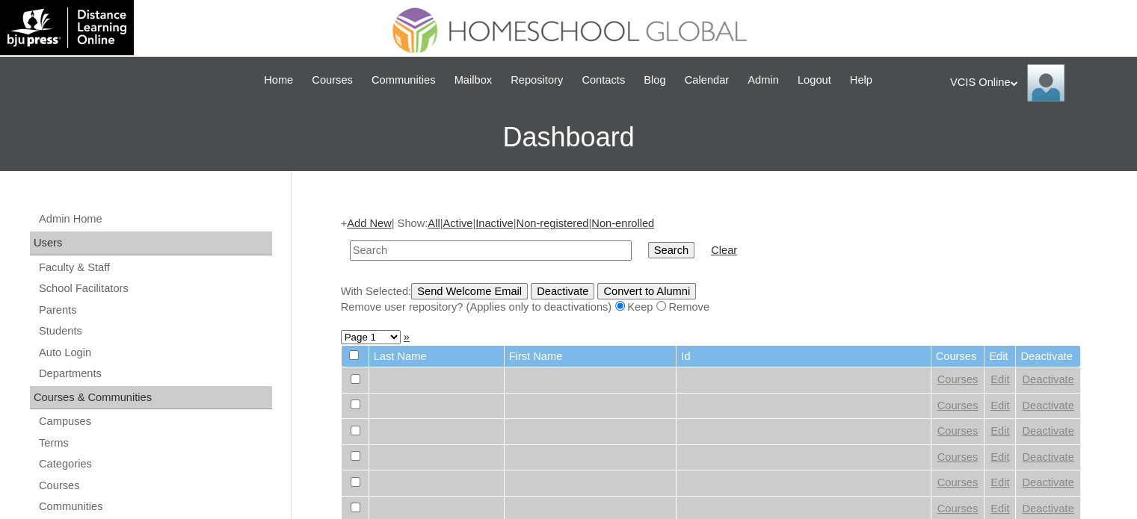
click at [433, 251] on input "text" at bounding box center [491, 251] width 282 height 20
paste input "VCIS-017-G6C-PA2025"
type input "VCIS-017-G6C-PA2025"
click at [648, 250] on input "Search" at bounding box center [671, 250] width 46 height 16
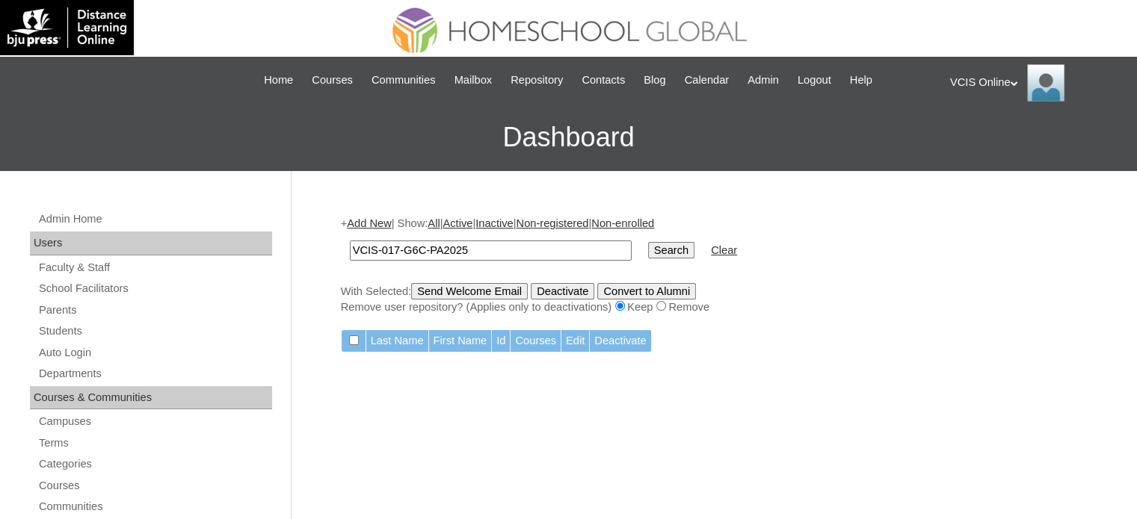
click at [514, 254] on input "VCIS-017-G6C-PA2025" at bounding box center [491, 251] width 282 height 20
drag, startPoint x: 514, startPoint y: 249, endPoint x: 296, endPoint y: 262, distance: 218.6
click at [648, 251] on input "Search" at bounding box center [671, 250] width 46 height 16
type input "VCIS-017-G6C-PA2025"
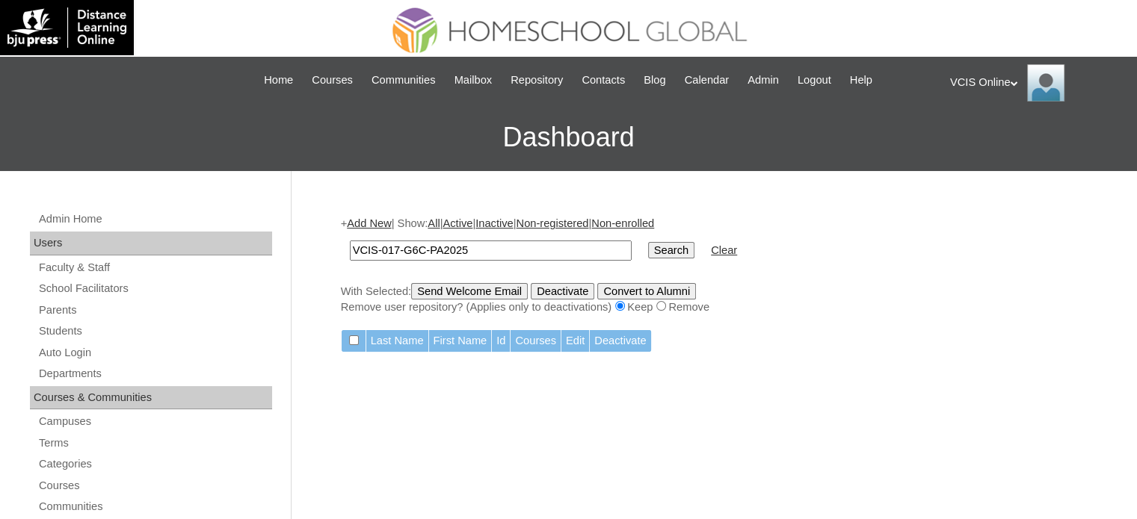
click at [648, 248] on input "Search" at bounding box center [671, 250] width 46 height 16
click at [66, 323] on link "Students" at bounding box center [154, 331] width 235 height 19
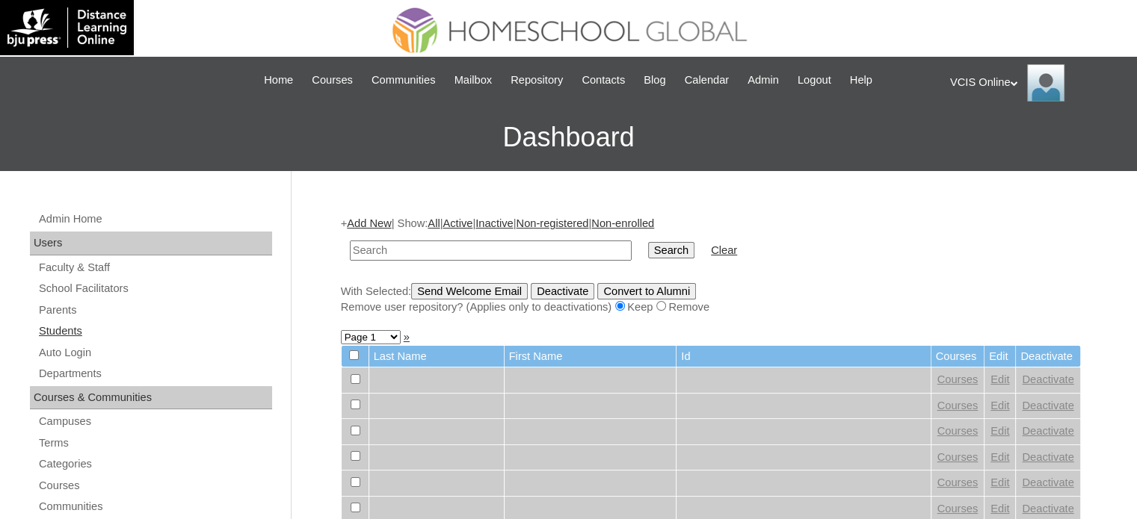
click at [64, 324] on link "Students" at bounding box center [154, 331] width 235 height 19
drag, startPoint x: 464, startPoint y: 257, endPoint x: 575, endPoint y: 244, distance: 111.3
click at [463, 256] on input "text" at bounding box center [491, 251] width 282 height 20
type input "VCIS0021-8C-SA2025"
click at [648, 251] on input "Search" at bounding box center [671, 250] width 46 height 16
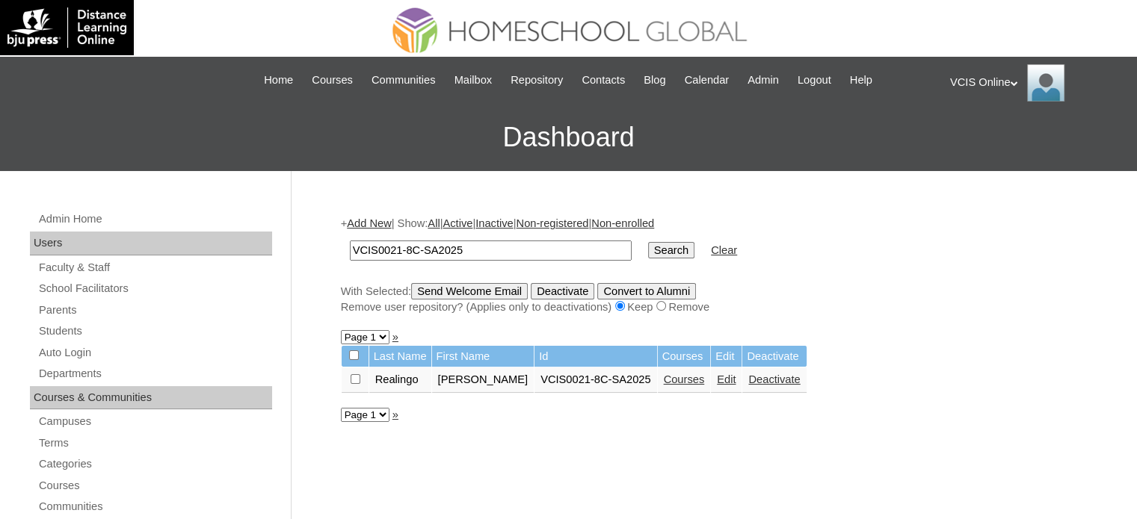
click at [664, 380] on link "Courses" at bounding box center [684, 380] width 41 height 12
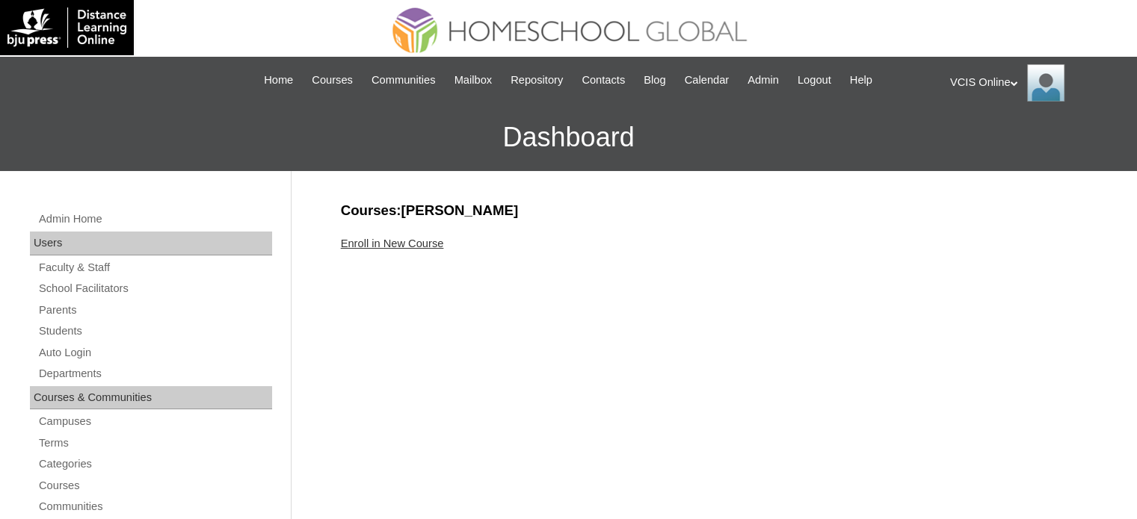
click at [421, 238] on link "Enroll in New Course" at bounding box center [392, 244] width 103 height 12
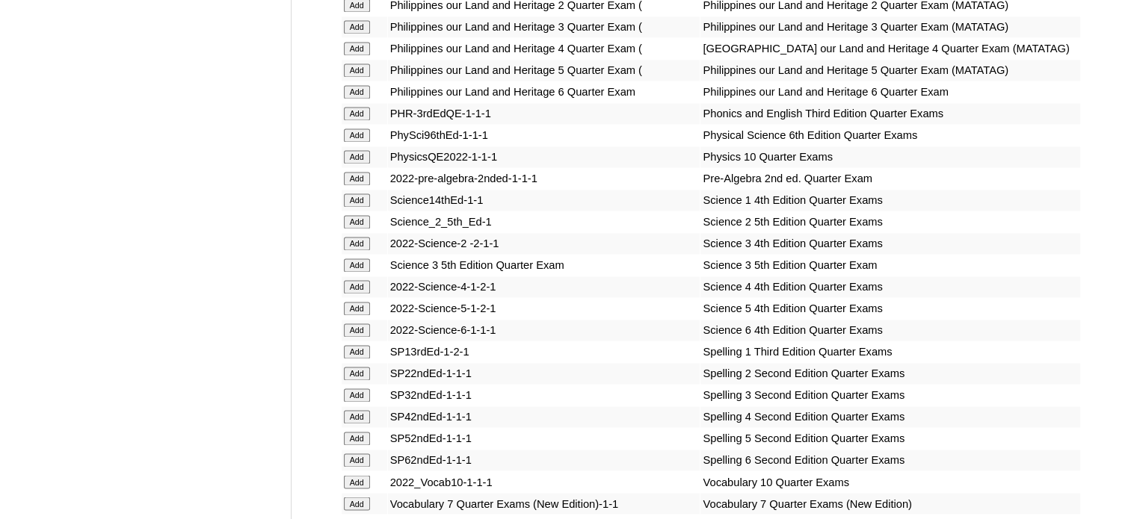
scroll to position [2822, 0]
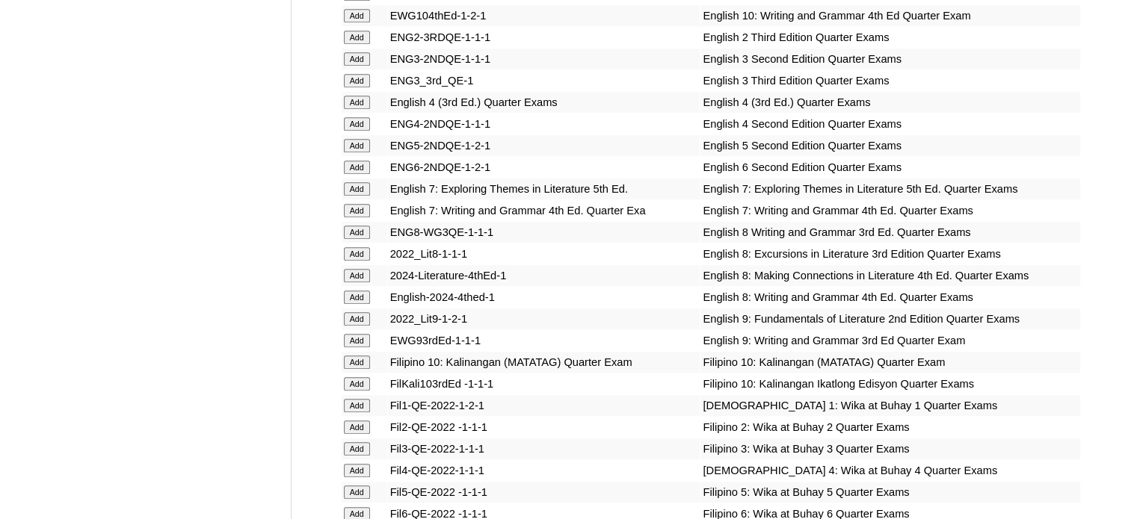
scroll to position [3984, 0]
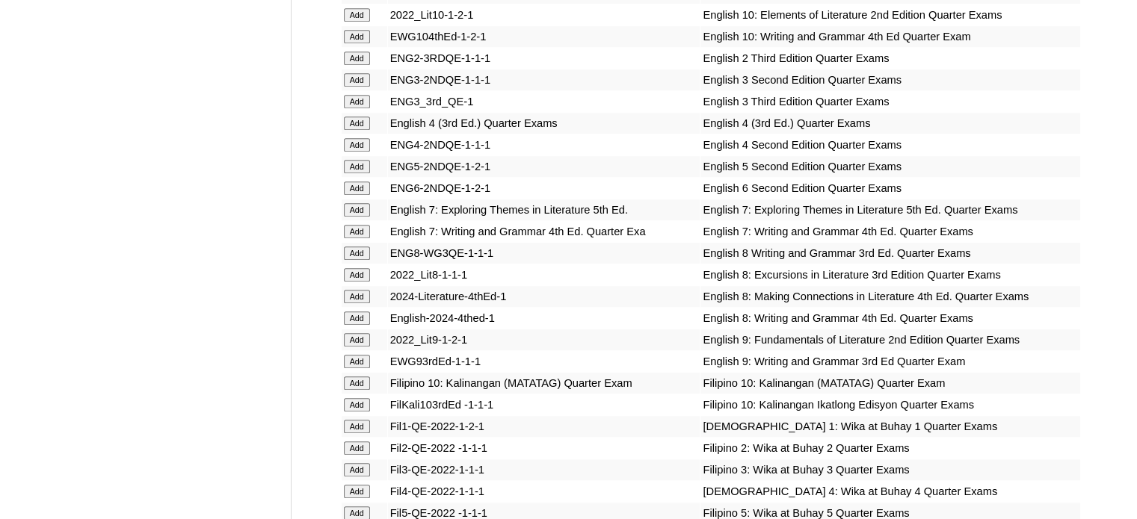
scroll to position [3575, 0]
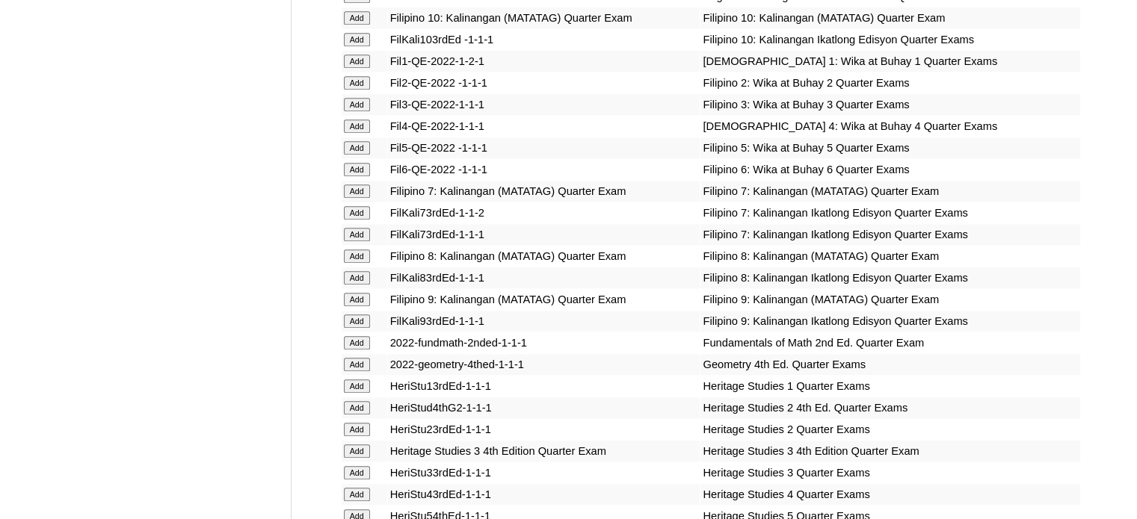
scroll to position [4263, 0]
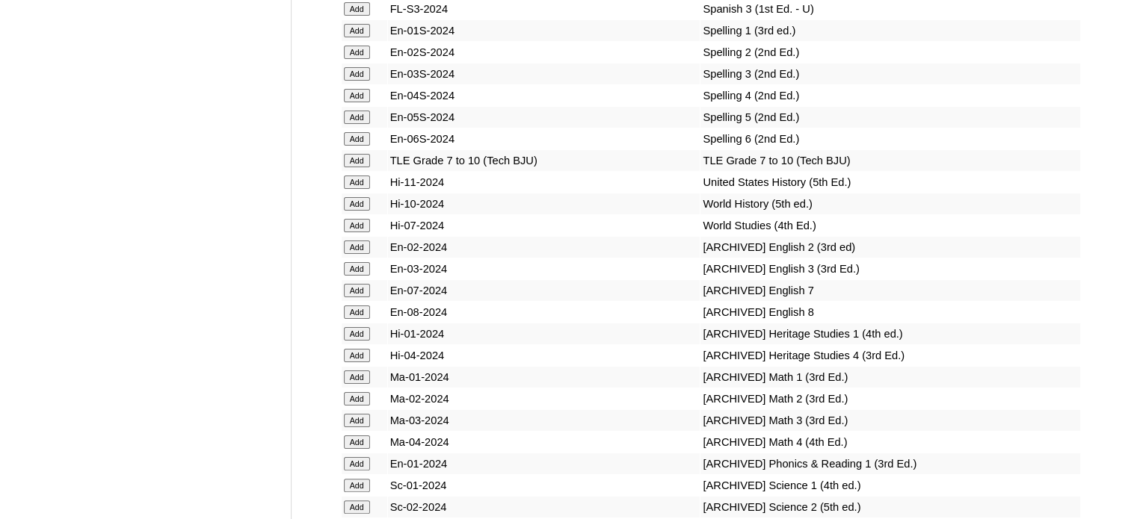
scroll to position [5952, 0]
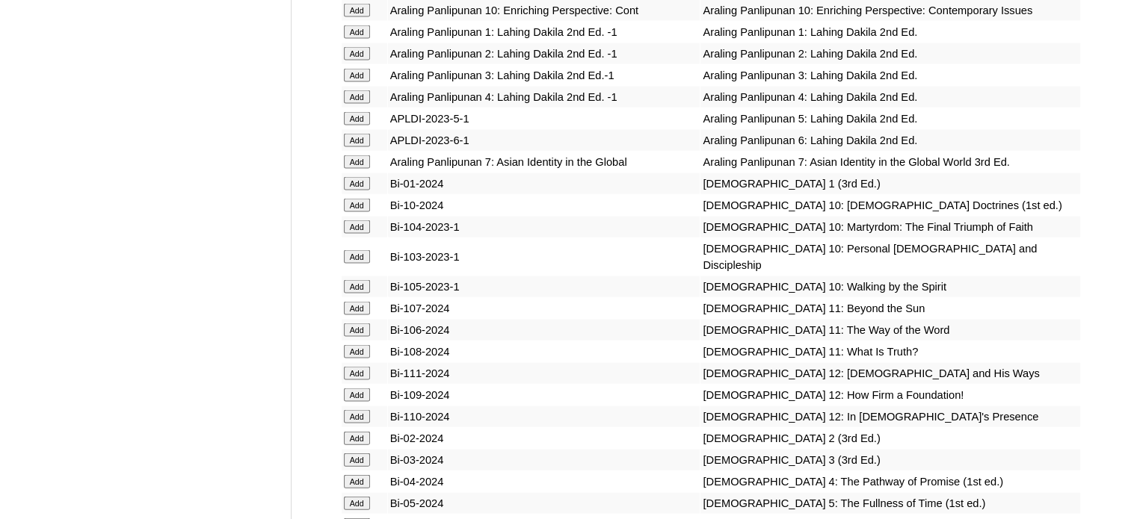
scroll to position [3488, 0]
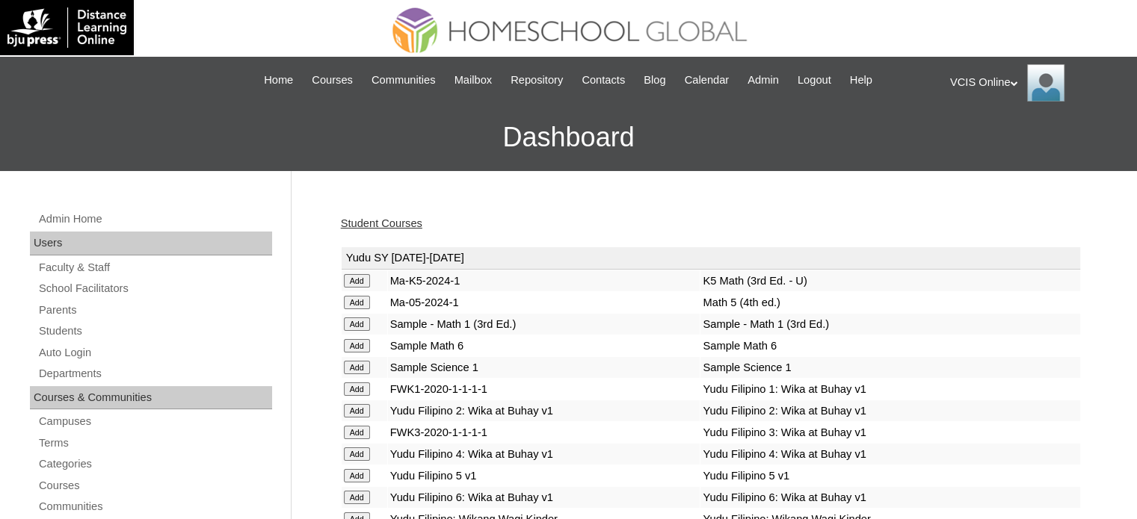
click at [371, 220] on link "Student Courses" at bounding box center [381, 223] width 81 height 12
